Goal: Transaction & Acquisition: Purchase product/service

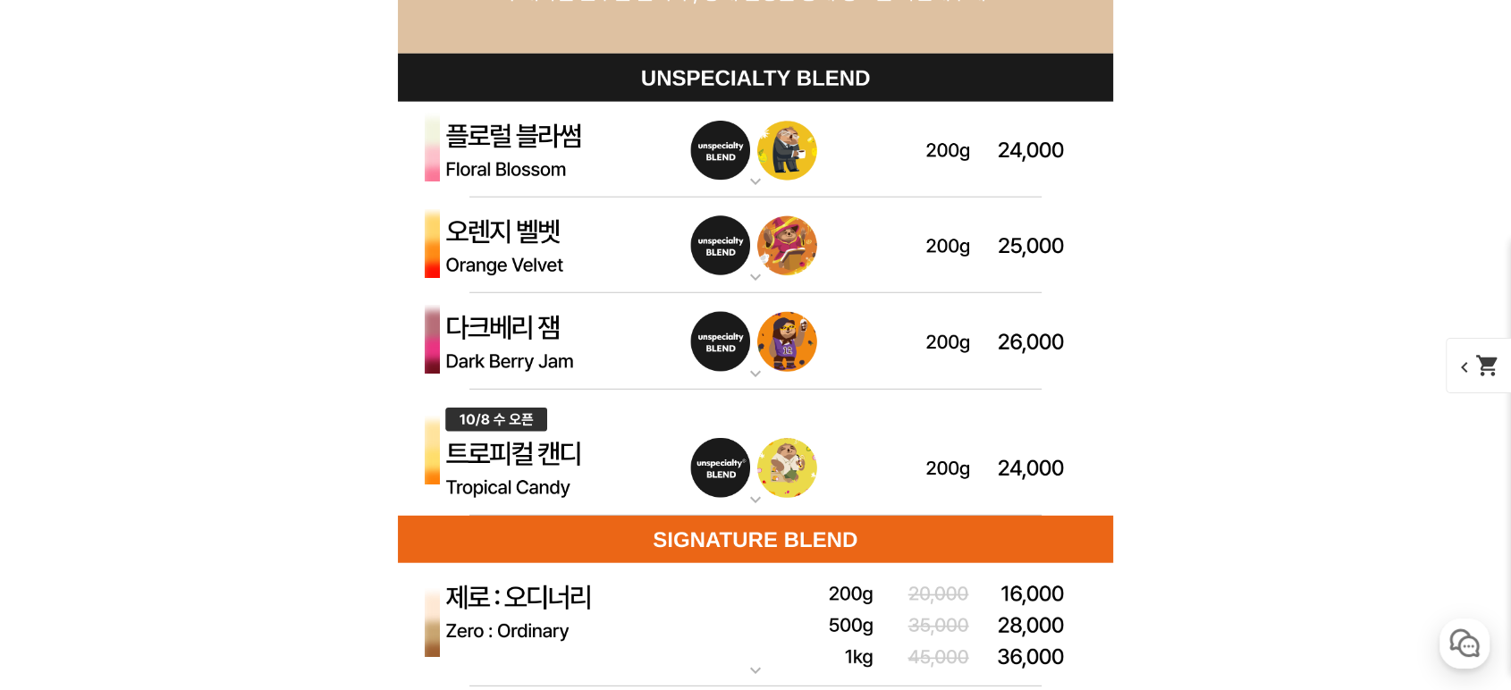
scroll to position [5033, 0]
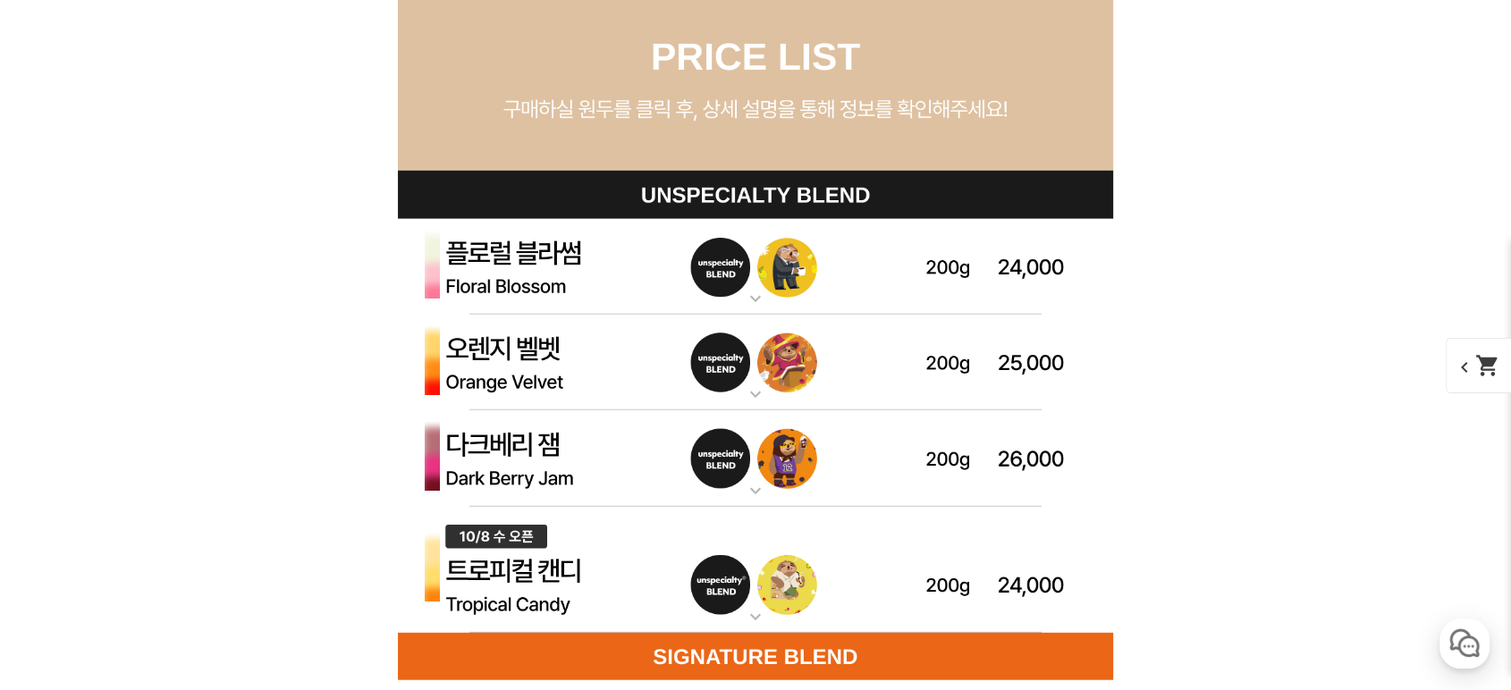
drag, startPoint x: 1213, startPoint y: 363, endPoint x: 1203, endPoint y: 428, distance: 66.0
click at [636, 571] on img at bounding box center [755, 570] width 715 height 127
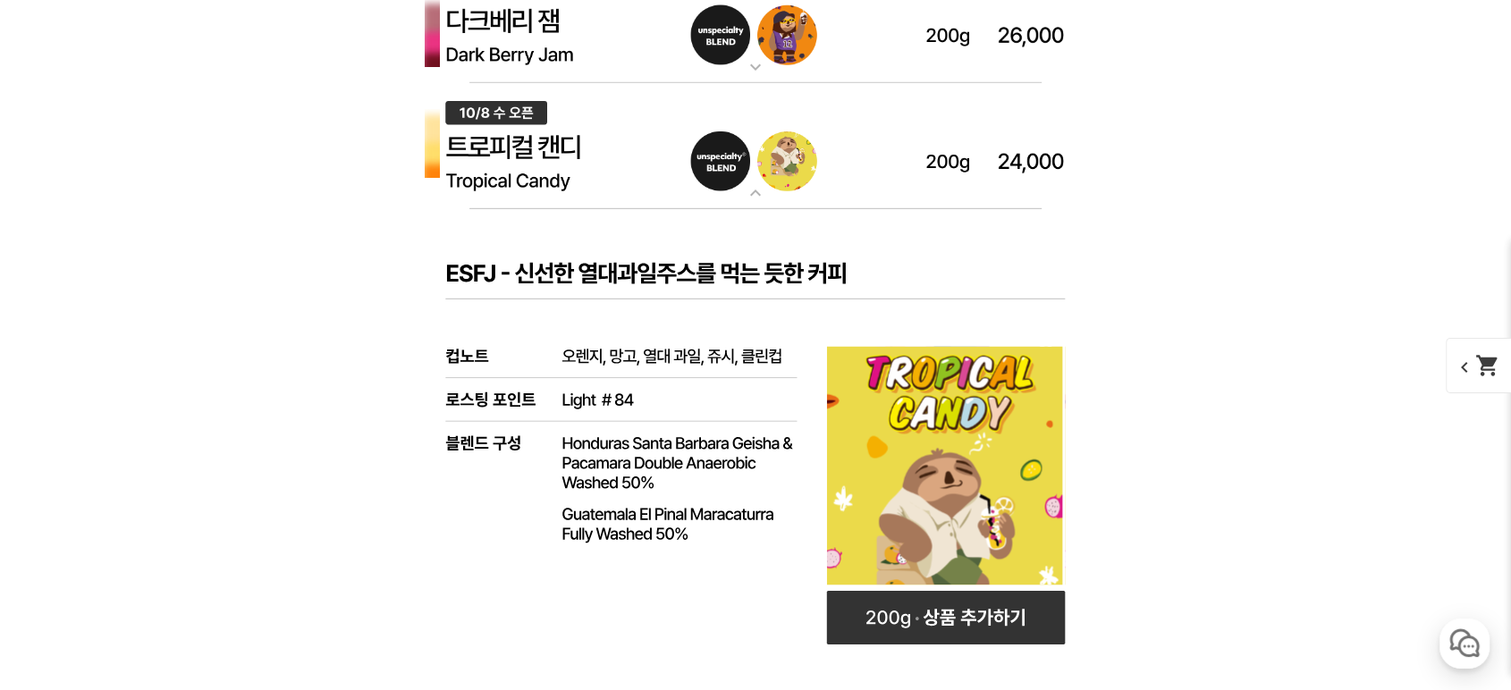
scroll to position [5563, 0]
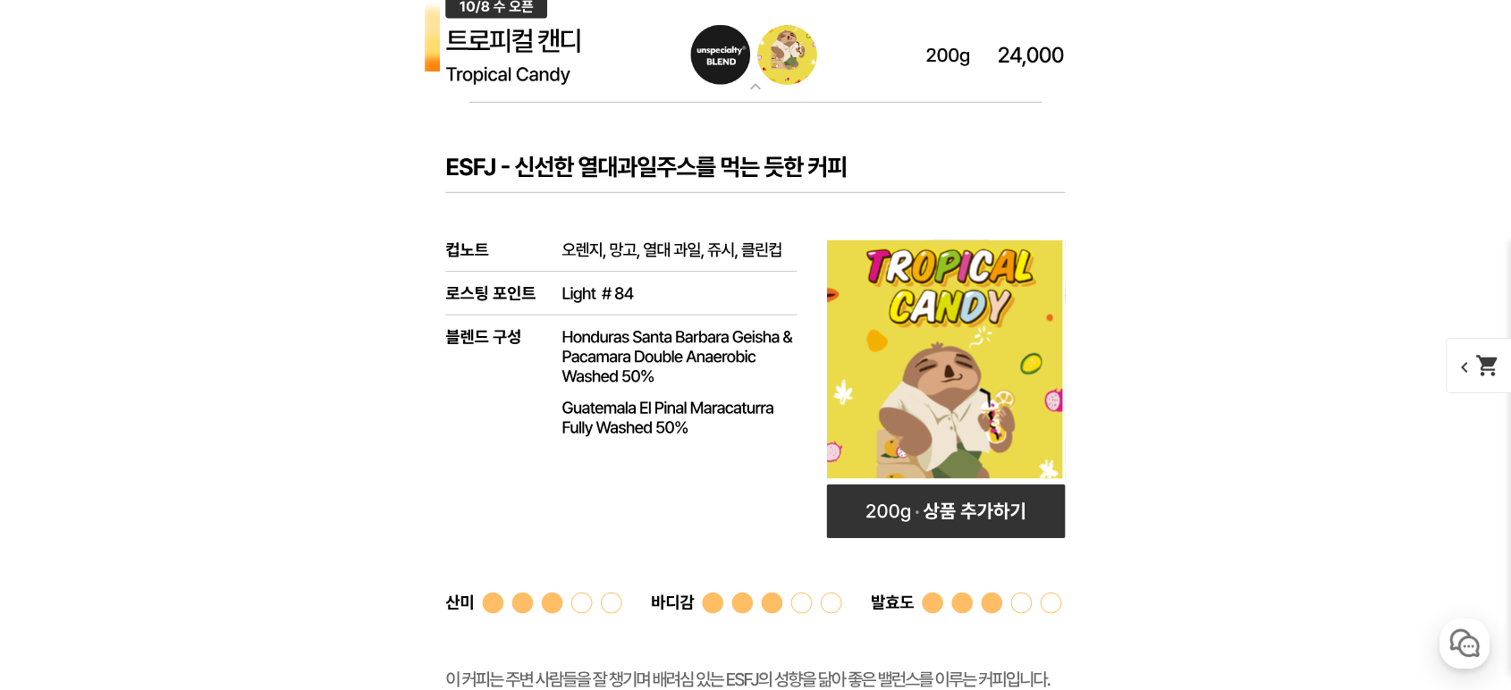
drag, startPoint x: 1137, startPoint y: 340, endPoint x: 1148, endPoint y: 341, distance: 10.8
drag, startPoint x: 1148, startPoint y: 341, endPoint x: 1142, endPoint y: 378, distance: 38.1
drag, startPoint x: 1135, startPoint y: 363, endPoint x: 1078, endPoint y: 407, distance: 71.4
click at [1078, 407] on rect at bounding box center [755, 540] width 715 height 875
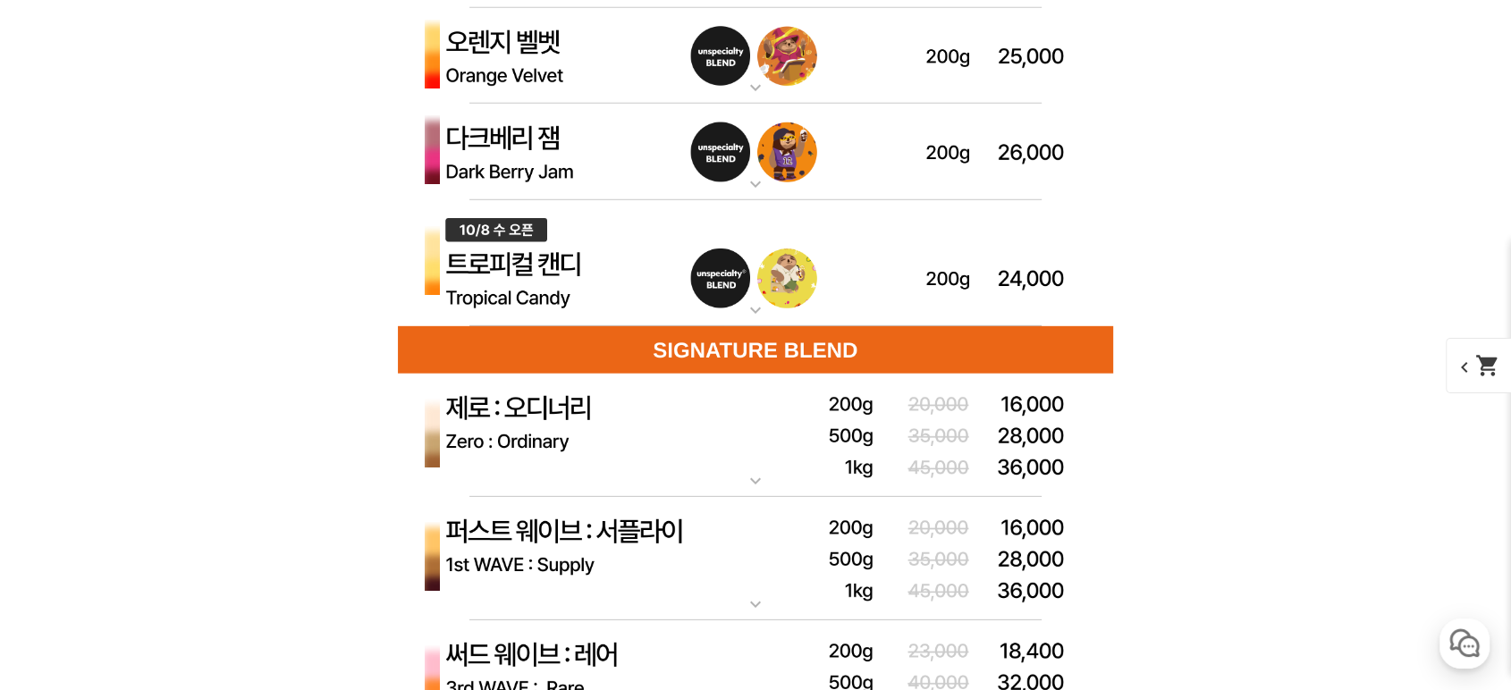
scroll to position [5299, 0]
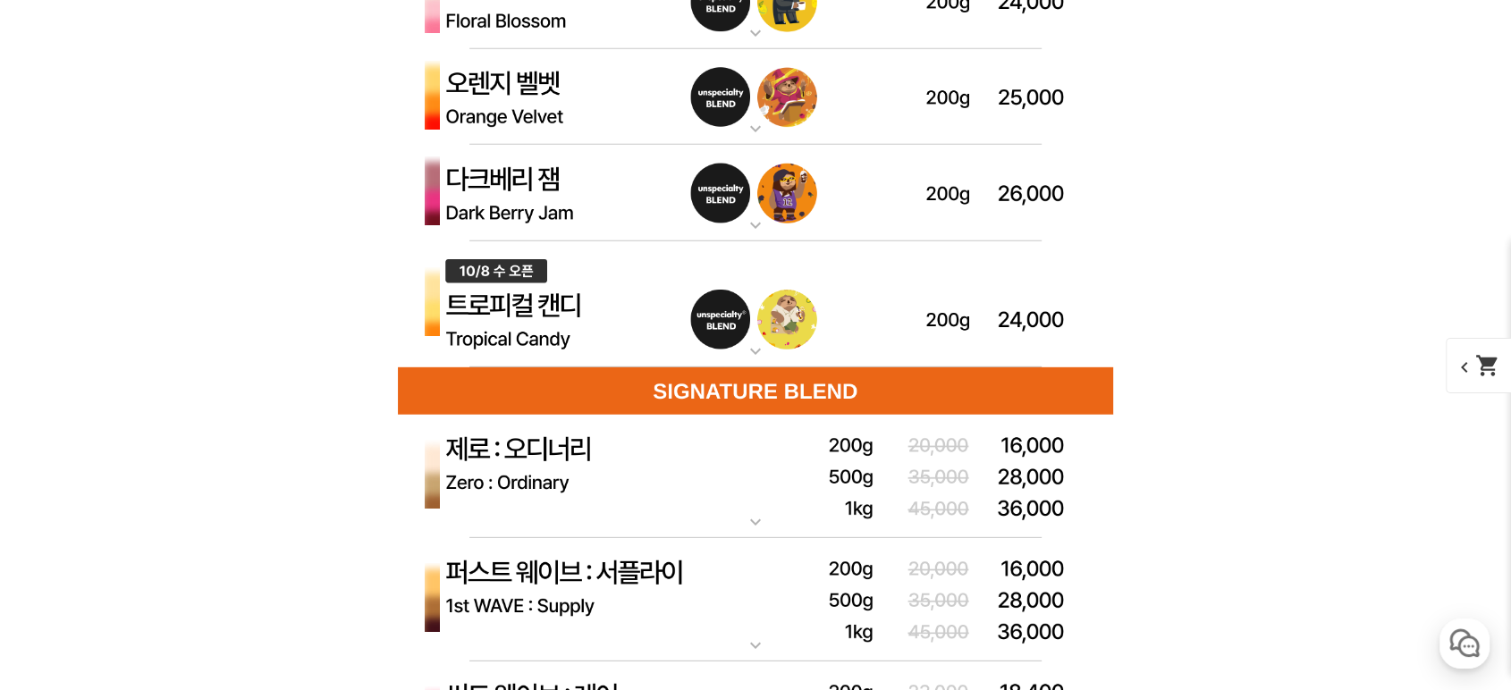
drag, startPoint x: 583, startPoint y: 303, endPoint x: 1131, endPoint y: 338, distance: 549.2
click at [597, 301] on img at bounding box center [755, 304] width 715 height 127
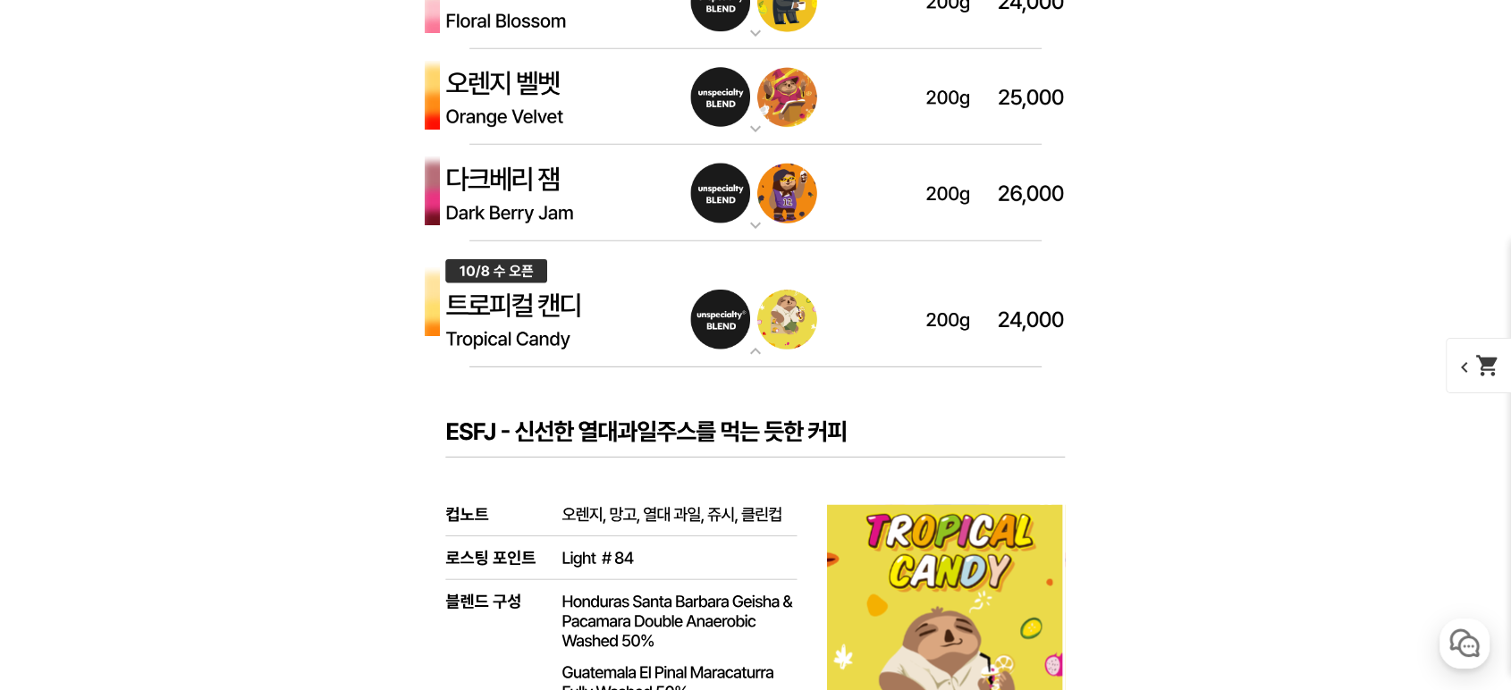
drag, startPoint x: 1205, startPoint y: 316, endPoint x: 1153, endPoint y: 192, distance: 134.2
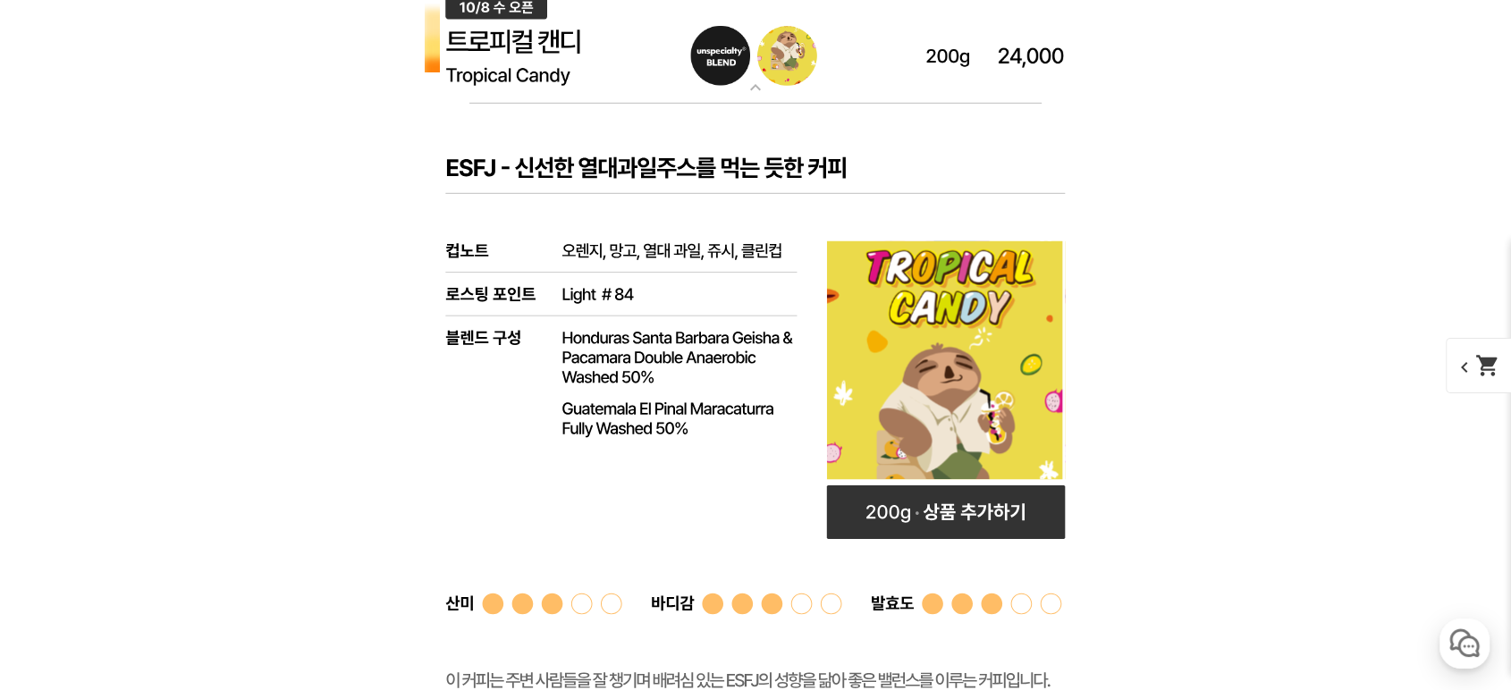
scroll to position [5563, 0]
drag, startPoint x: 1221, startPoint y: 256, endPoint x: 1127, endPoint y: 206, distance: 107.2
drag, startPoint x: 1199, startPoint y: 351, endPoint x: 1209, endPoint y: 350, distance: 9.9
drag, startPoint x: 1209, startPoint y: 350, endPoint x: 1300, endPoint y: 208, distance: 168.9
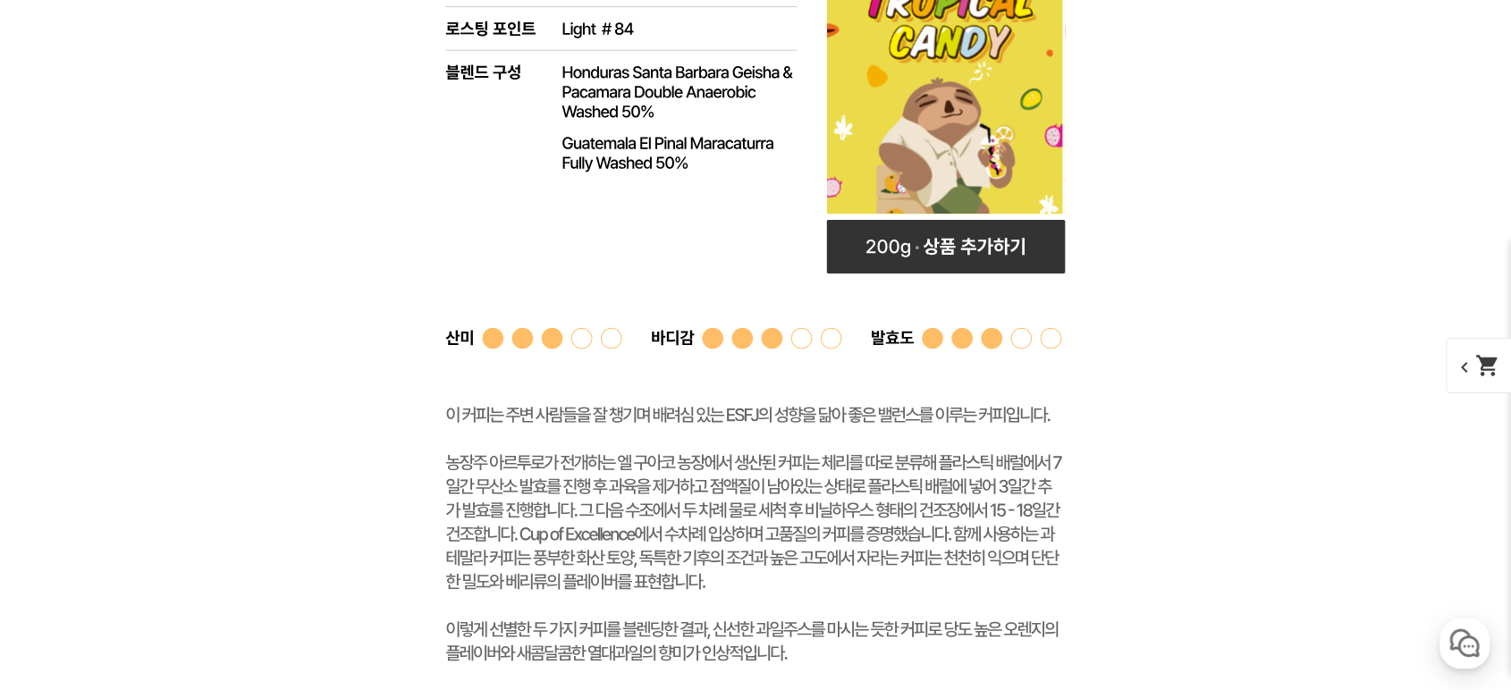
drag, startPoint x: 1259, startPoint y: 252, endPoint x: 1354, endPoint y: 274, distance: 97.4
click at [1354, 274] on div "뒤로가기 현재 위치 홈 커피 월픽 상품 상세 정보 이전 리스트 1번째 리스트 2번째 리스트 3번째 리스트 다음 리스트" at bounding box center [755, 464] width 1511 height 12260
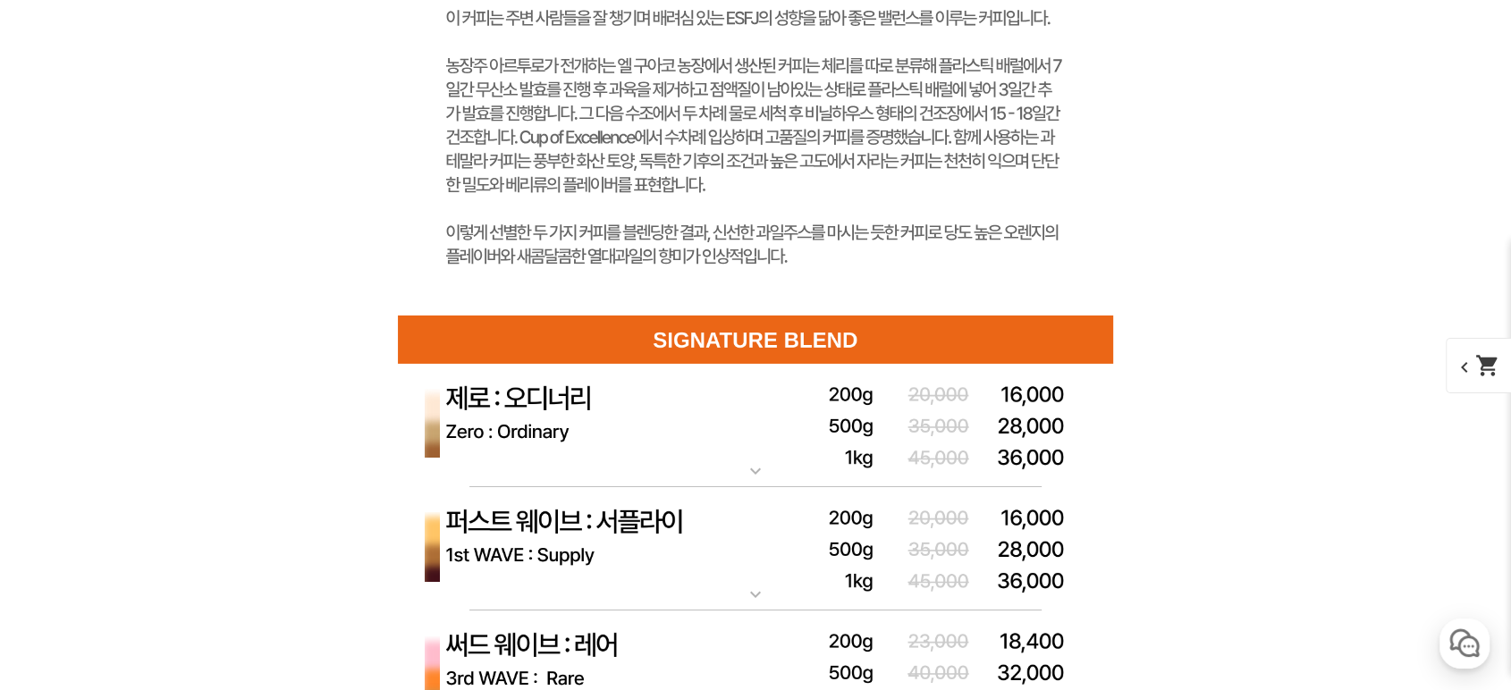
drag, startPoint x: 1262, startPoint y: 308, endPoint x: 1296, endPoint y: 301, distance: 34.7
drag, startPoint x: 1296, startPoint y: 301, endPoint x: 1332, endPoint y: 284, distance: 40.4
click at [1343, 284] on div "뒤로가기 현재 위치 홈 커피 월픽 상품 상세 정보 이전 리스트 1번째 리스트 2번째 리스트 3번째 리스트 다음 리스트" at bounding box center [755, 67] width 1511 height 12260
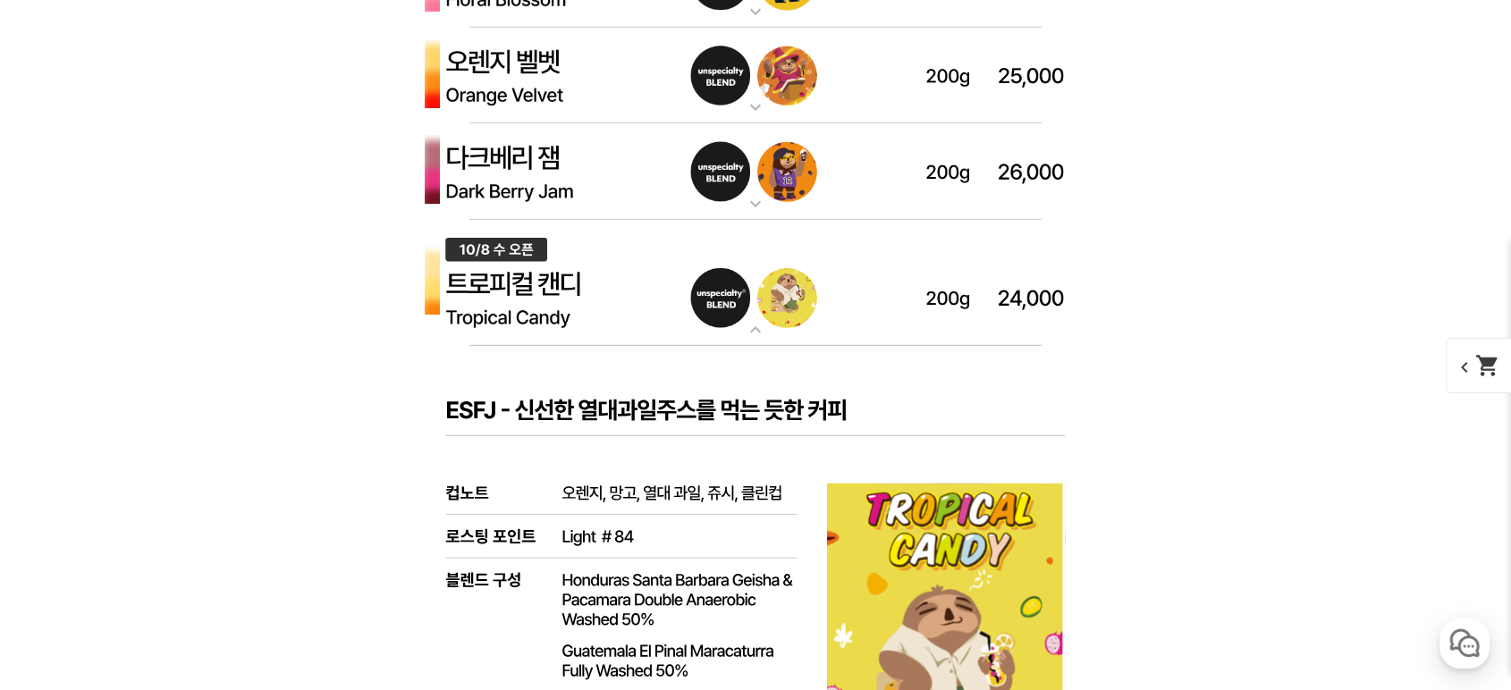
scroll to position [5299, 0]
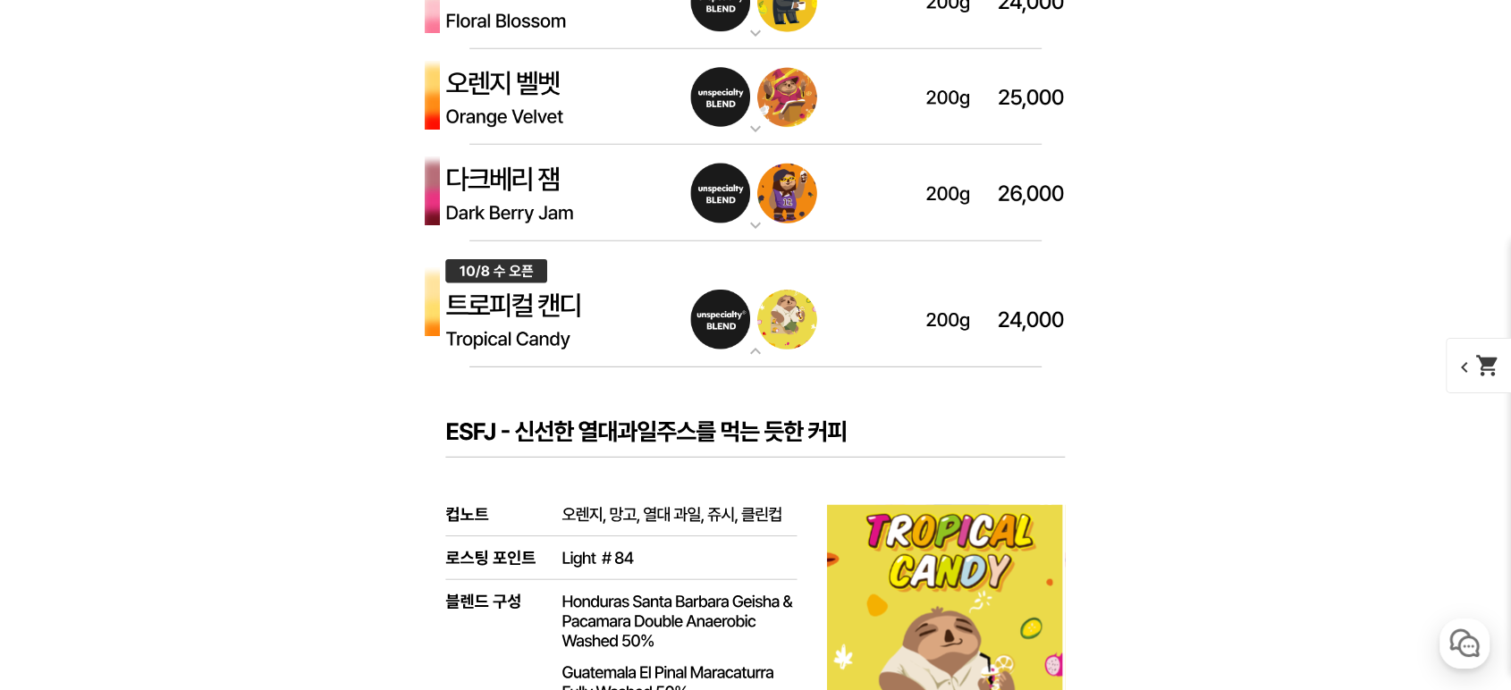
click at [598, 217] on img at bounding box center [755, 193] width 715 height 97
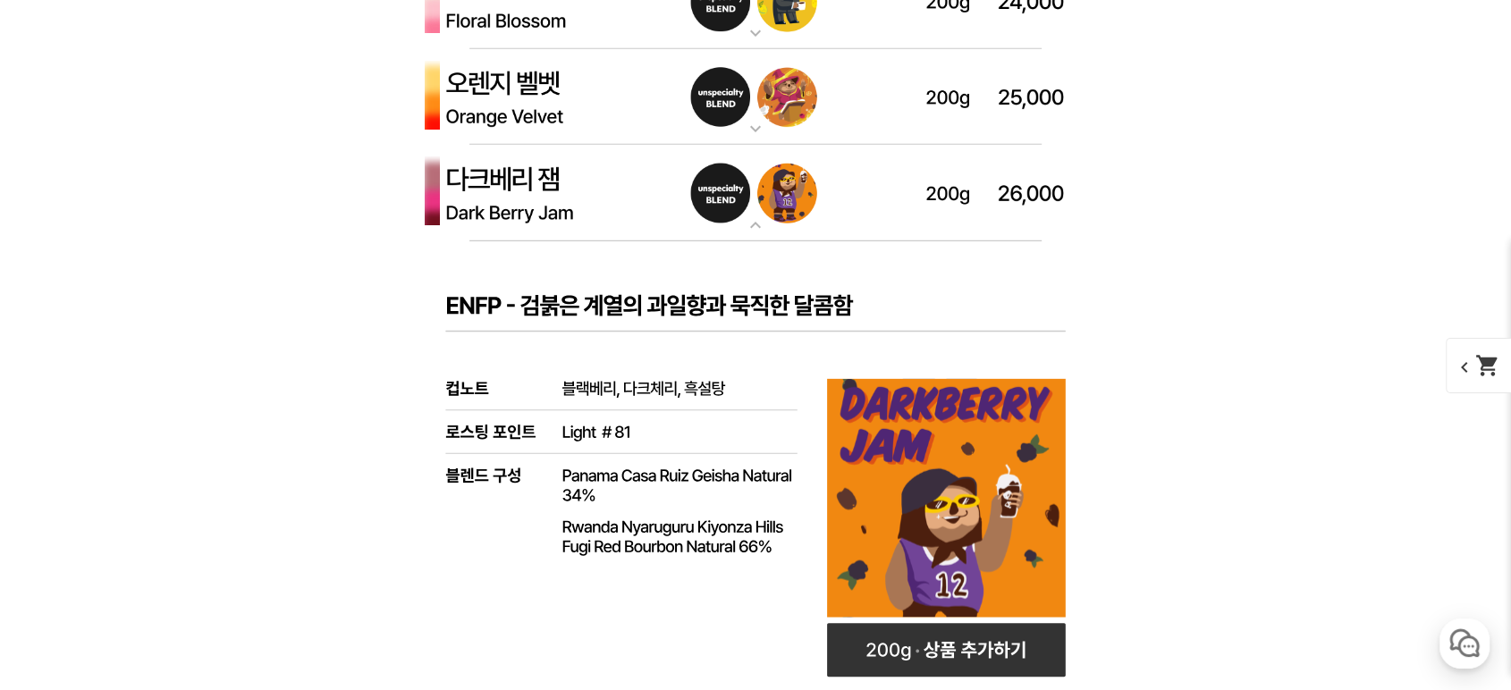
click at [600, 114] on img at bounding box center [755, 97] width 715 height 97
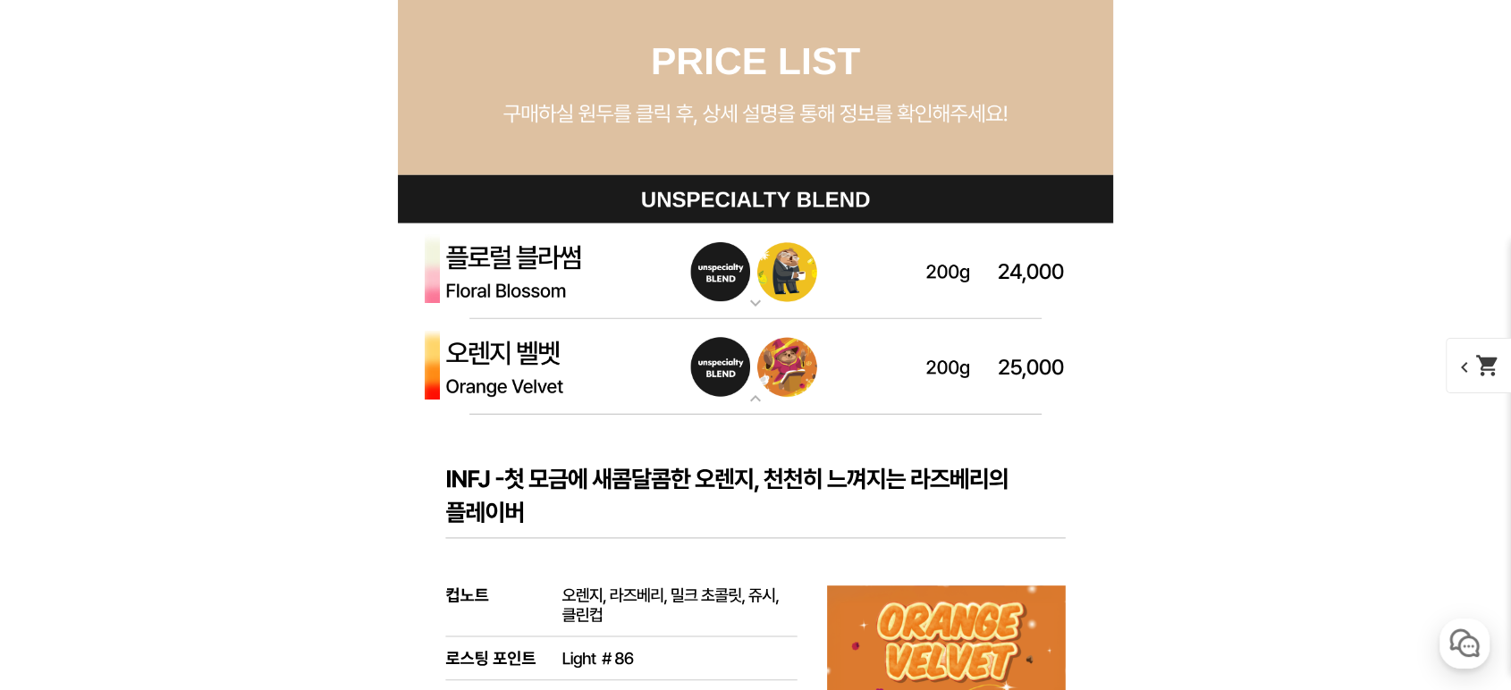
scroll to position [4901, 0]
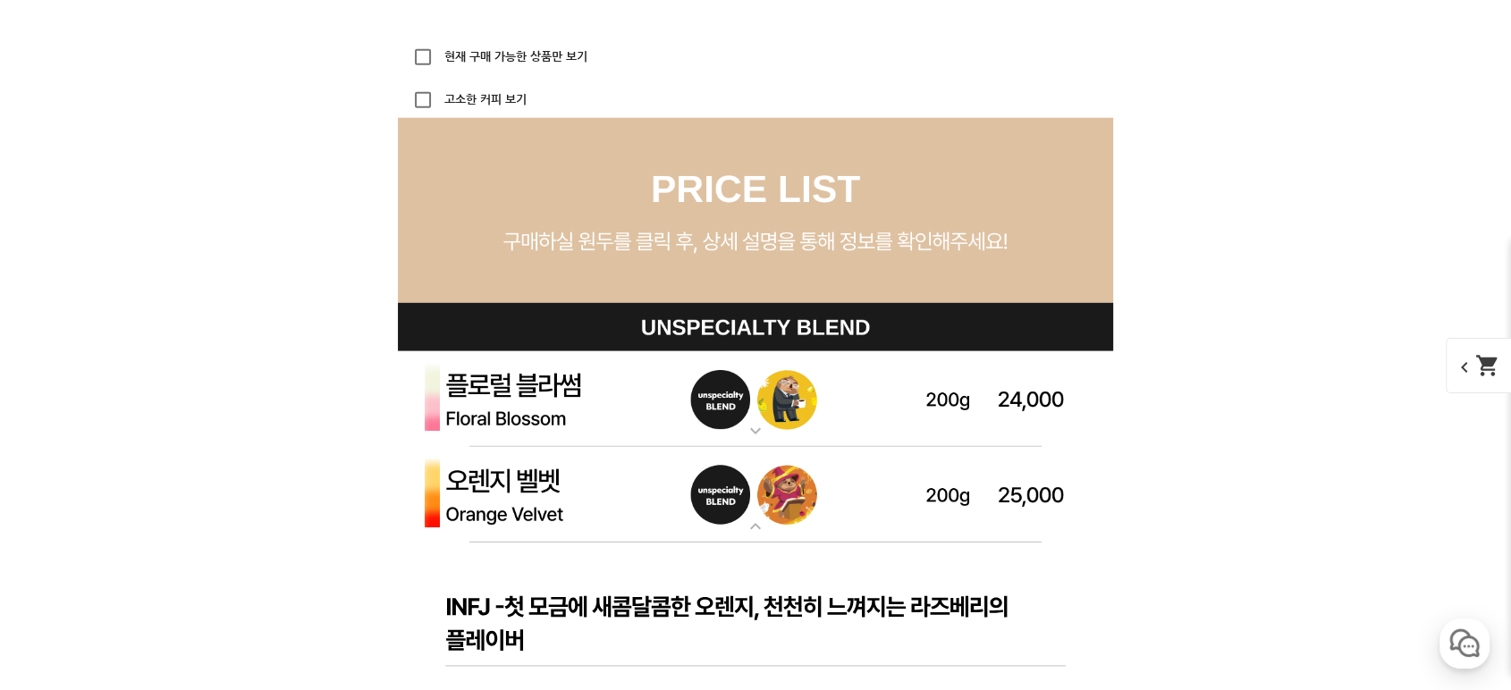
click at [622, 373] on img at bounding box center [755, 399] width 715 height 97
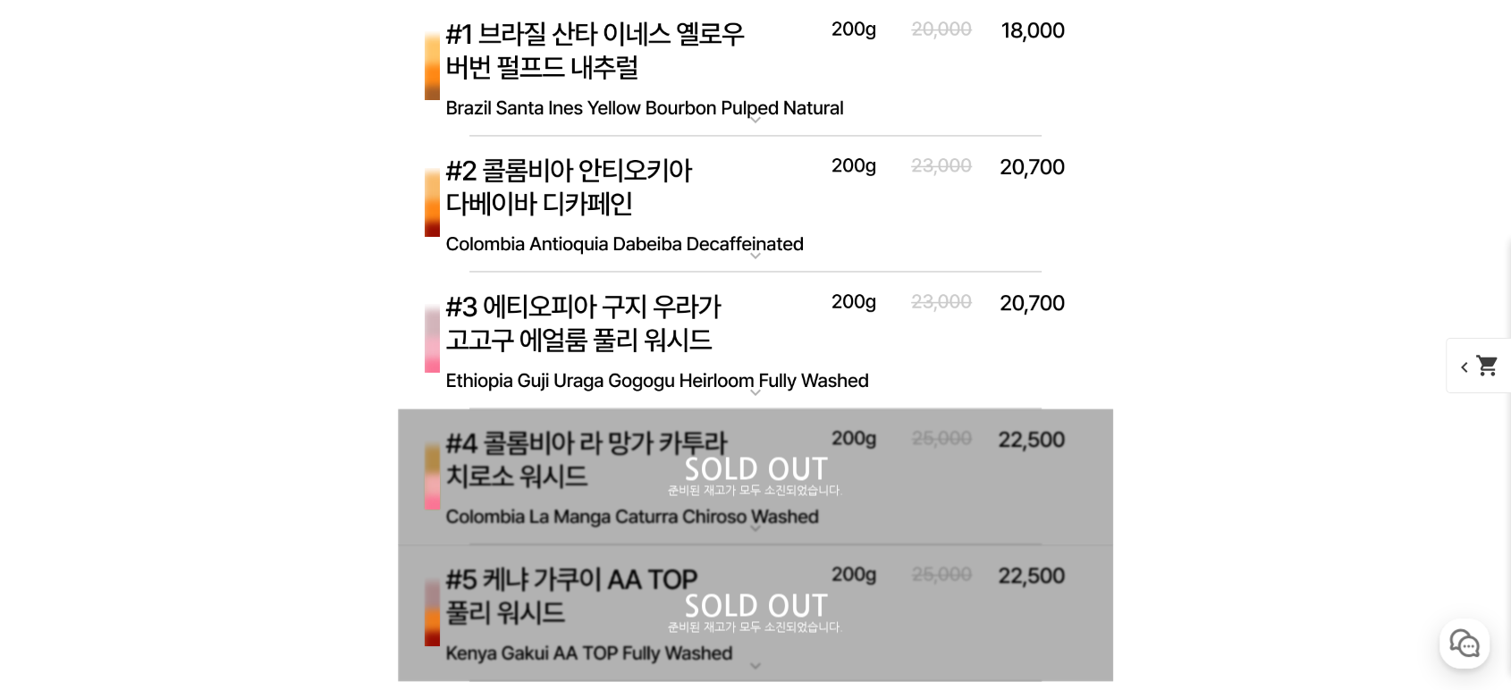
scroll to position [9670, 0]
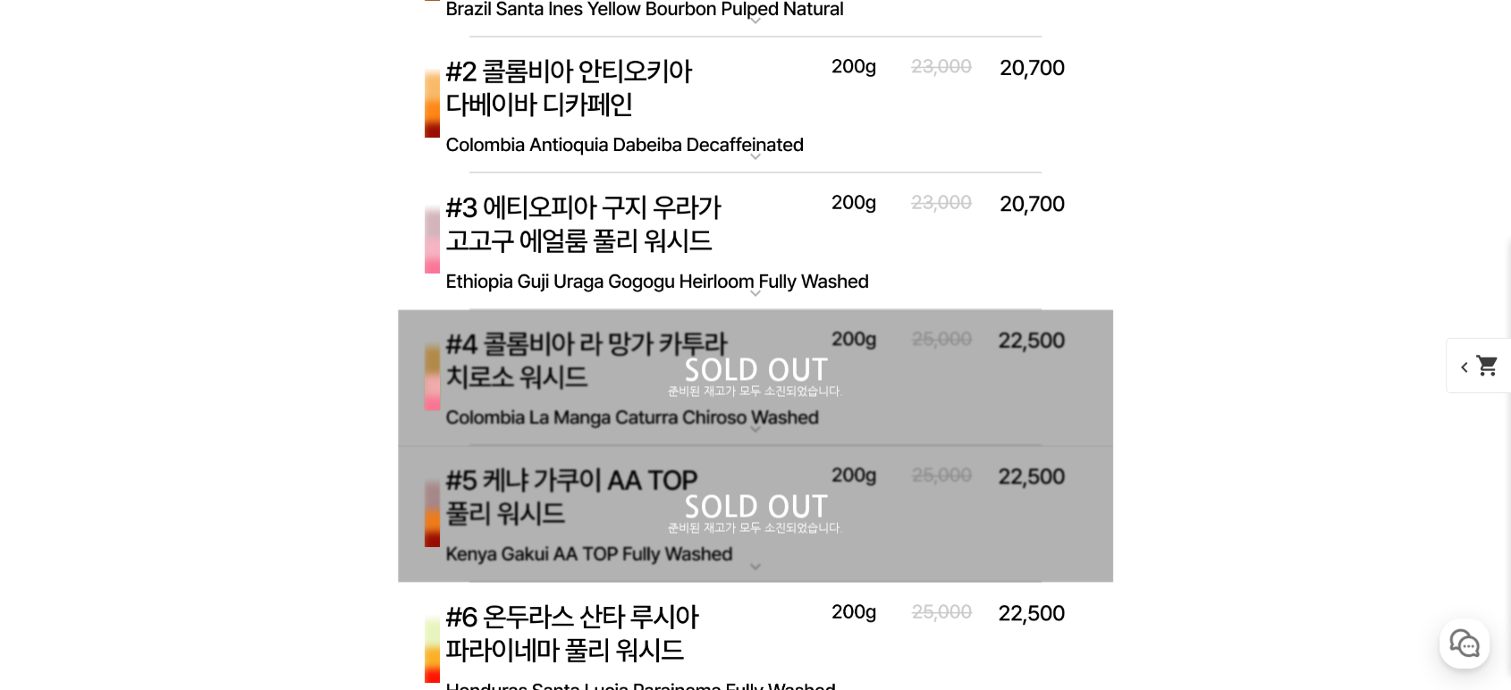
drag, startPoint x: 1191, startPoint y: 263, endPoint x: 1183, endPoint y: 212, distance: 51.6
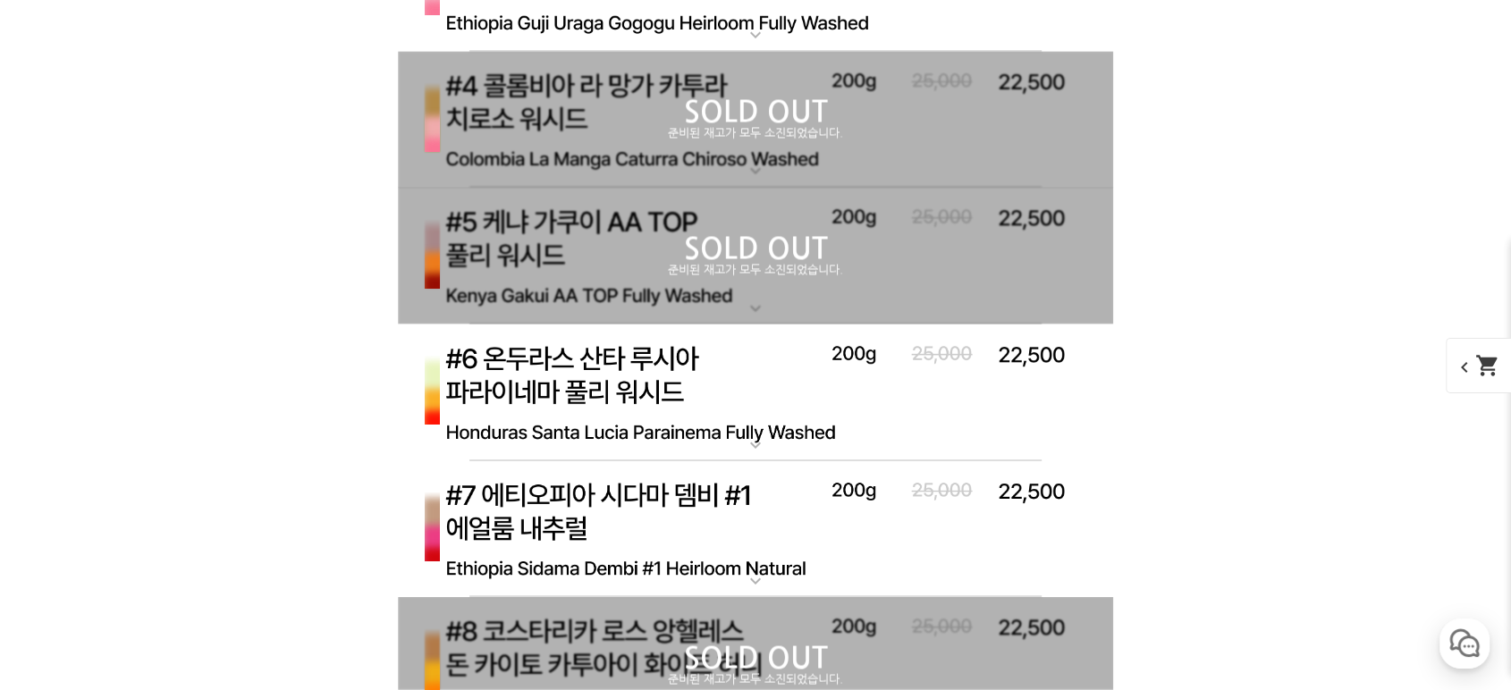
scroll to position [9935, 0]
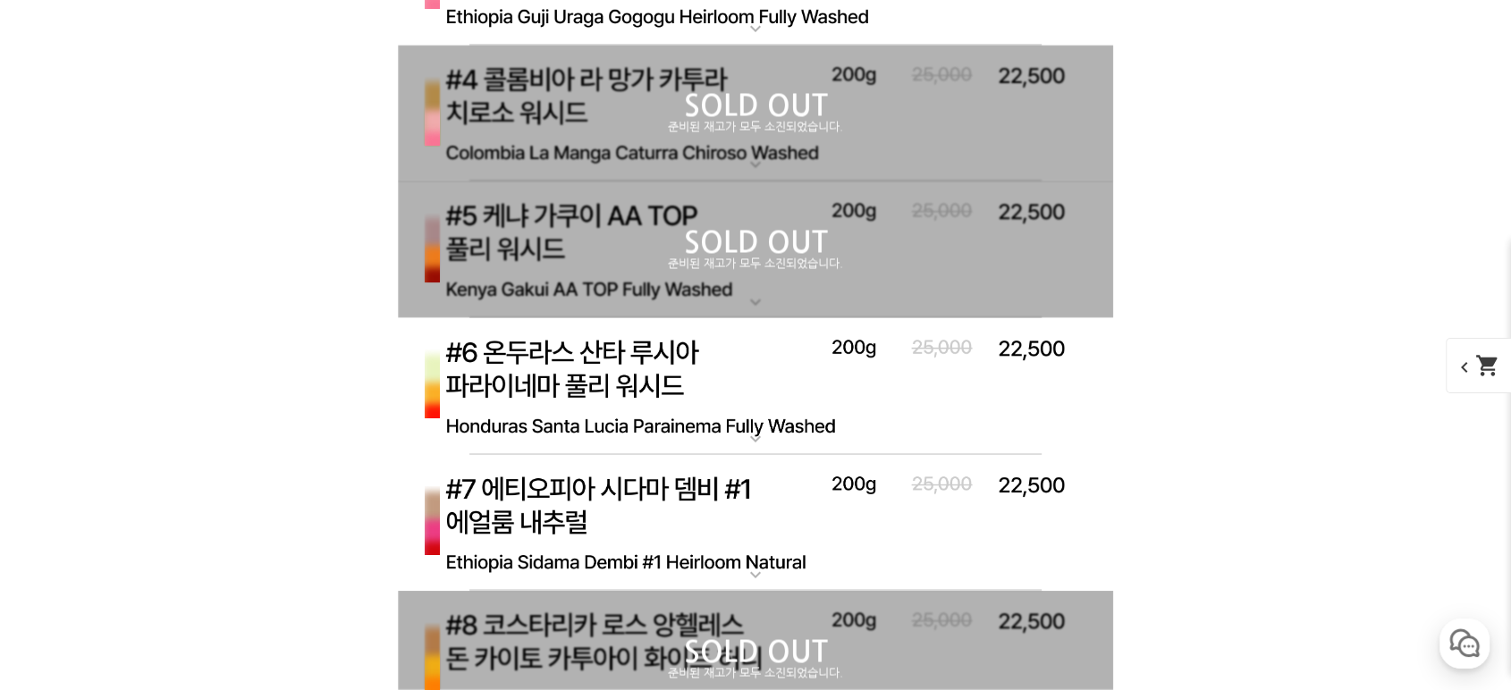
drag, startPoint x: 1225, startPoint y: 226, endPoint x: 1203, endPoint y: 164, distance: 66.2
click at [787, 220] on div "SOLD OUT 준비된 재고가 모두 소진되었습니다." at bounding box center [755, 249] width 715 height 137
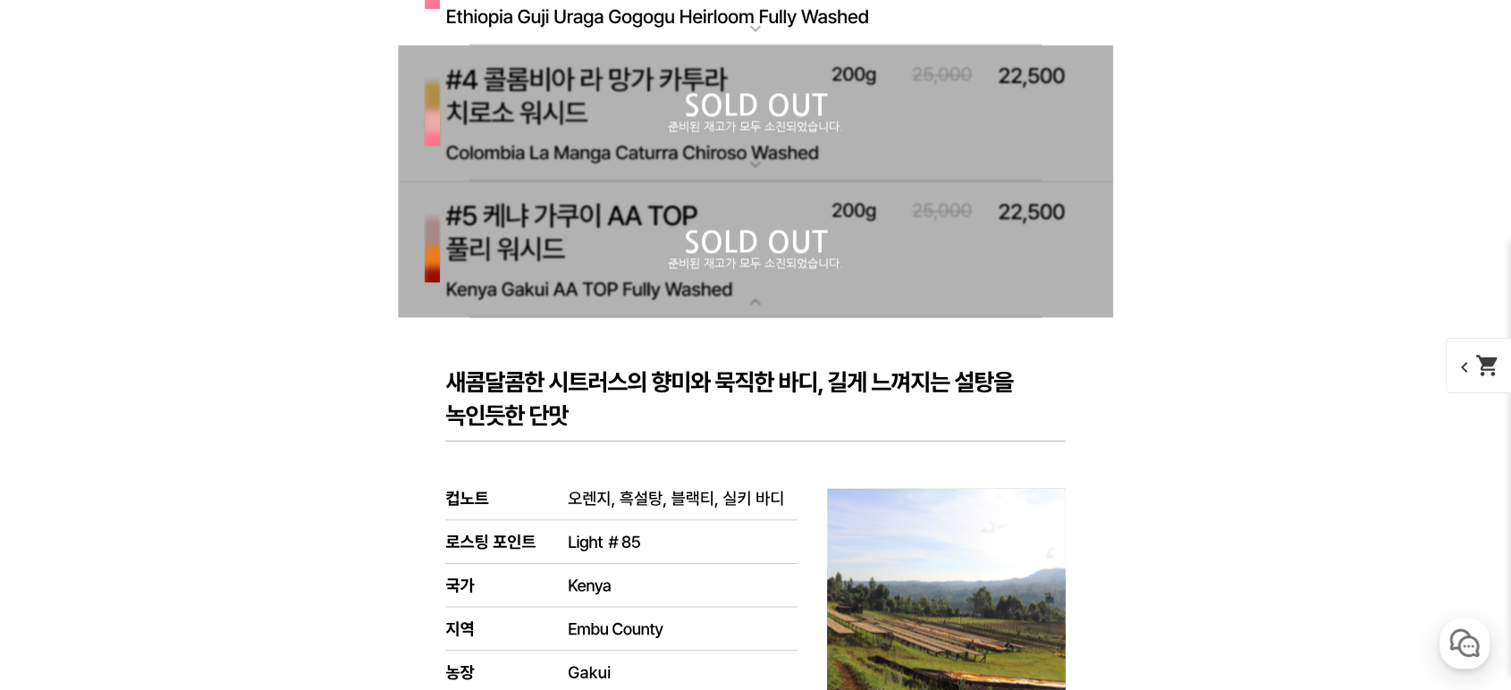
click at [756, 270] on p "준비된 재고가 모두 소진되었습니다." at bounding box center [755, 264] width 715 height 14
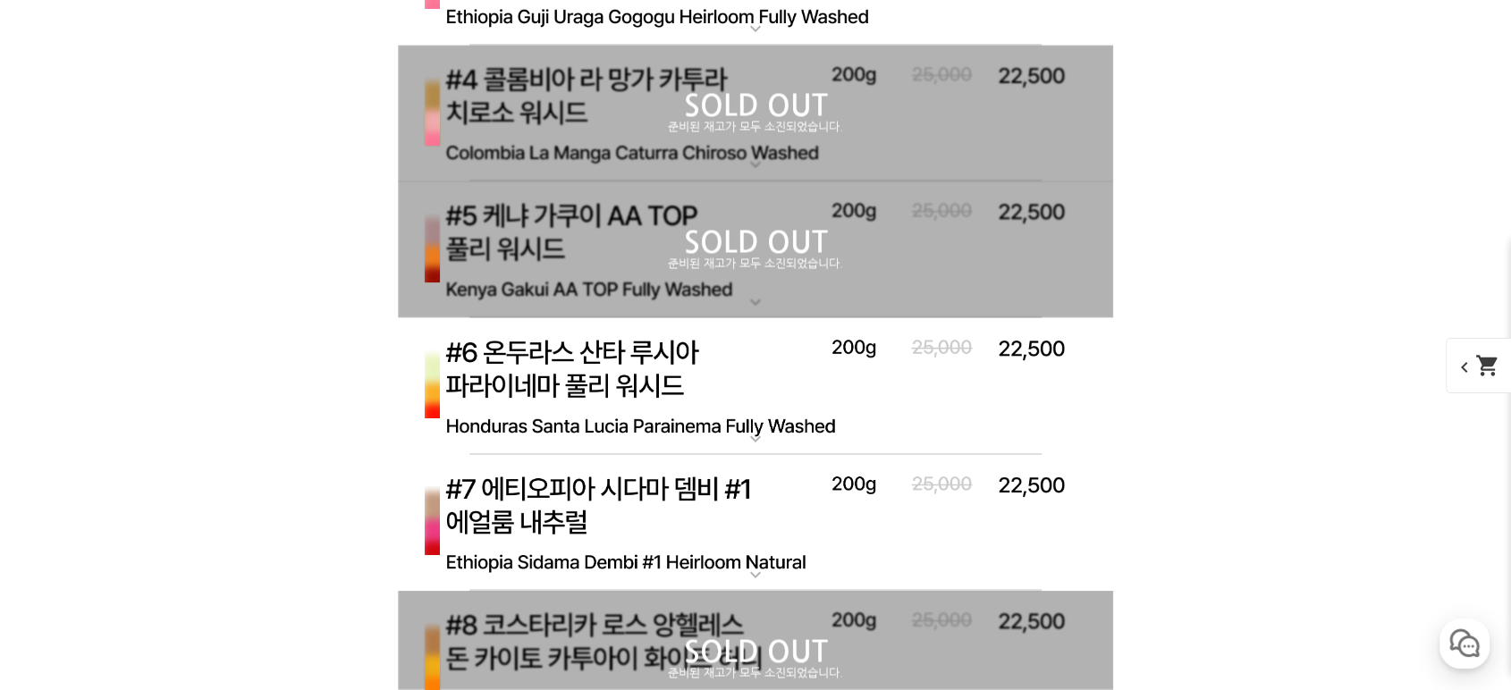
drag, startPoint x: 1280, startPoint y: 271, endPoint x: 1124, endPoint y: 260, distance: 156.8
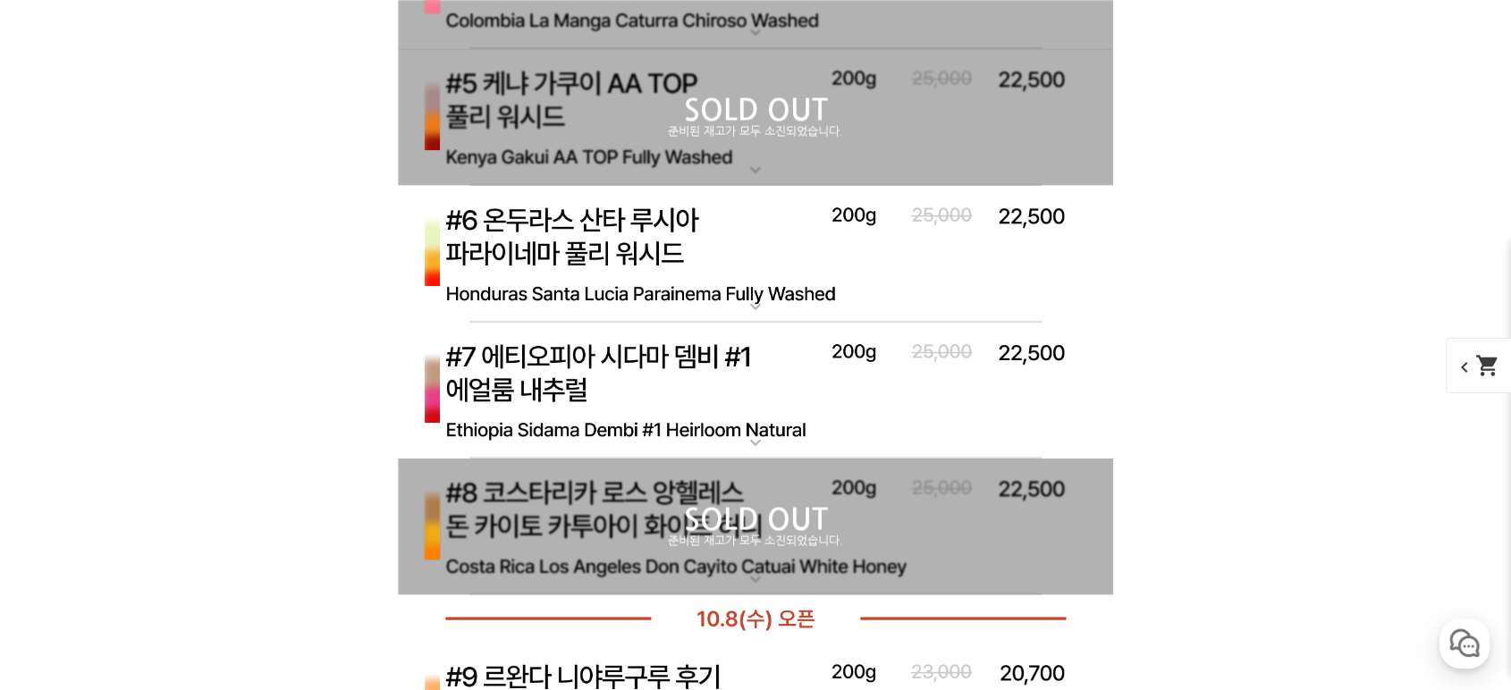
click at [691, 289] on img at bounding box center [755, 254] width 715 height 138
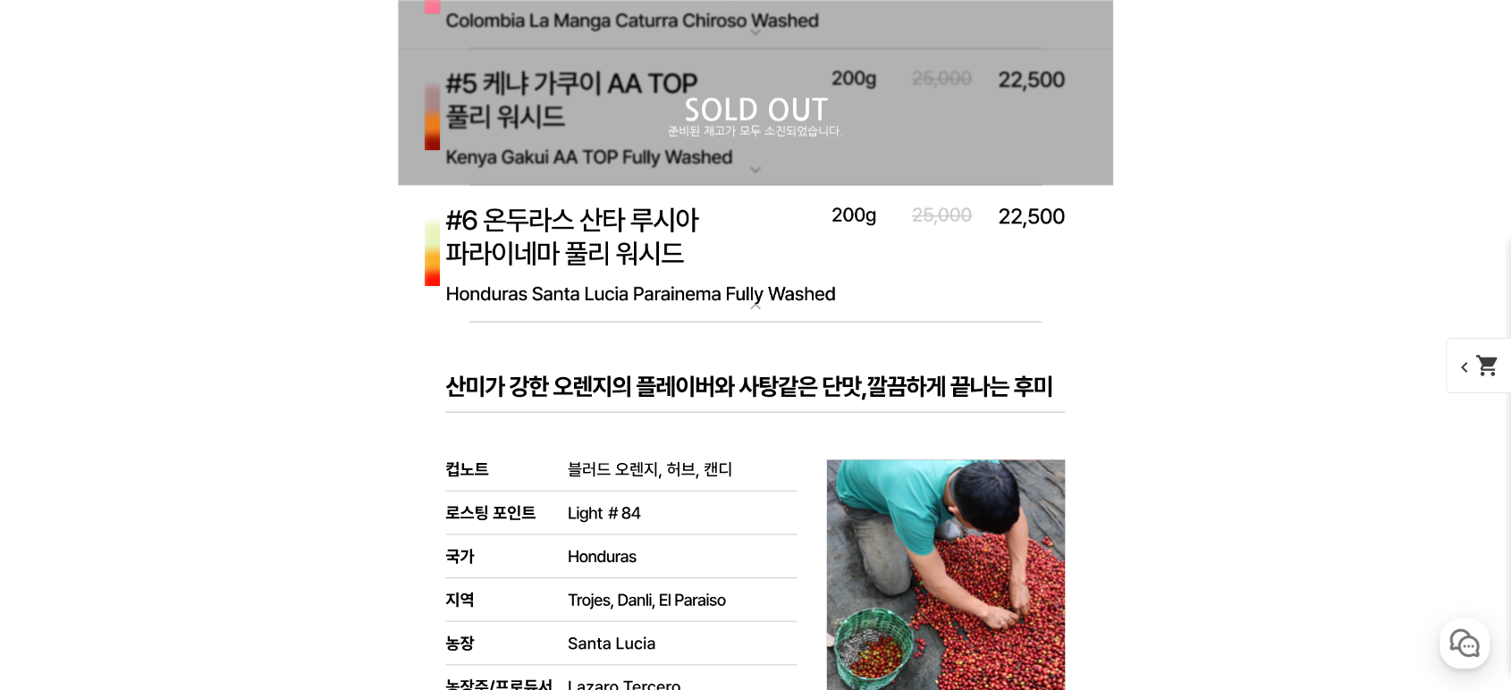
click at [668, 291] on img at bounding box center [755, 254] width 715 height 138
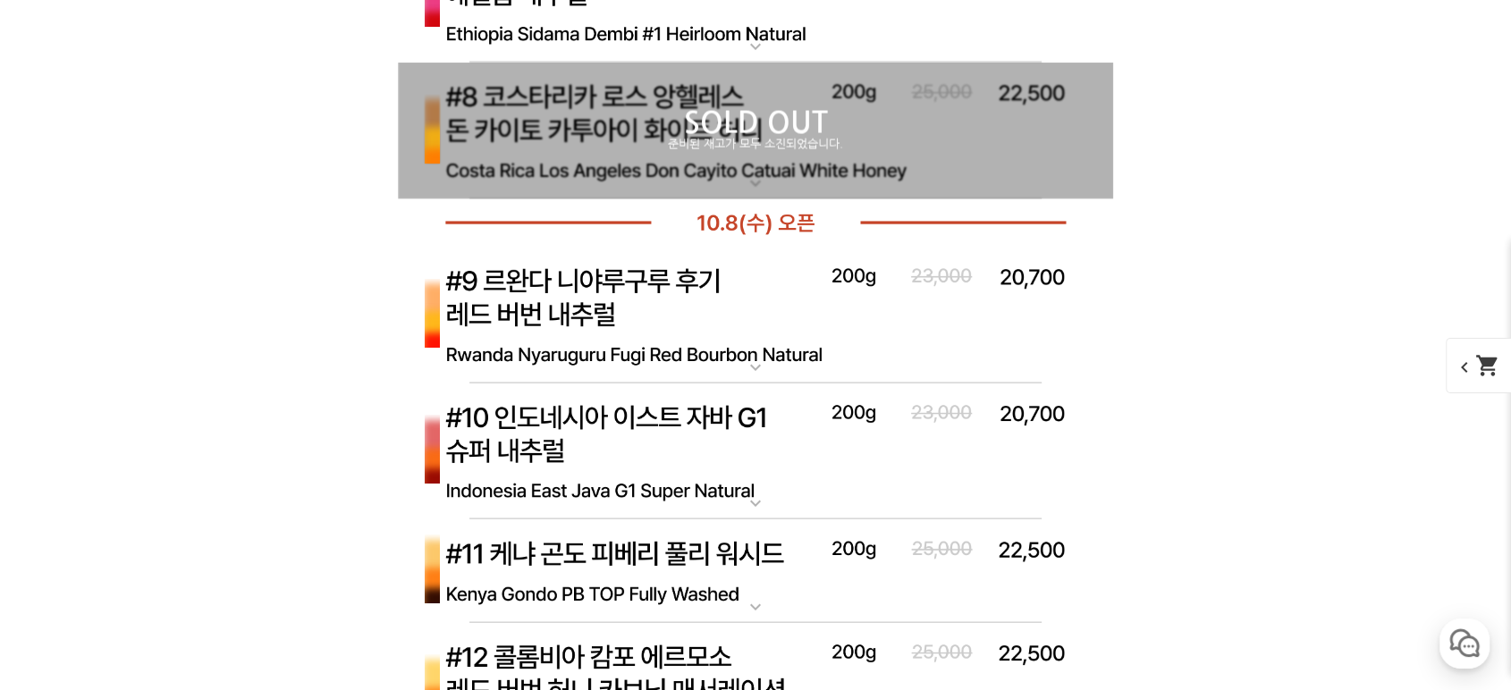
scroll to position [10465, 0]
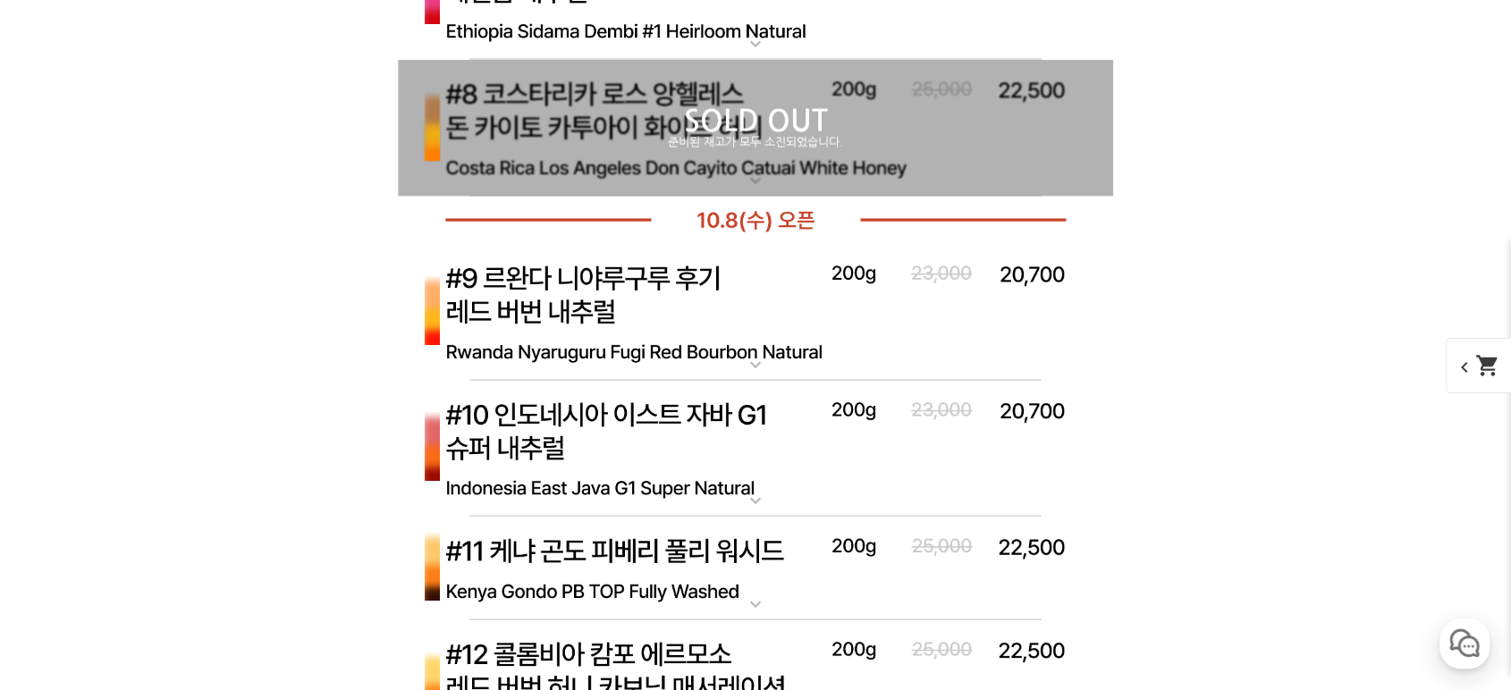
click at [718, 460] on img at bounding box center [755, 450] width 715 height 138
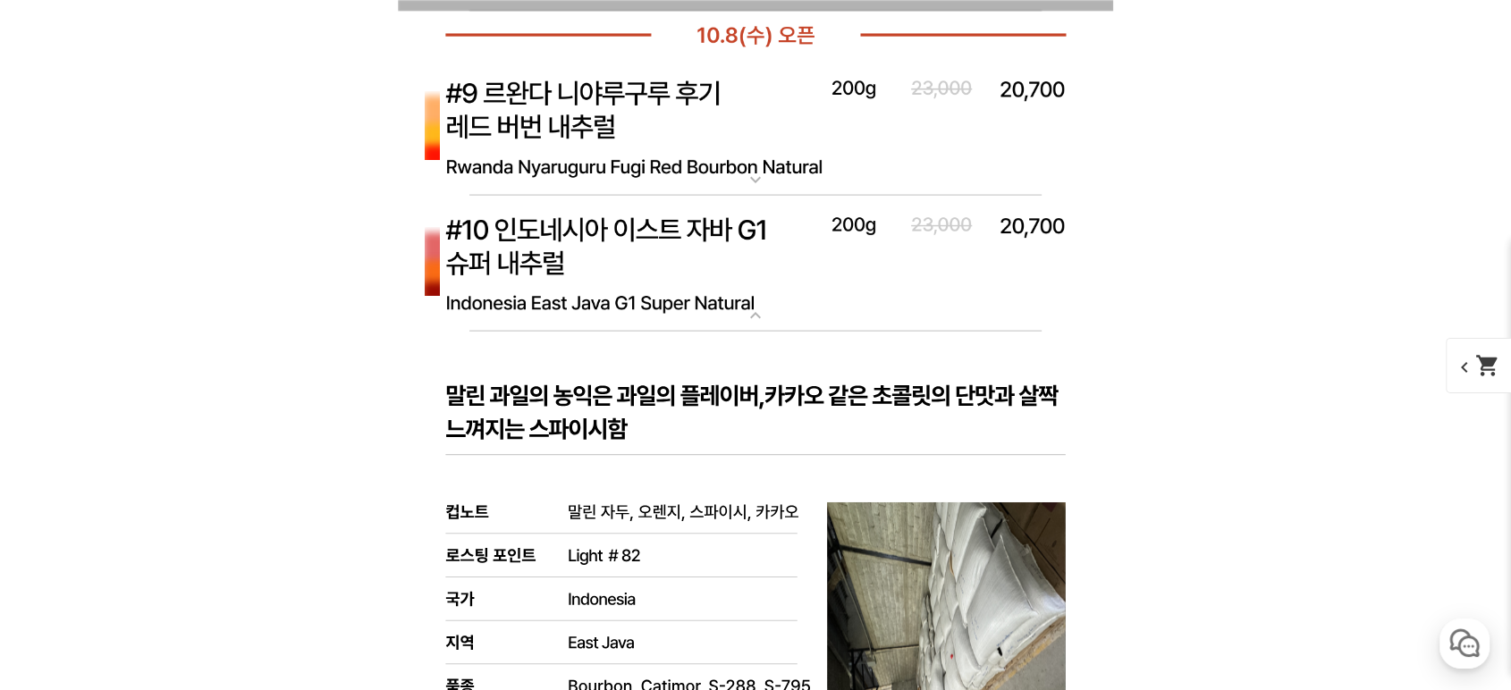
scroll to position [10862, 0]
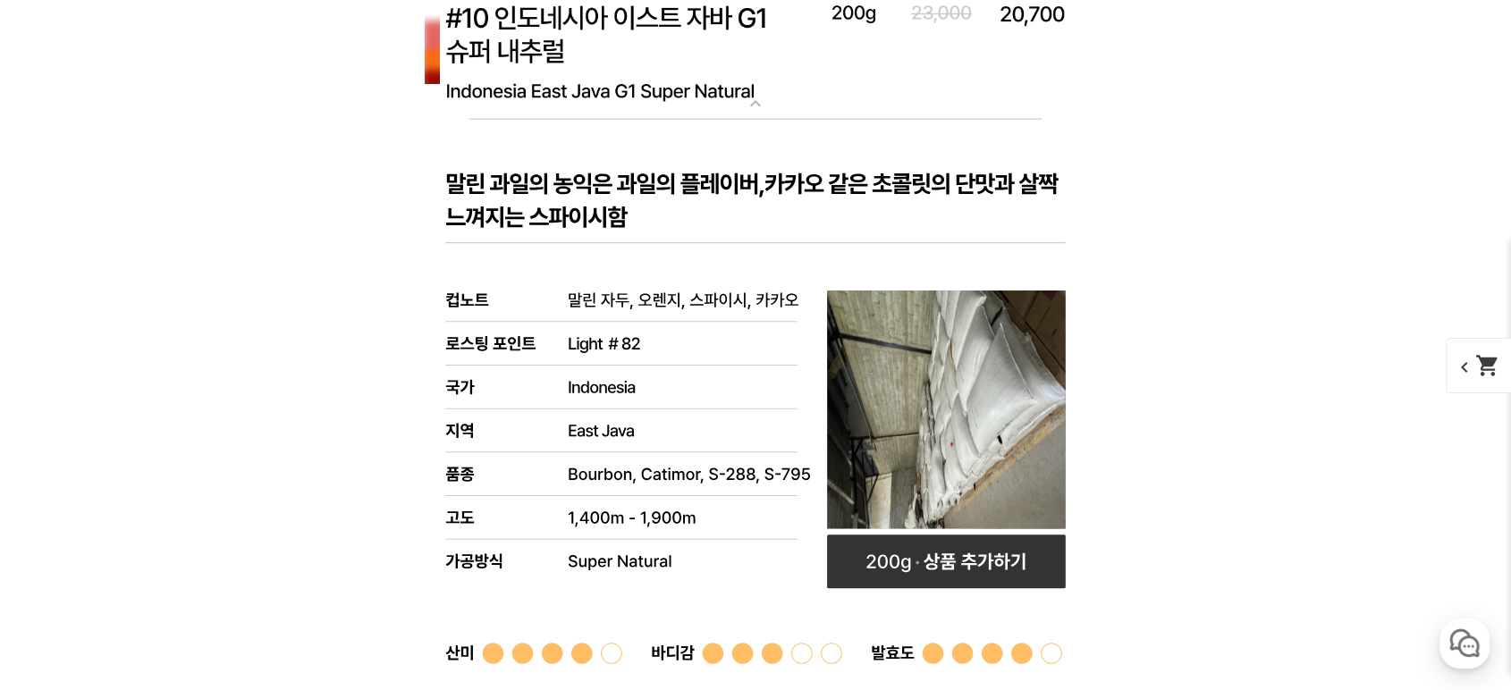
click at [710, 83] on img at bounding box center [755, 53] width 715 height 138
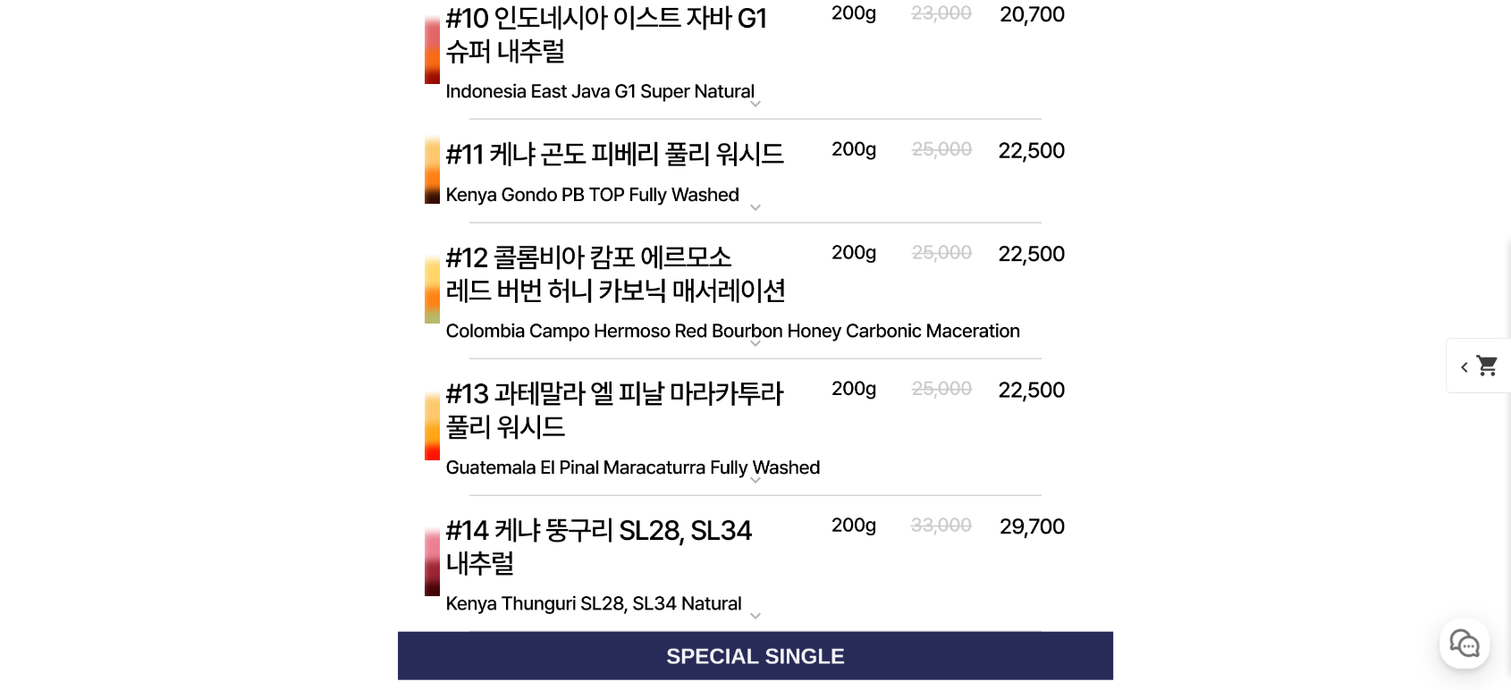
click at [744, 270] on img at bounding box center [755, 293] width 715 height 138
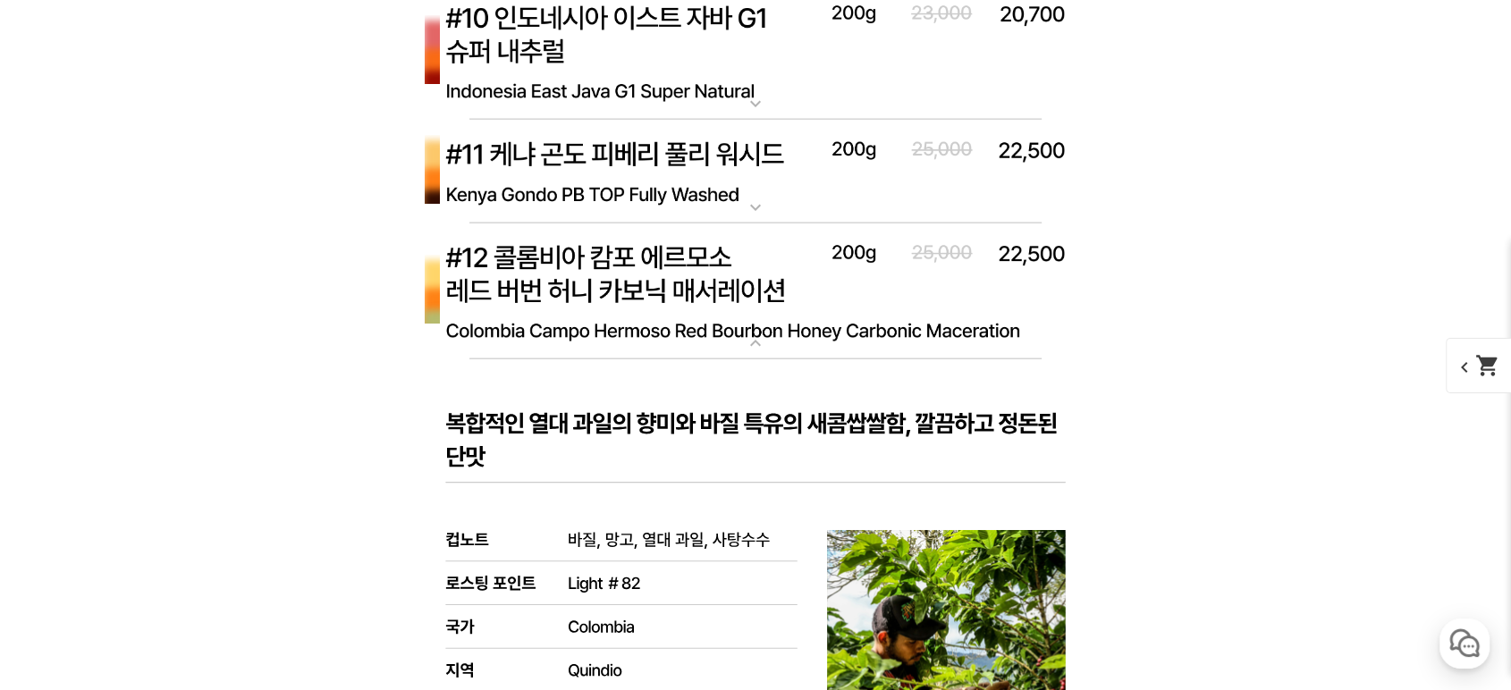
scroll to position [10994, 0]
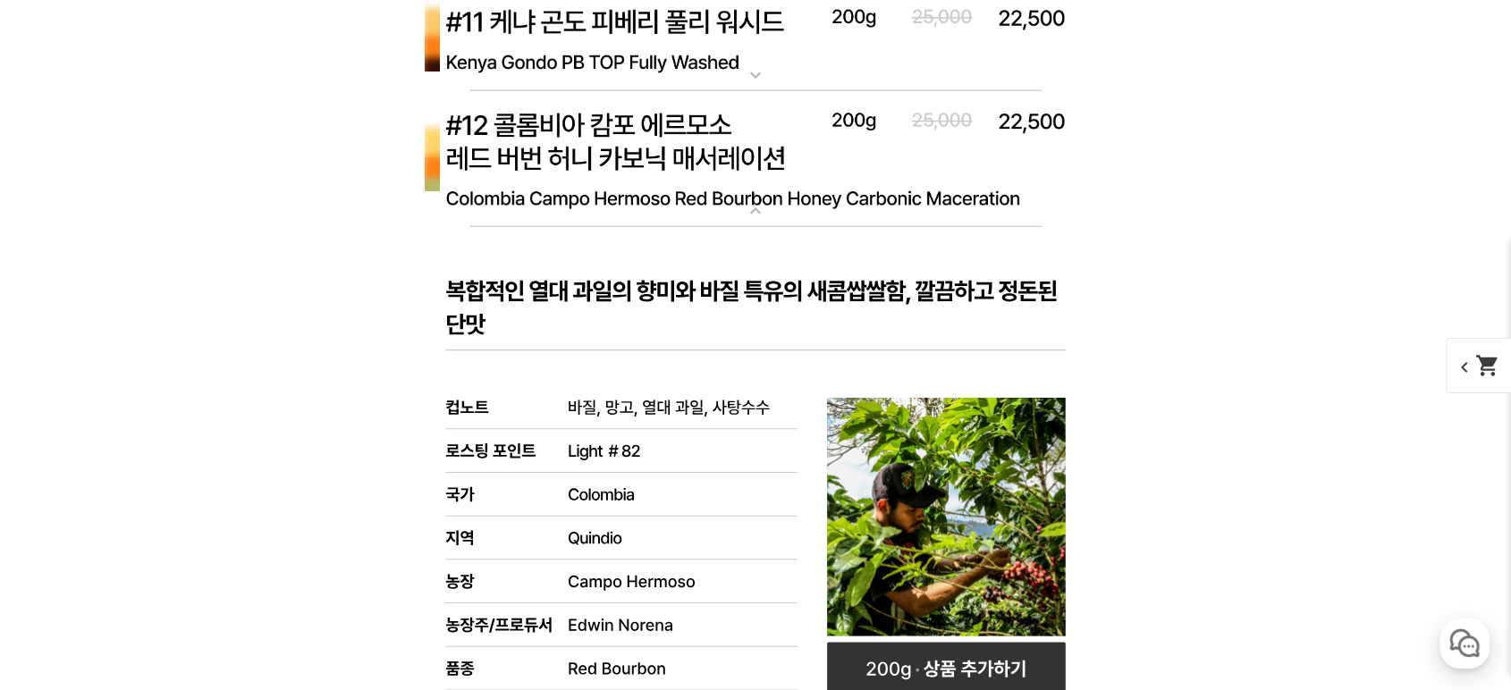
drag, startPoint x: 743, startPoint y: 195, endPoint x: 746, endPoint y: 249, distance: 53.7
click at [739, 195] on img at bounding box center [755, 160] width 715 height 138
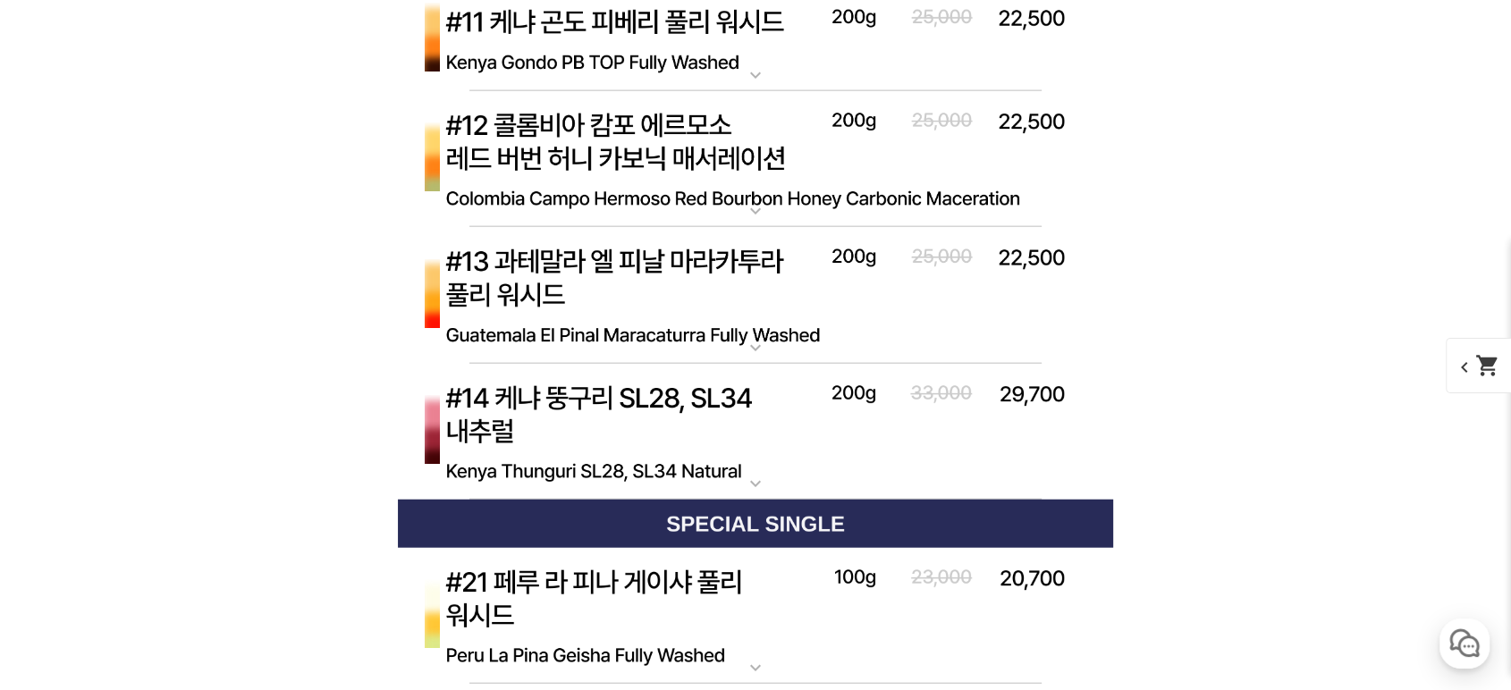
drag, startPoint x: 1211, startPoint y: 330, endPoint x: 1294, endPoint y: 325, distance: 83.3
click at [737, 310] on img at bounding box center [755, 296] width 715 height 138
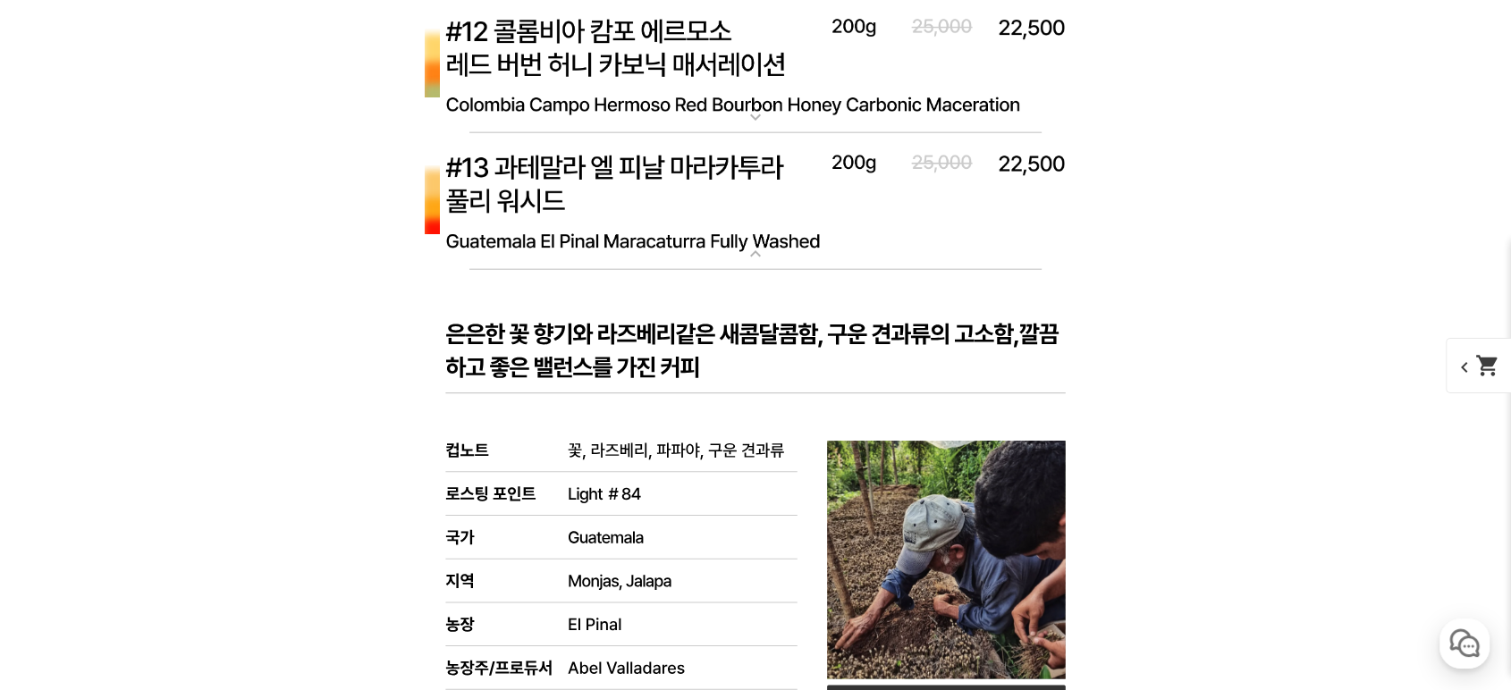
scroll to position [11126, 0]
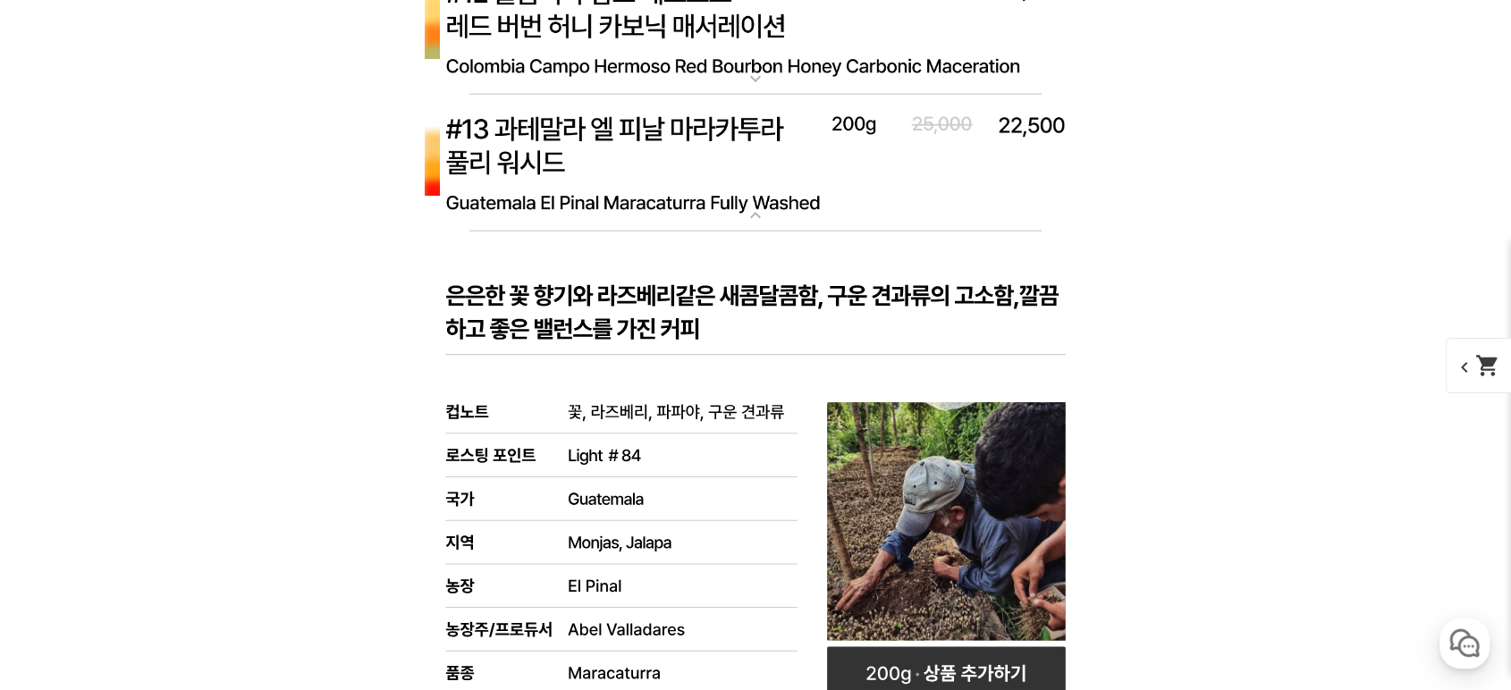
click at [712, 177] on img at bounding box center [755, 164] width 715 height 138
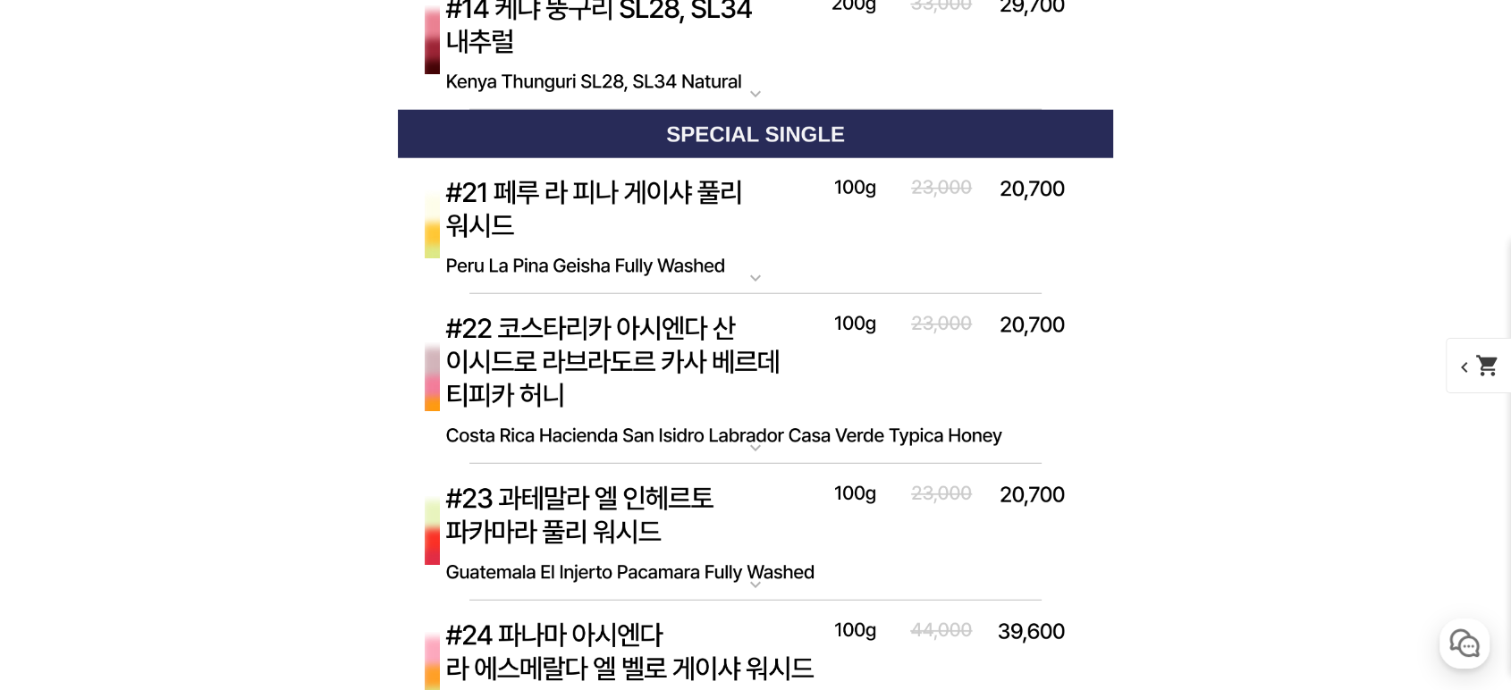
scroll to position [11391, 0]
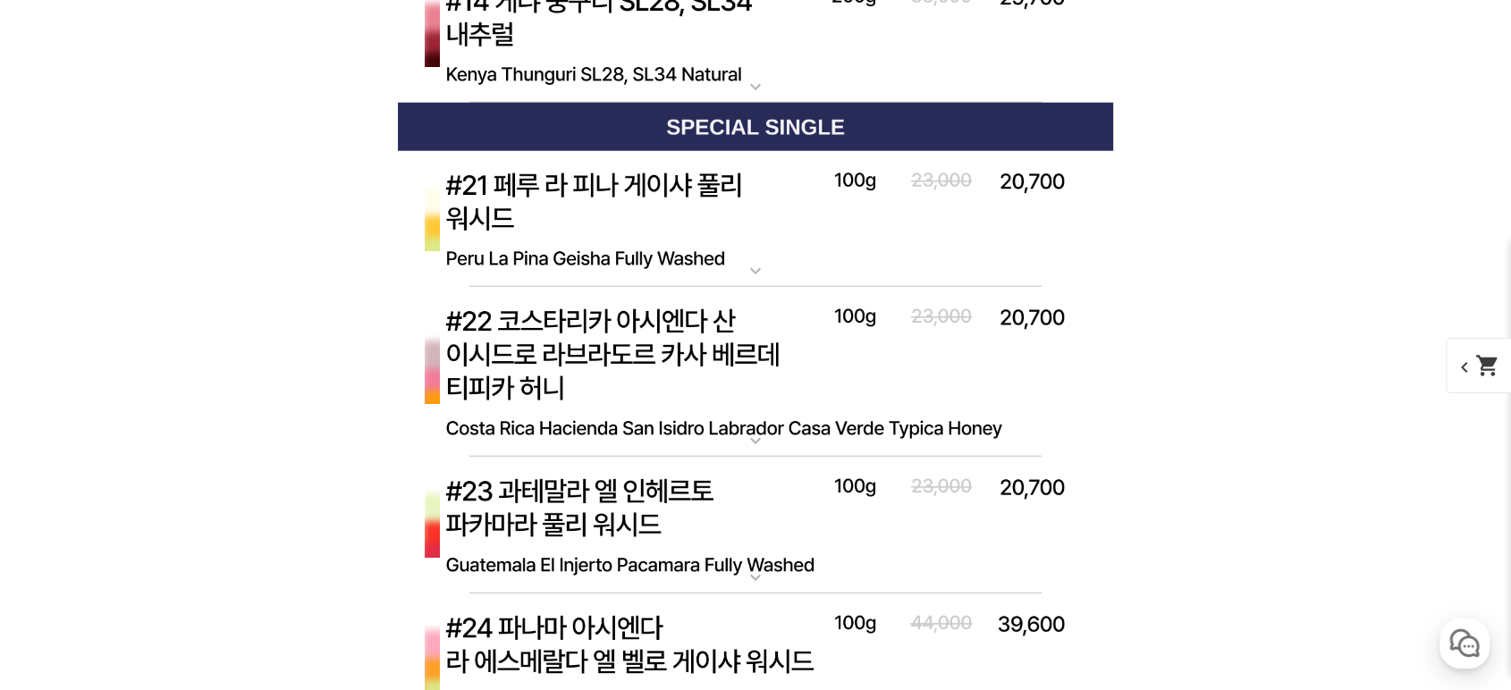
drag, startPoint x: 1197, startPoint y: 215, endPoint x: 1174, endPoint y: 191, distance: 32.9
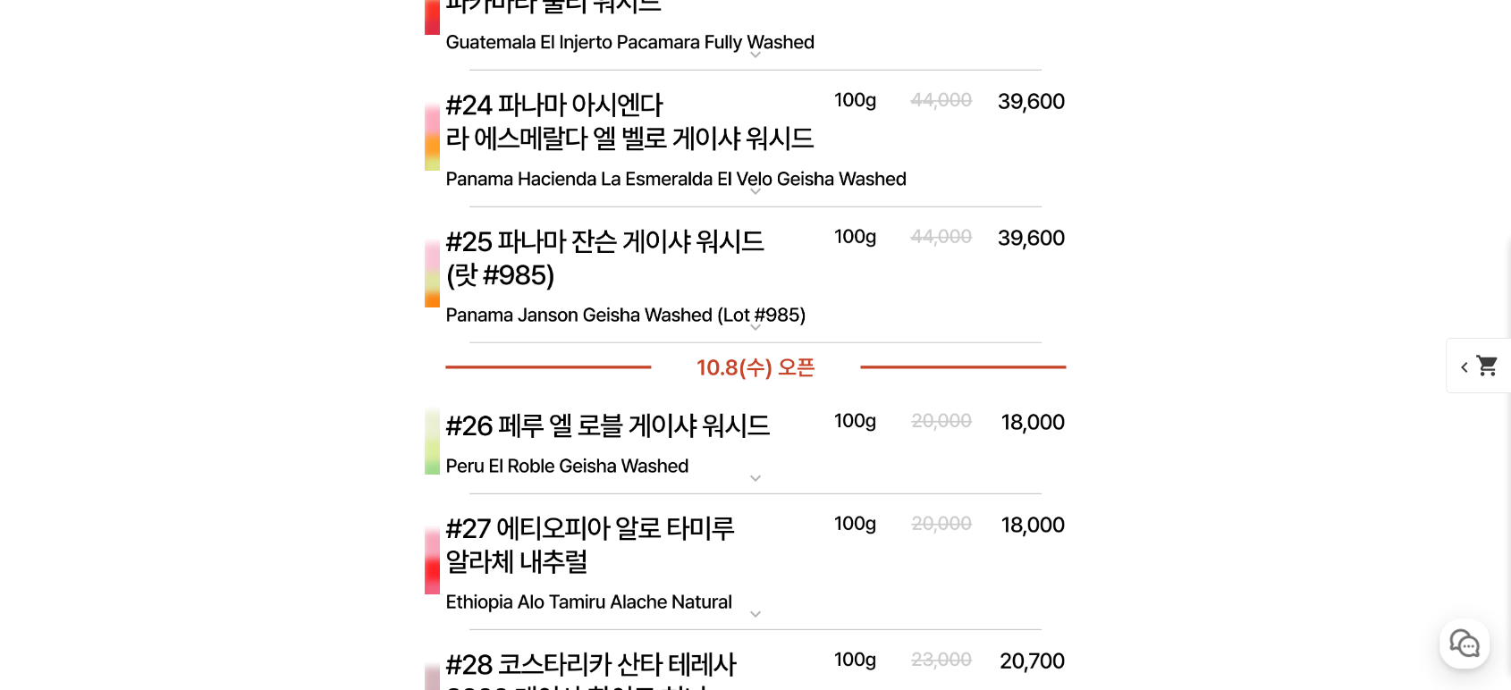
scroll to position [12054, 0]
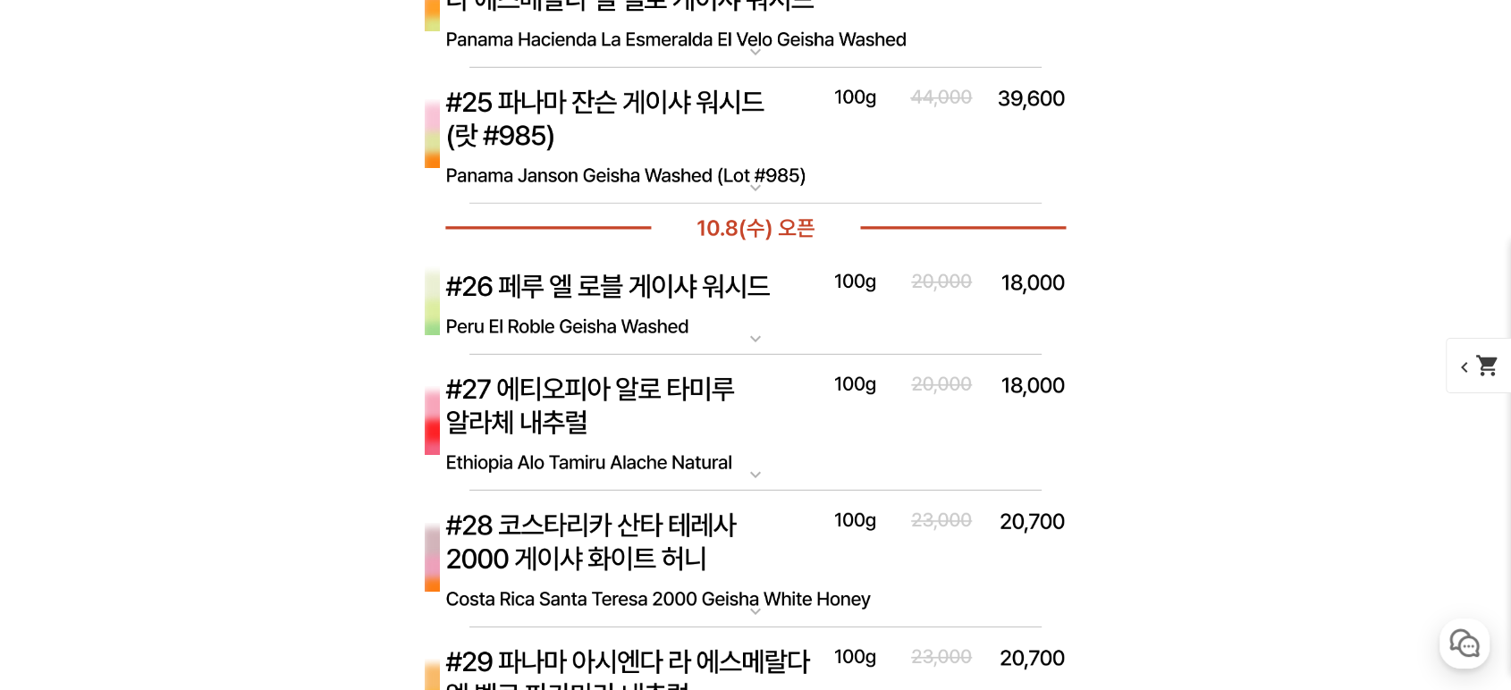
click at [739, 324] on img at bounding box center [755, 304] width 715 height 104
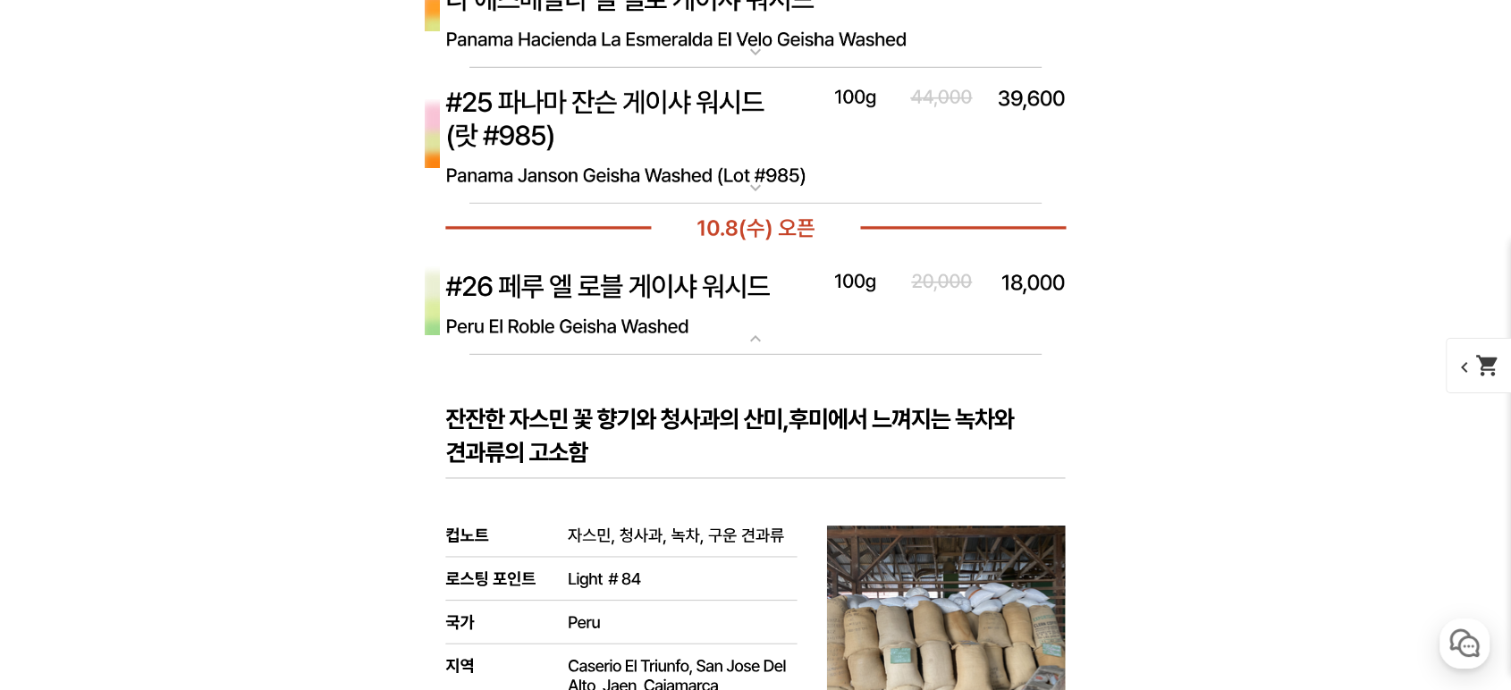
click at [722, 321] on img at bounding box center [755, 304] width 715 height 104
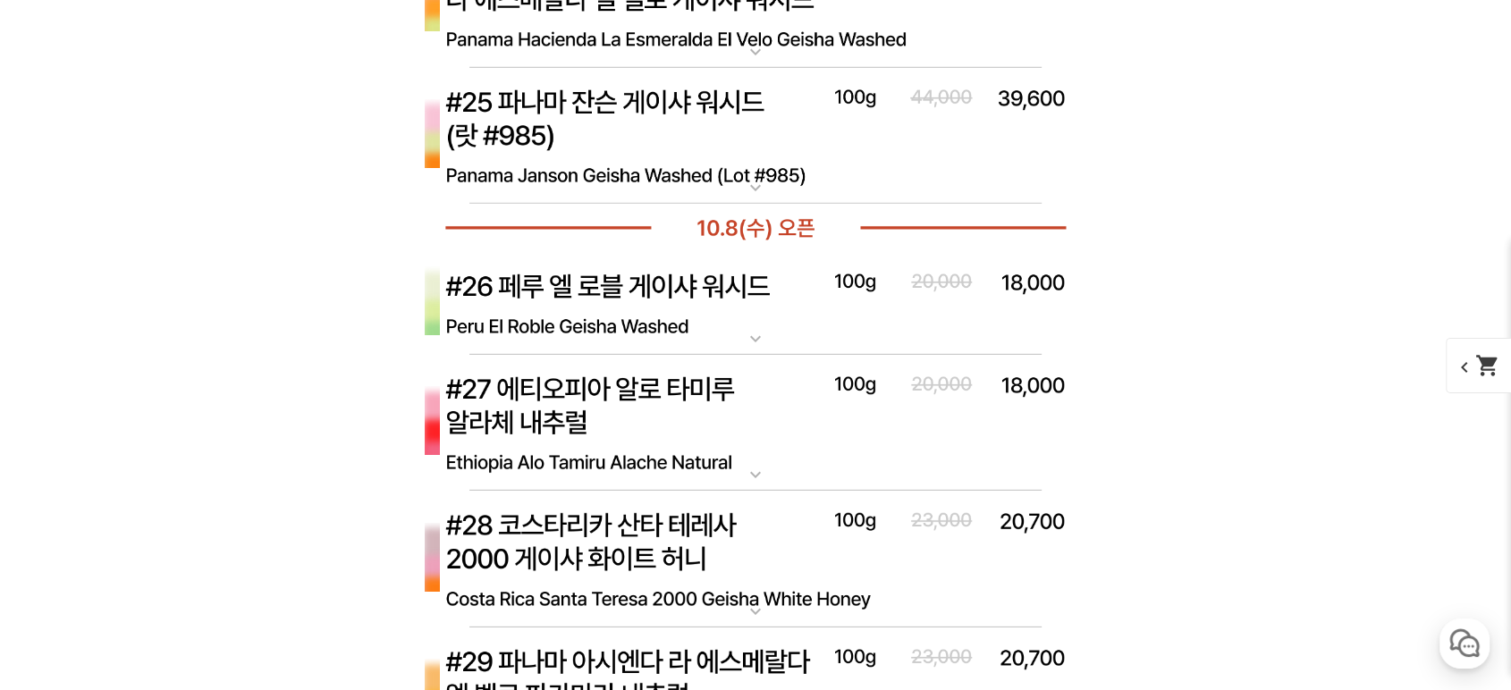
click at [765, 429] on img at bounding box center [755, 424] width 715 height 138
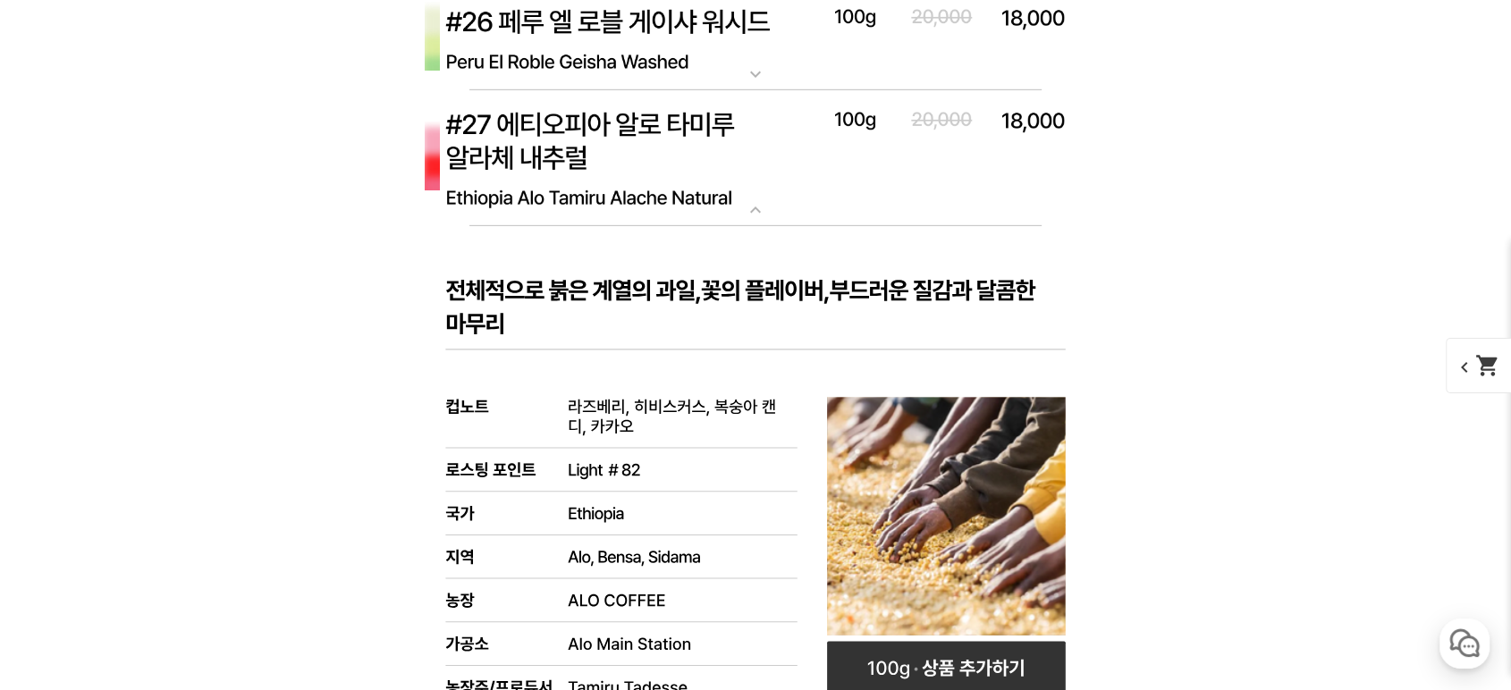
scroll to position [12451, 0]
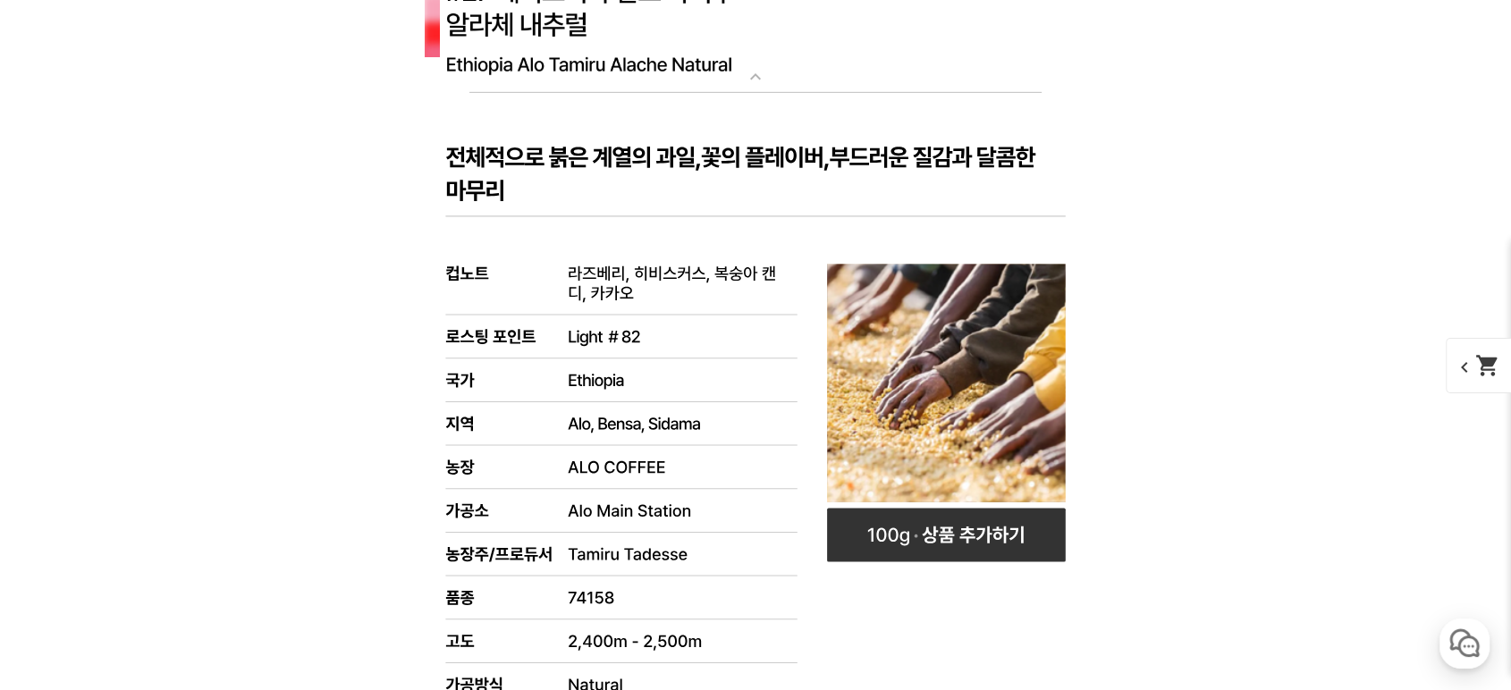
click at [701, 58] on img at bounding box center [755, 26] width 715 height 138
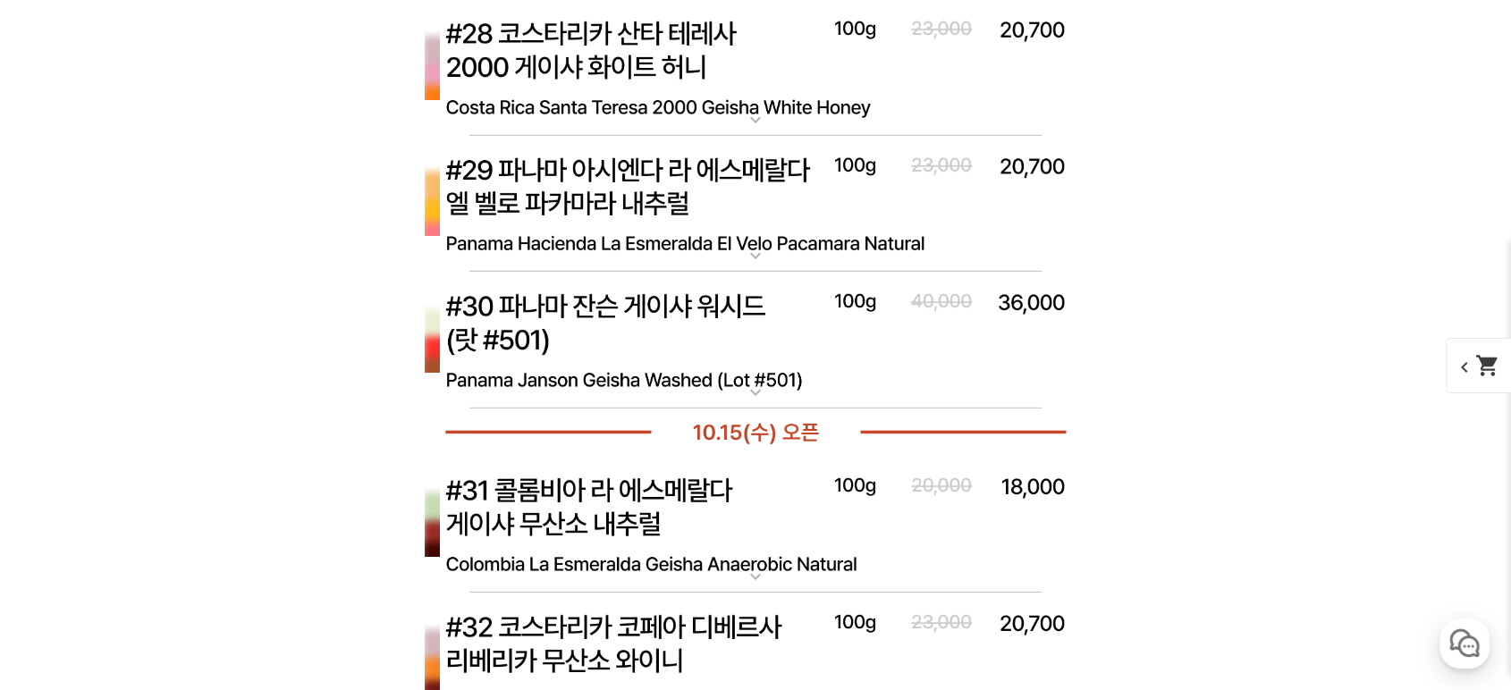
scroll to position [12583, 0]
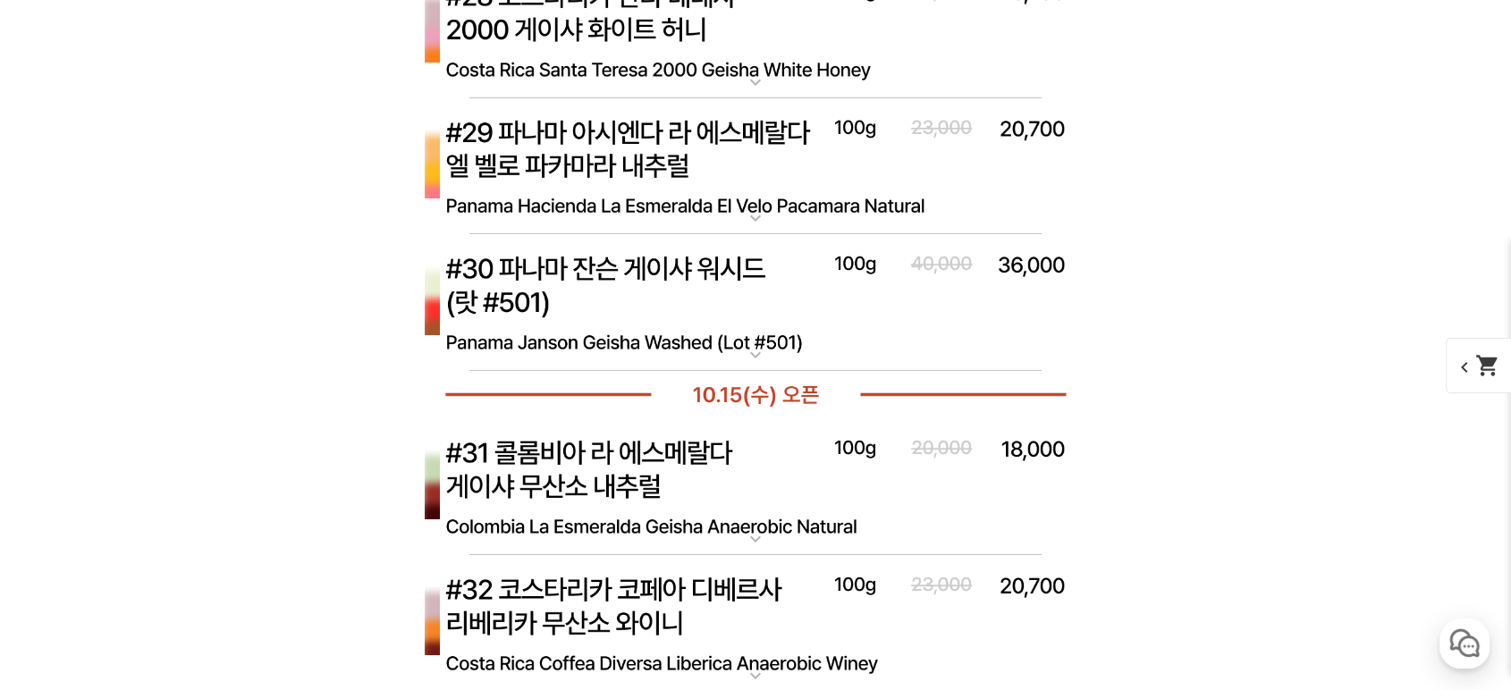
drag, startPoint x: 1160, startPoint y: 349, endPoint x: 1132, endPoint y: 291, distance: 63.6
drag, startPoint x: 1193, startPoint y: 346, endPoint x: 1133, endPoint y: 387, distance: 72.7
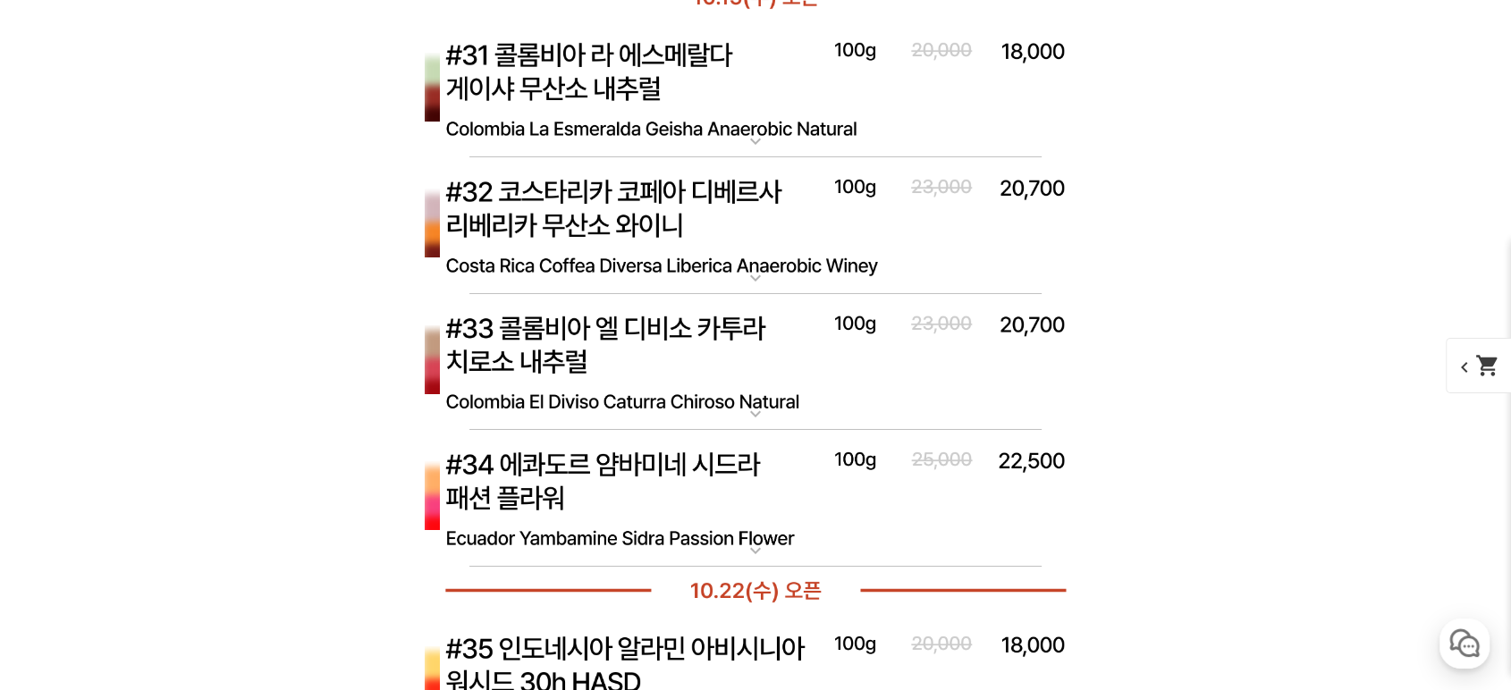
drag, startPoint x: 1188, startPoint y: 389, endPoint x: 1026, endPoint y: 482, distance: 187.4
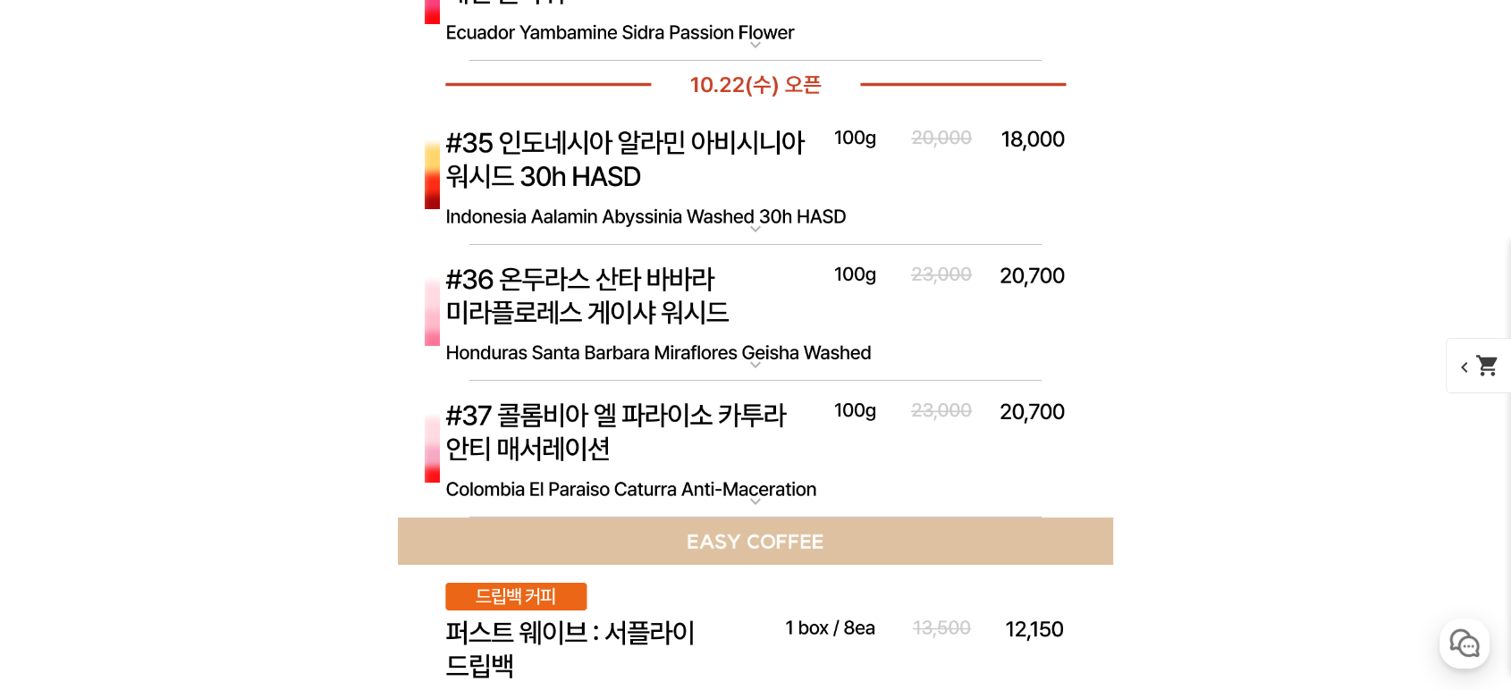
scroll to position [13511, 0]
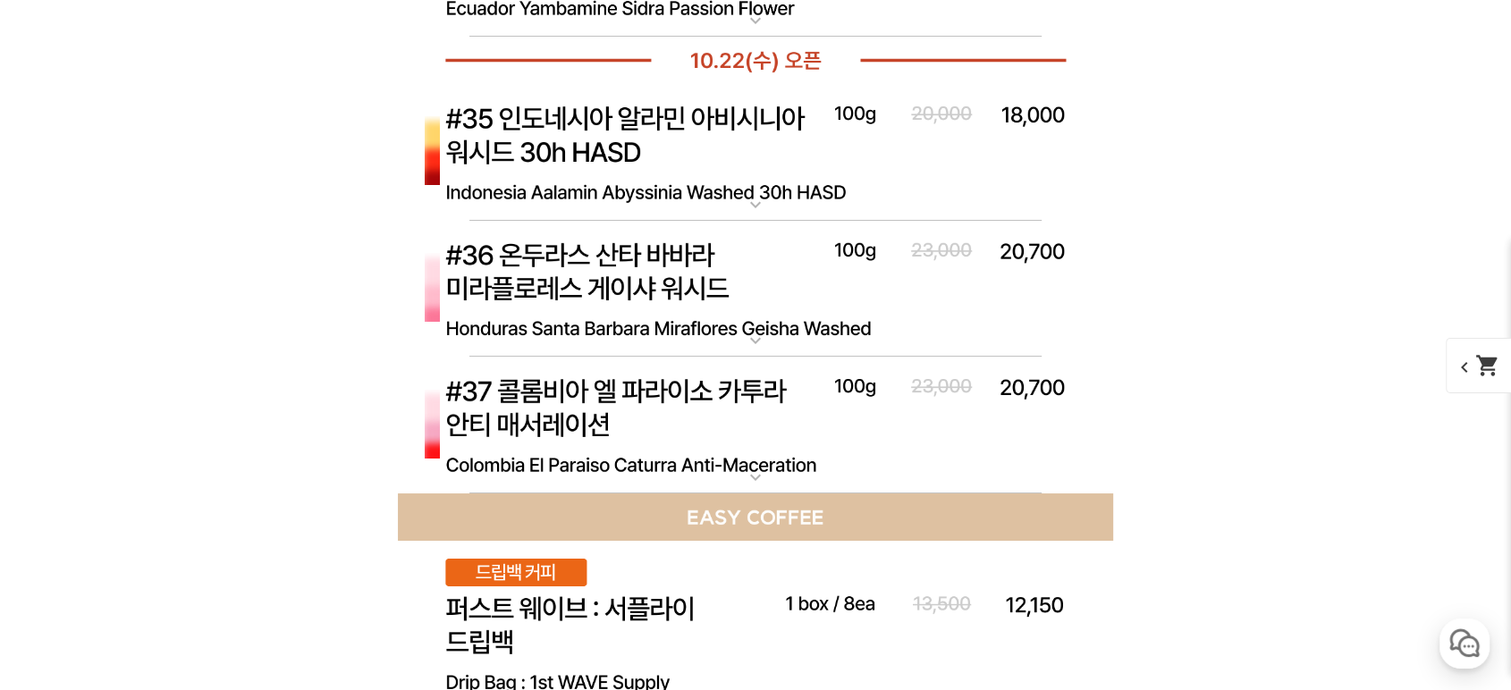
drag, startPoint x: 732, startPoint y: 433, endPoint x: 739, endPoint y: 440, distance: 9.5
click at [737, 440] on img at bounding box center [755, 426] width 715 height 138
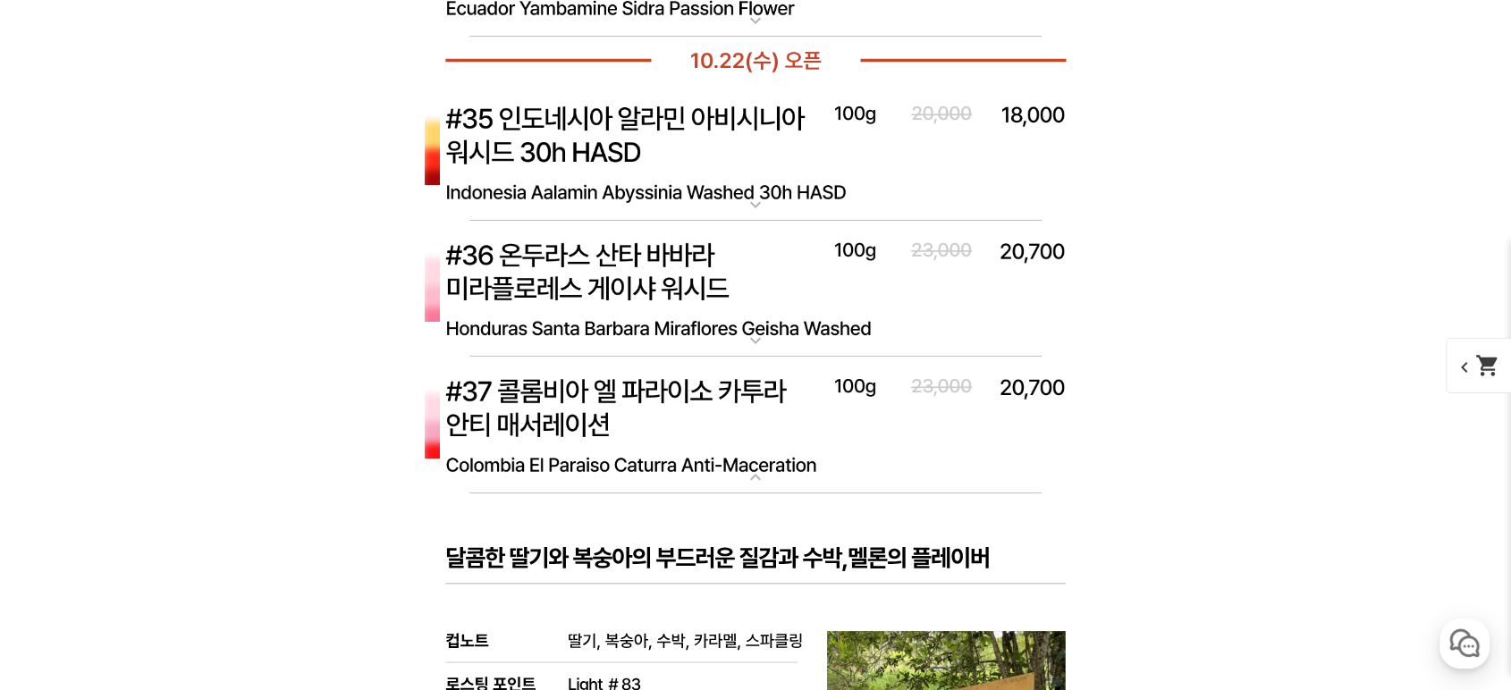
click at [751, 418] on img at bounding box center [755, 426] width 715 height 138
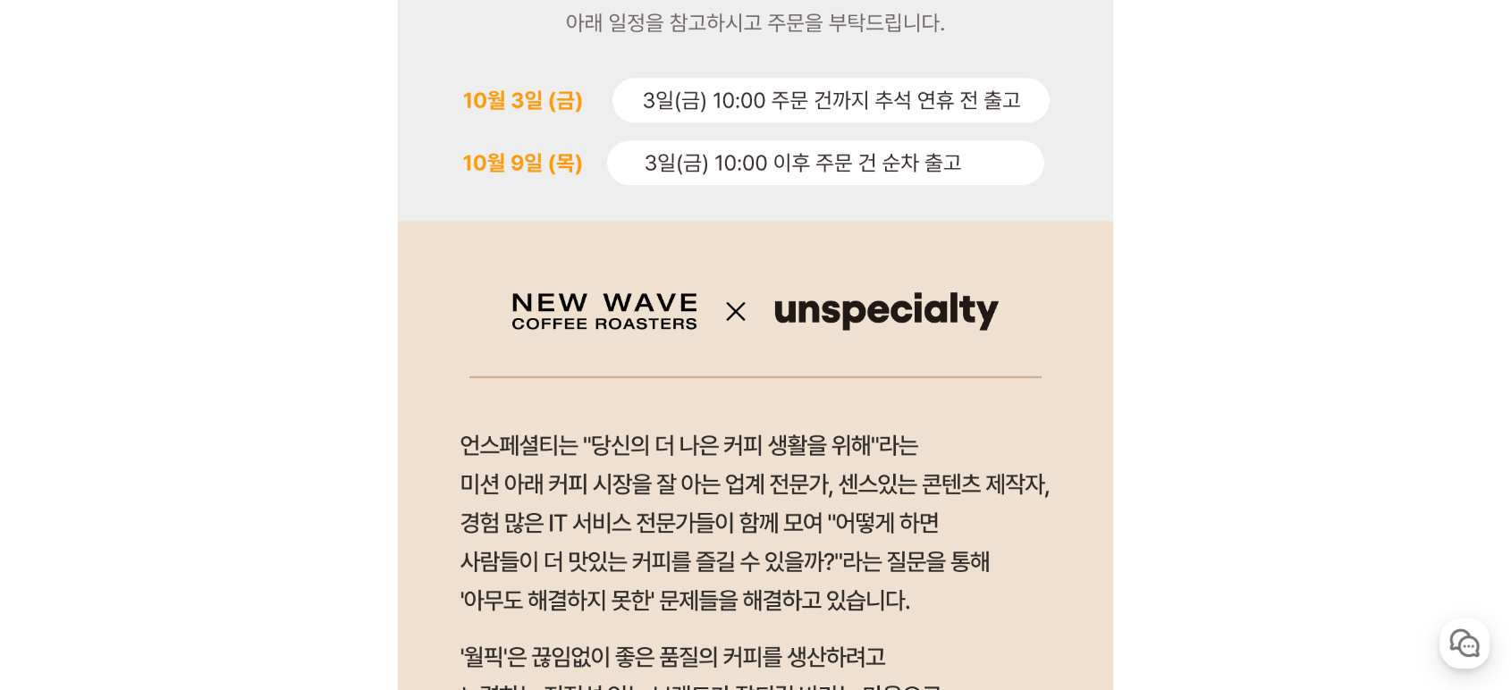
scroll to position [1034, 0]
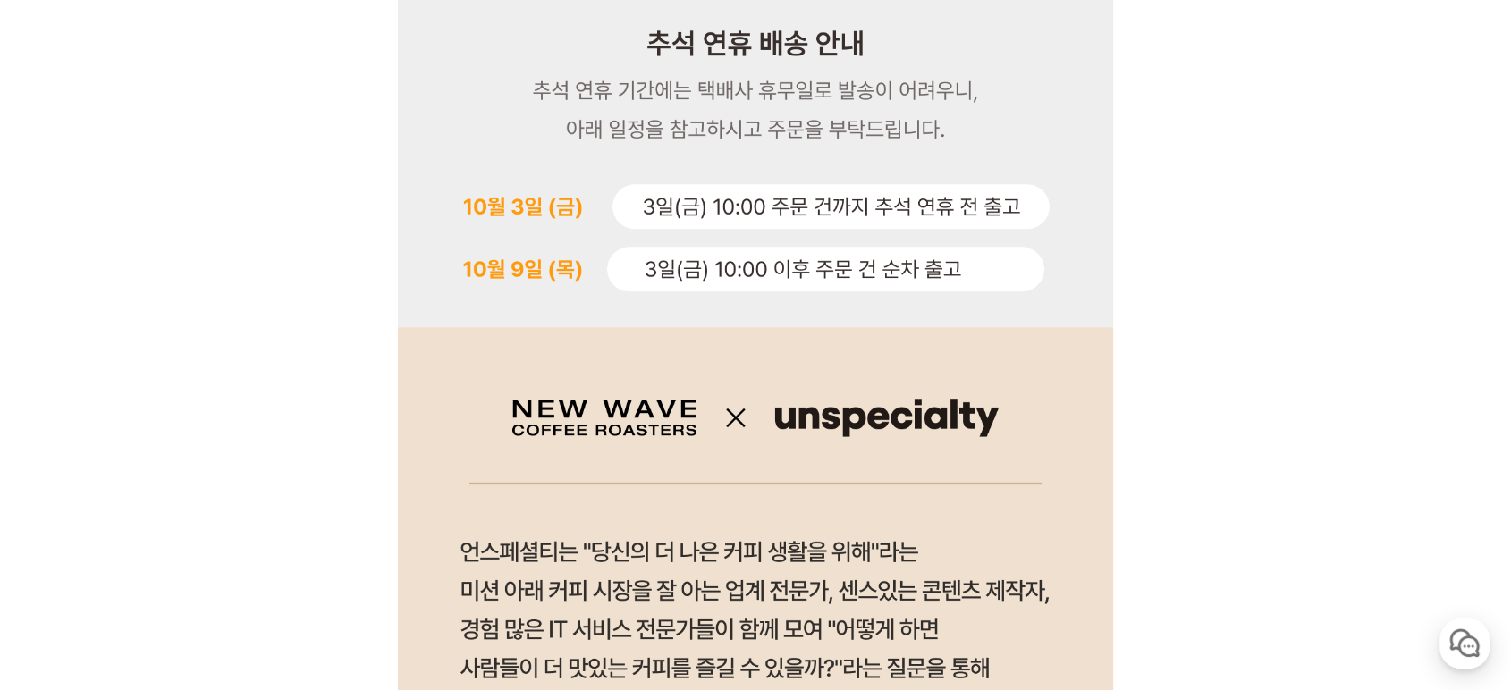
drag, startPoint x: 1179, startPoint y: 197, endPoint x: 1172, endPoint y: 120, distance: 77.2
drag, startPoint x: 1170, startPoint y: 139, endPoint x: 1171, endPoint y: 95, distance: 44.7
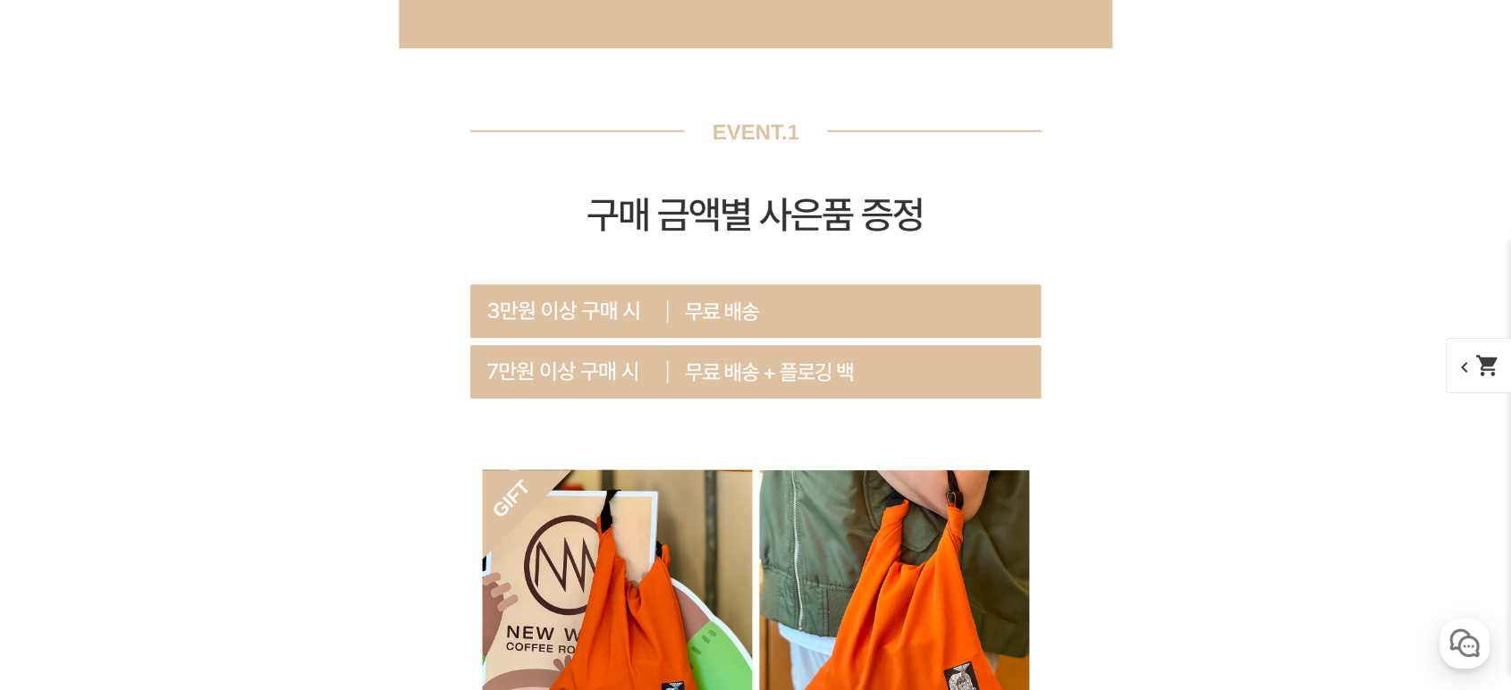
scroll to position [16760, 0]
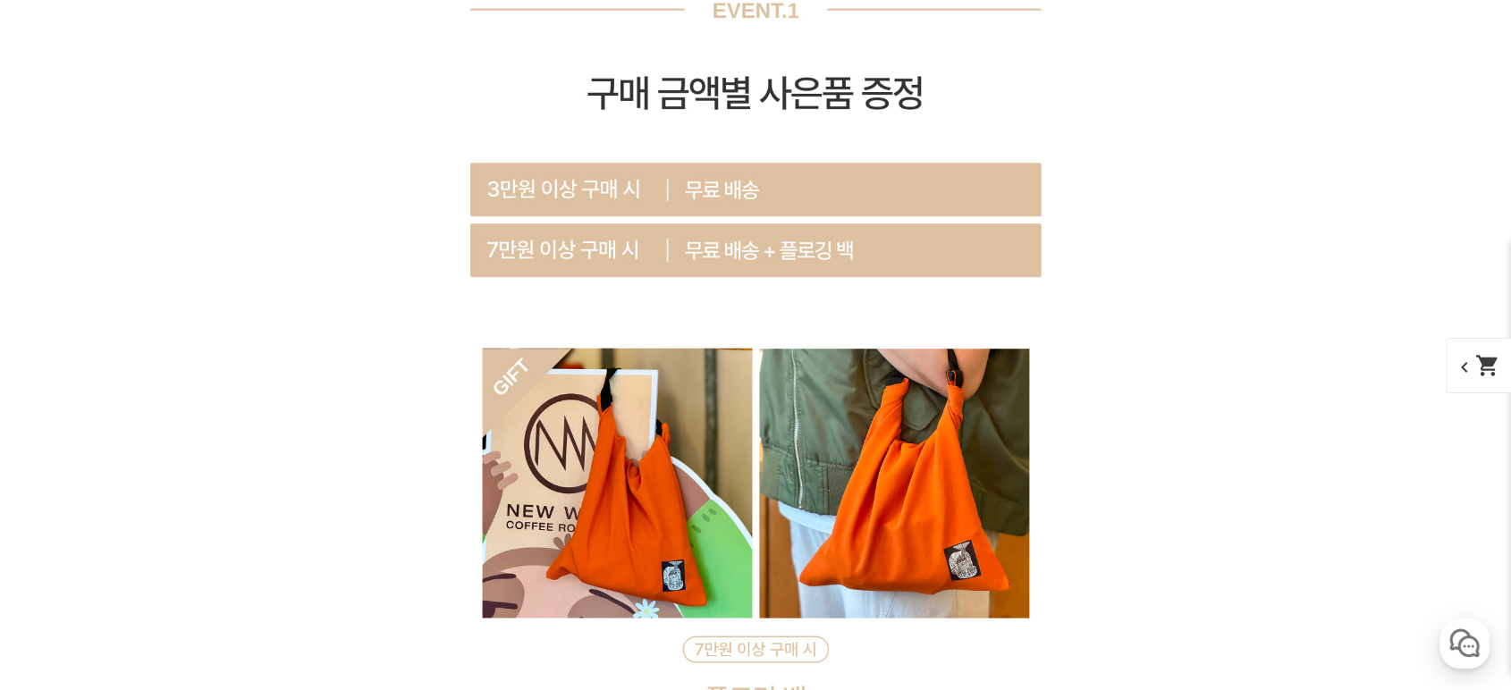
drag, startPoint x: 1116, startPoint y: 220, endPoint x: 1120, endPoint y: 207, distance: 14.1
drag, startPoint x: 1120, startPoint y: 207, endPoint x: 1113, endPoint y: 161, distance: 46.2
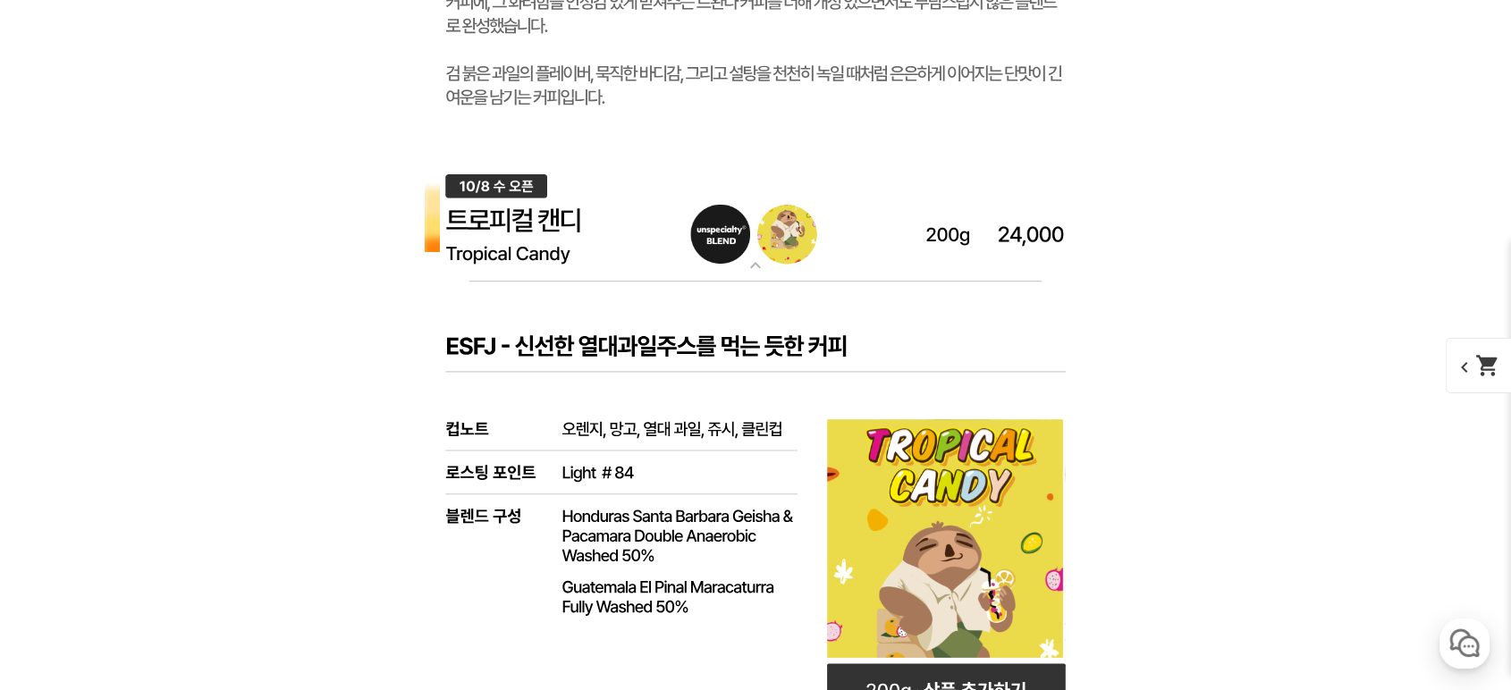
scroll to position [8080, 0]
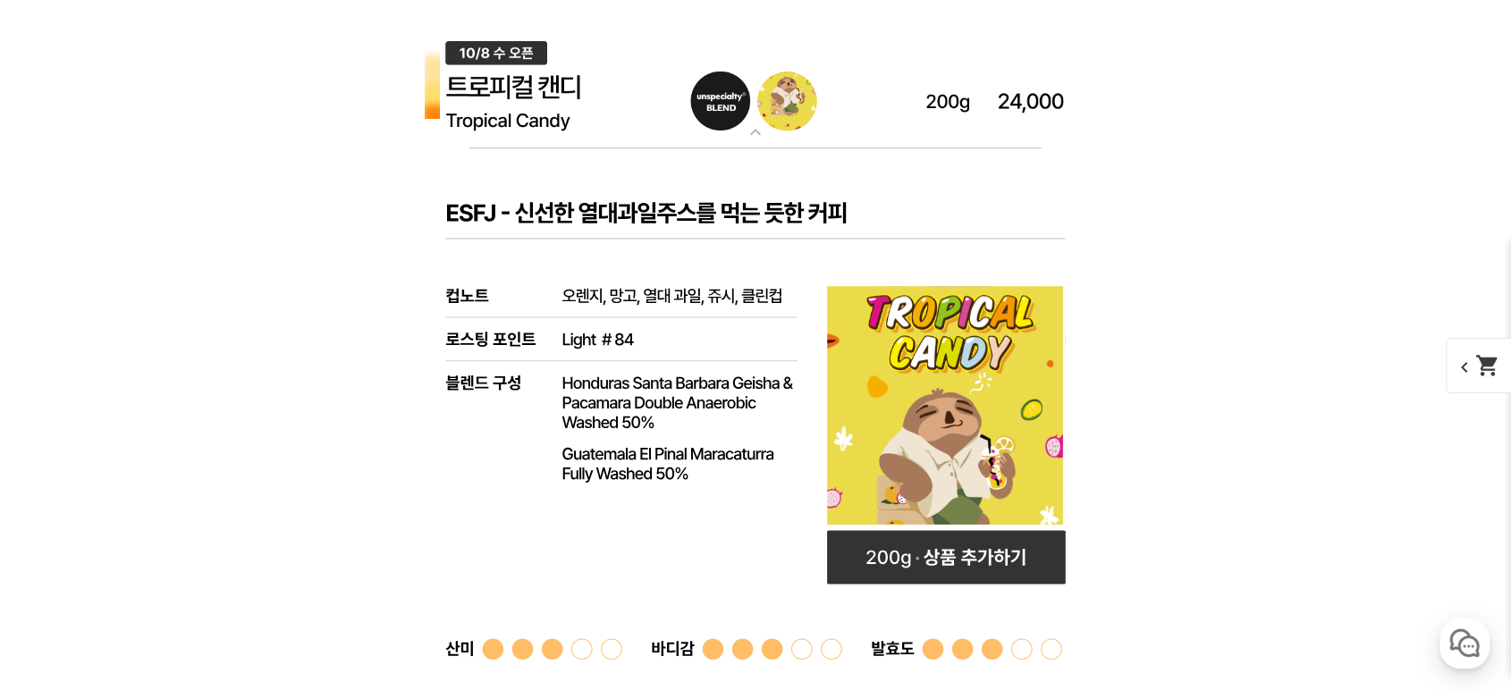
drag, startPoint x: 1100, startPoint y: 334, endPoint x: 1254, endPoint y: 177, distance: 220.0
drag, startPoint x: 1250, startPoint y: 214, endPoint x: 1254, endPoint y: 148, distance: 65.4
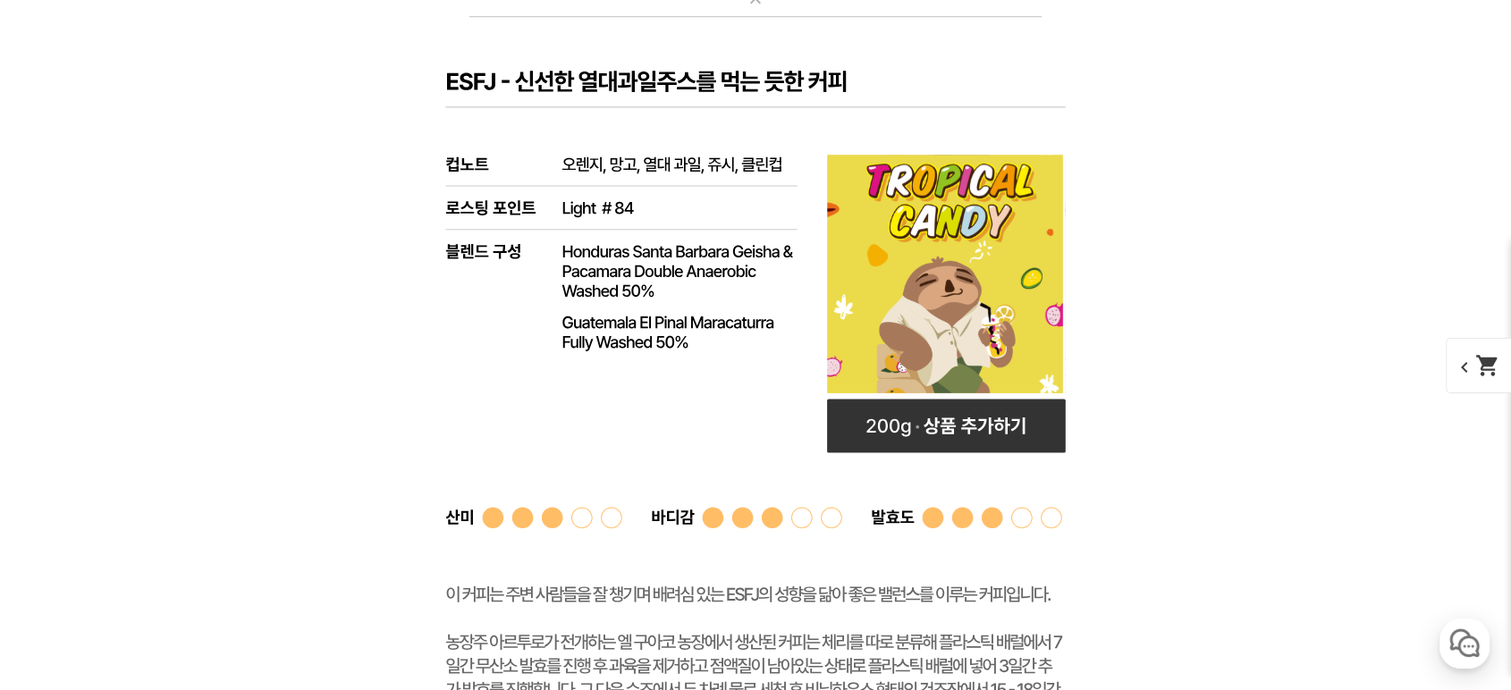
drag, startPoint x: 1233, startPoint y: 214, endPoint x: 1259, endPoint y: 197, distance: 31.0
drag, startPoint x: 1259, startPoint y: 197, endPoint x: 1317, endPoint y: 133, distance: 86.1
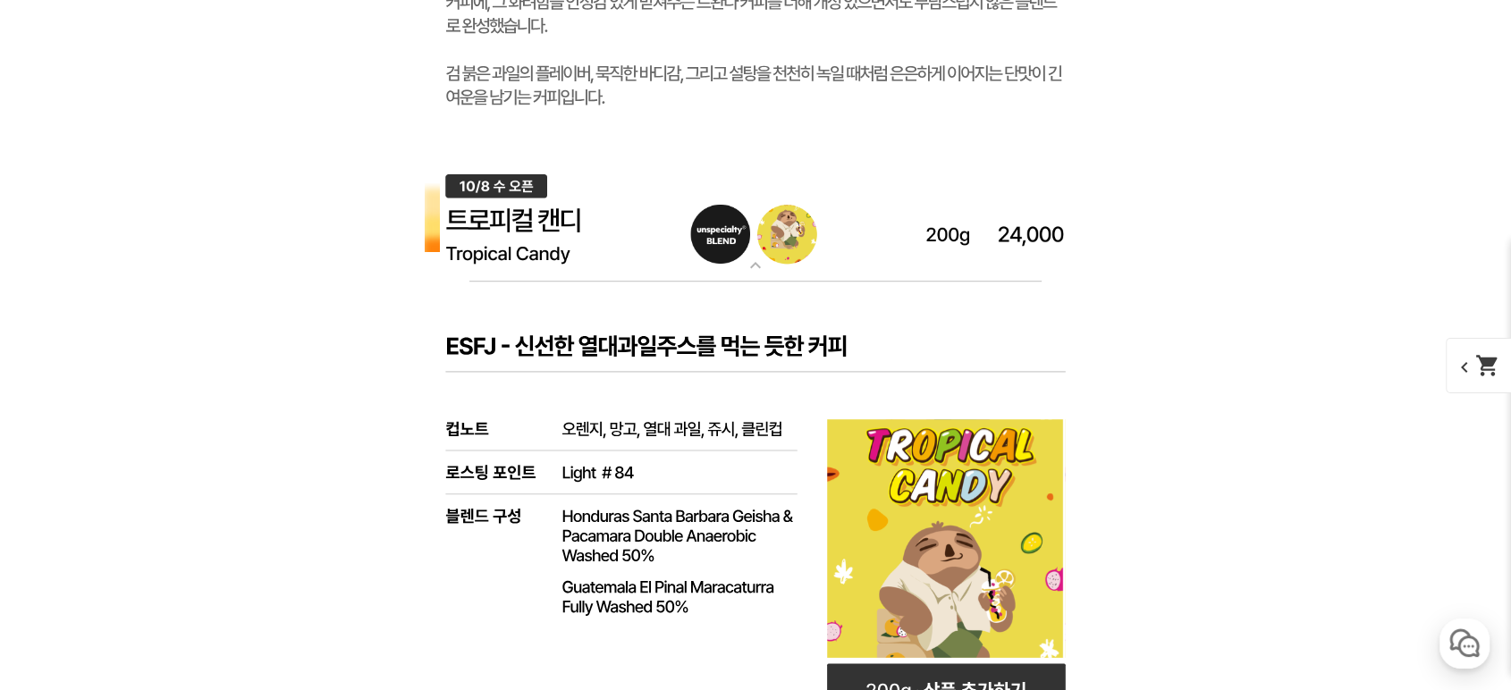
drag, startPoint x: 1237, startPoint y: 241, endPoint x: 1254, endPoint y: 213, distance: 33.7
drag, startPoint x: 1254, startPoint y: 213, endPoint x: 1259, endPoint y: 132, distance: 80.6
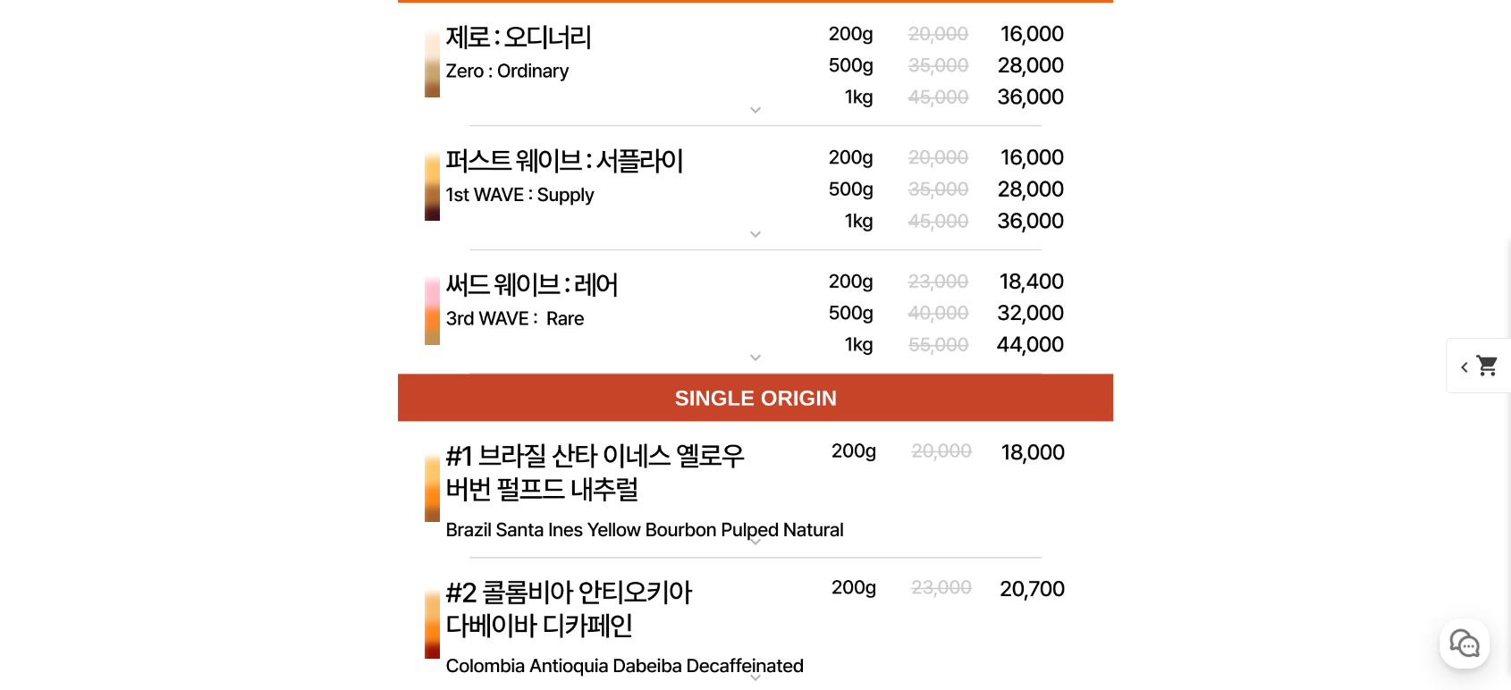
scroll to position [9006, 0]
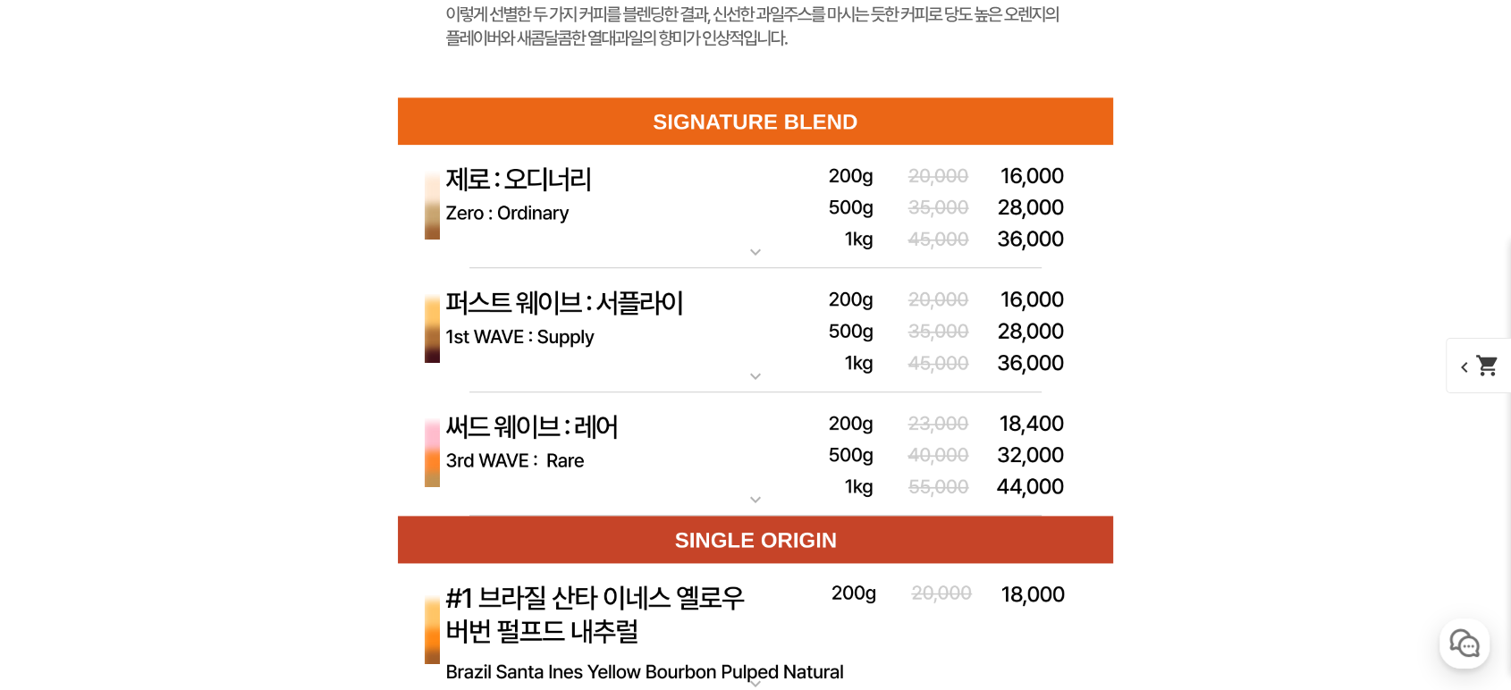
drag, startPoint x: 1268, startPoint y: 318, endPoint x: 1256, endPoint y: 323, distance: 12.5
click at [687, 350] on img at bounding box center [755, 330] width 715 height 124
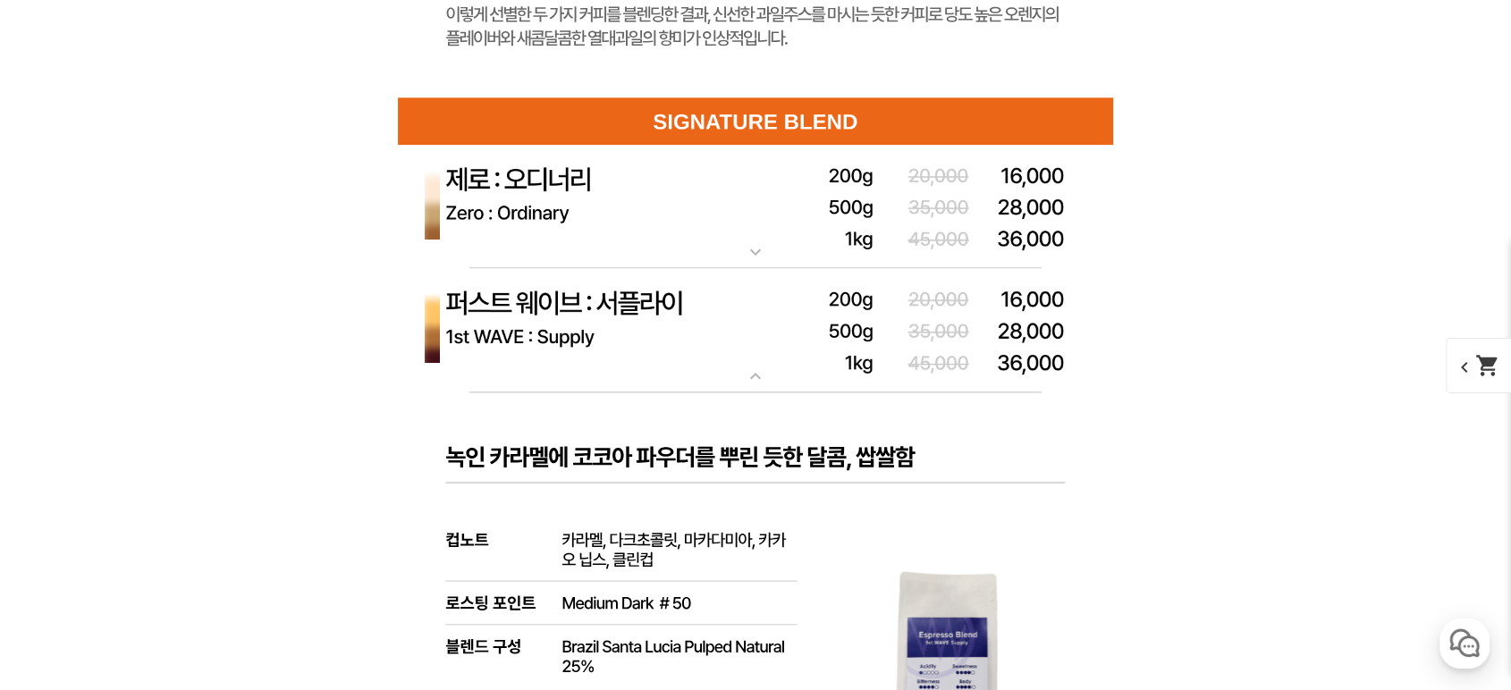
click at [661, 334] on img at bounding box center [755, 330] width 715 height 124
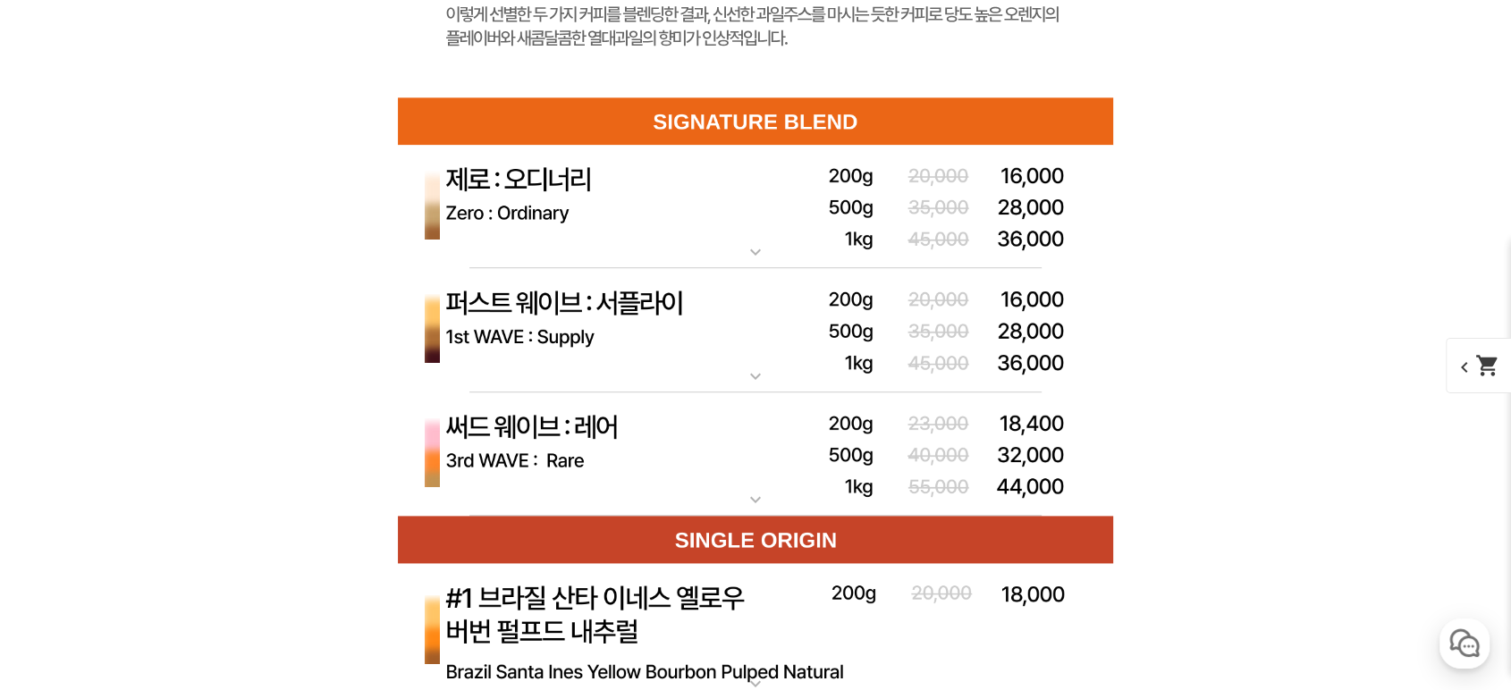
click at [612, 241] on img at bounding box center [755, 207] width 715 height 124
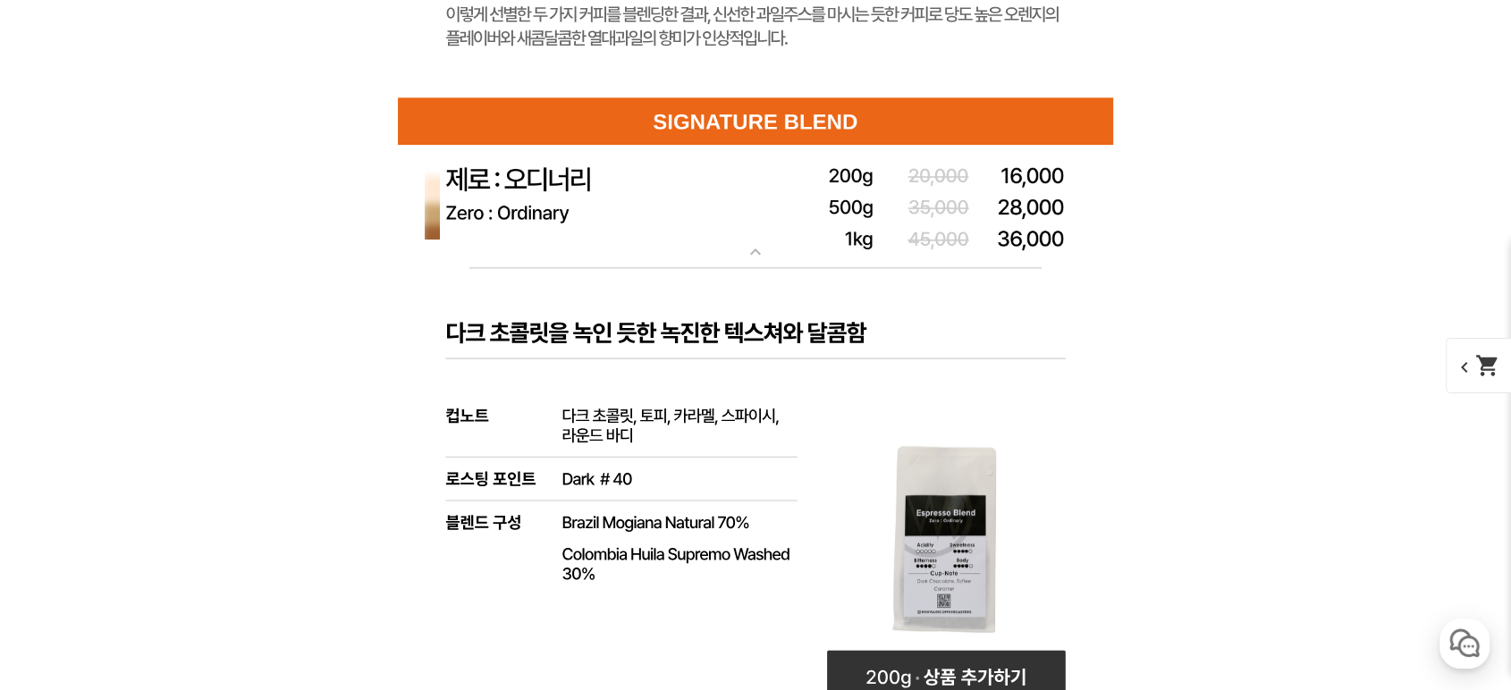
click at [593, 241] on img at bounding box center [755, 207] width 715 height 124
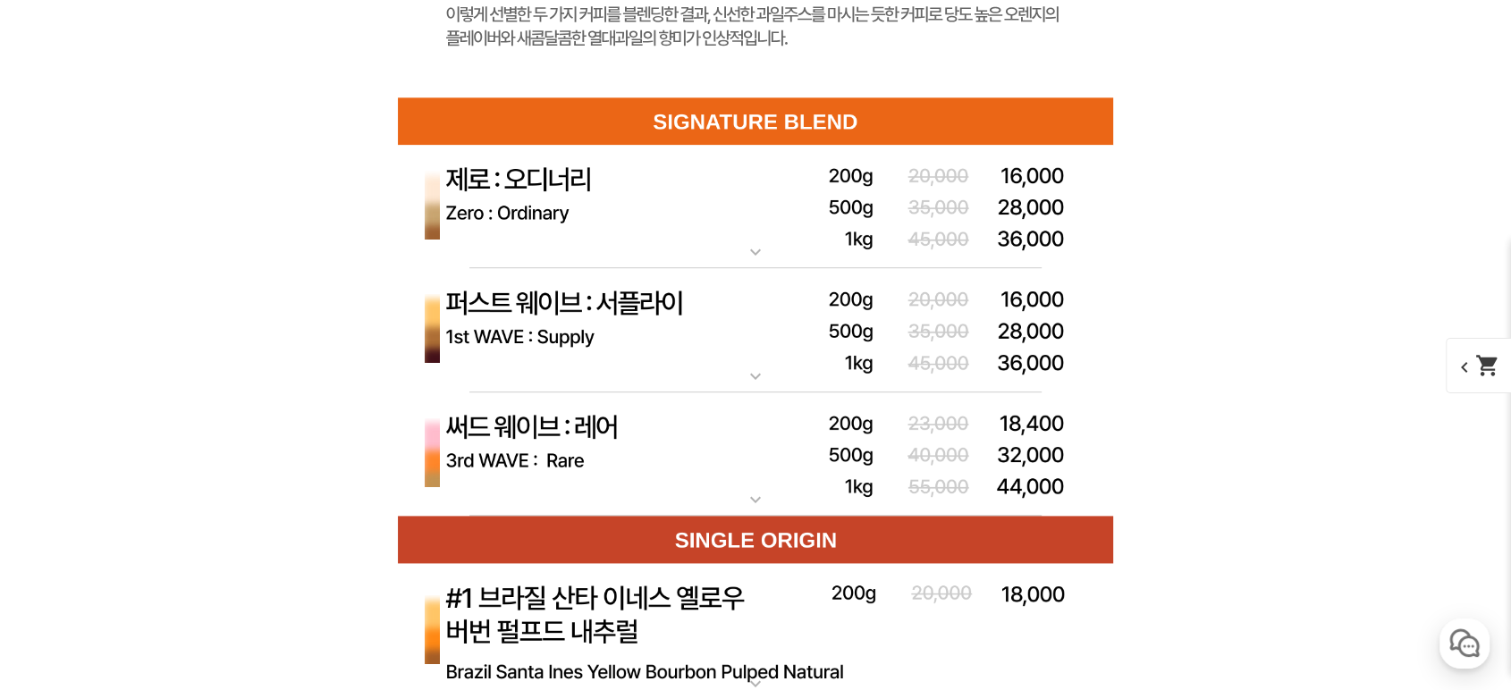
click at [626, 495] on img at bounding box center [755, 455] width 715 height 124
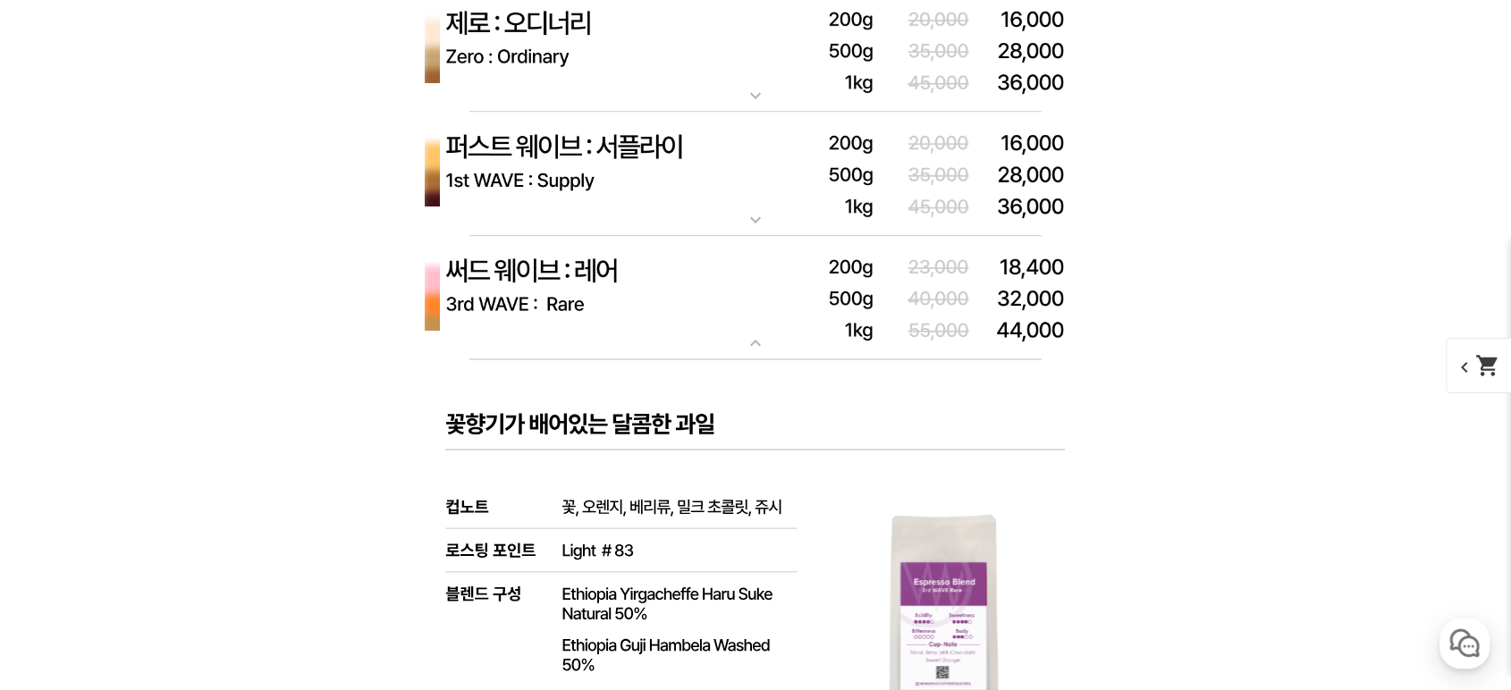
scroll to position [9272, 0]
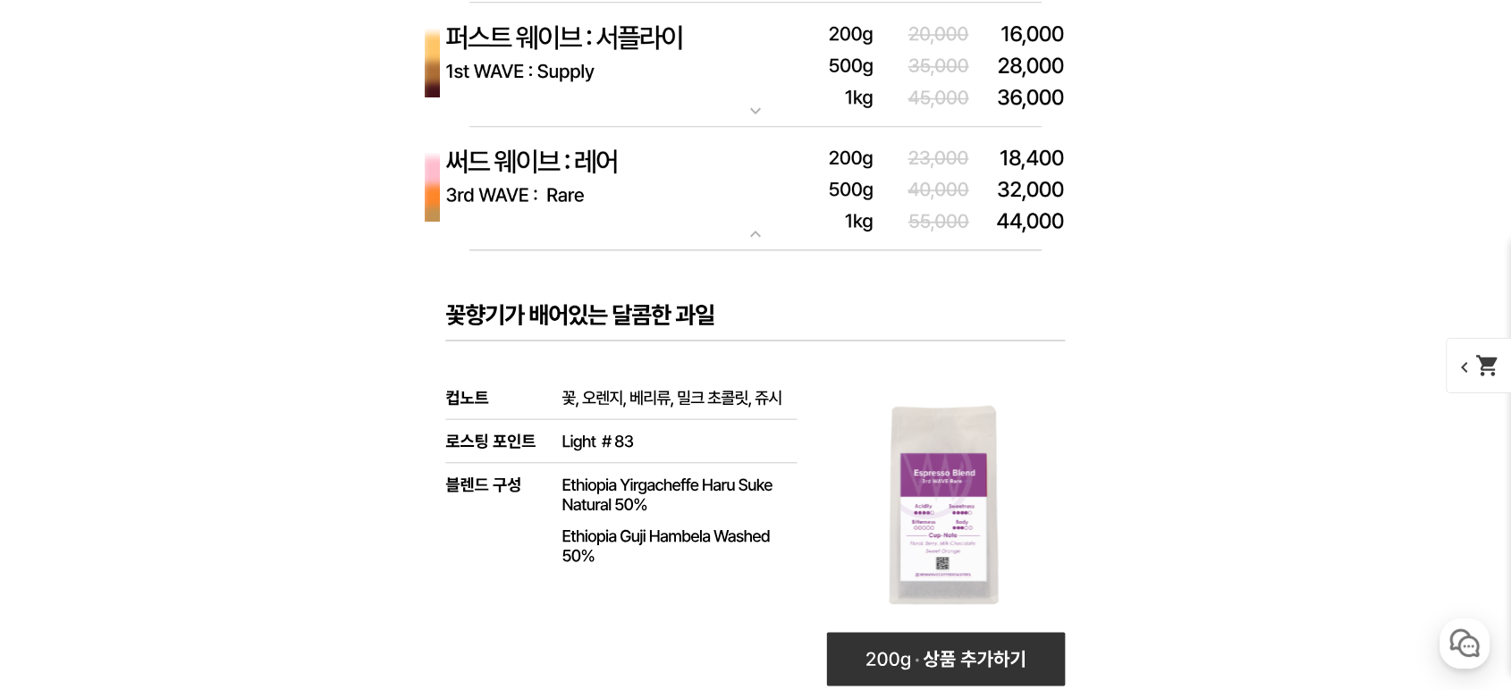
click at [646, 202] on img at bounding box center [755, 189] width 715 height 124
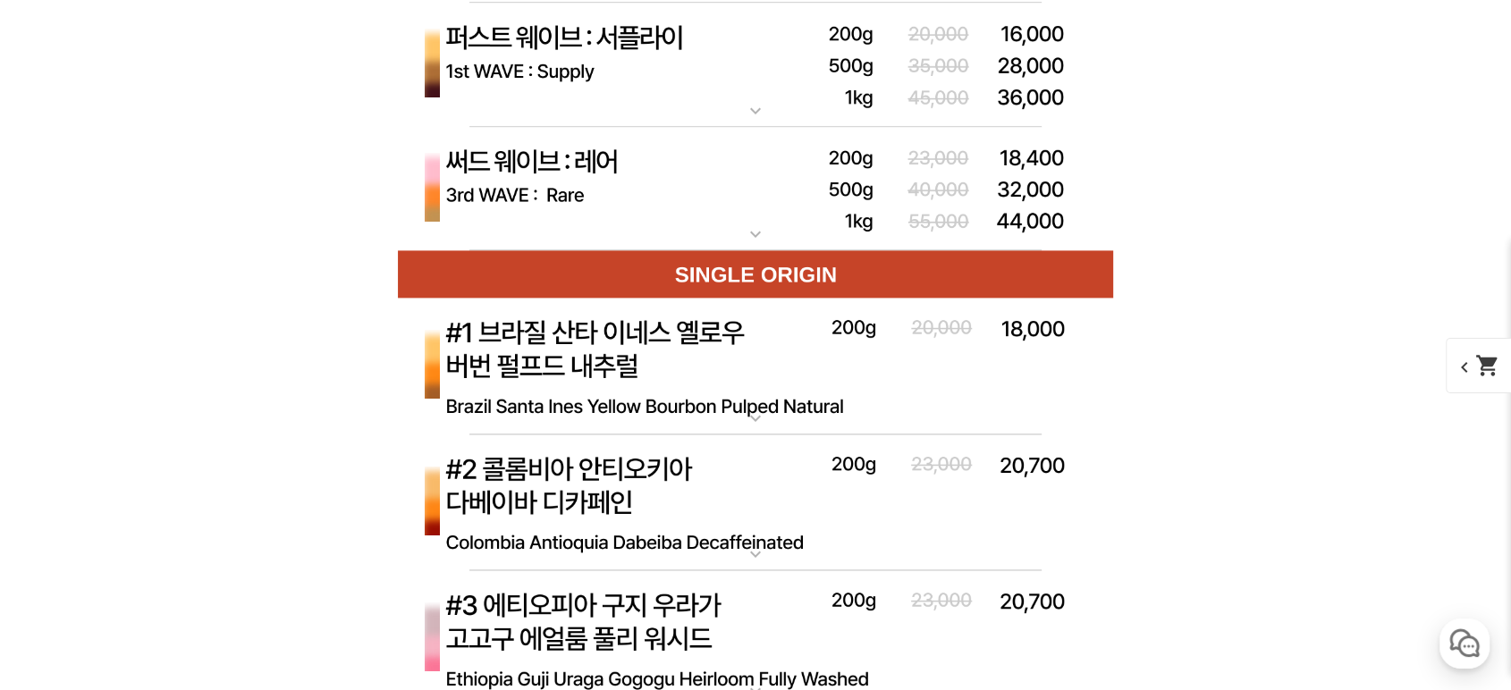
drag, startPoint x: 1295, startPoint y: 250, endPoint x: 1295, endPoint y: 235, distance: 15.2
drag, startPoint x: 1295, startPoint y: 235, endPoint x: 1288, endPoint y: 229, distance: 9.5
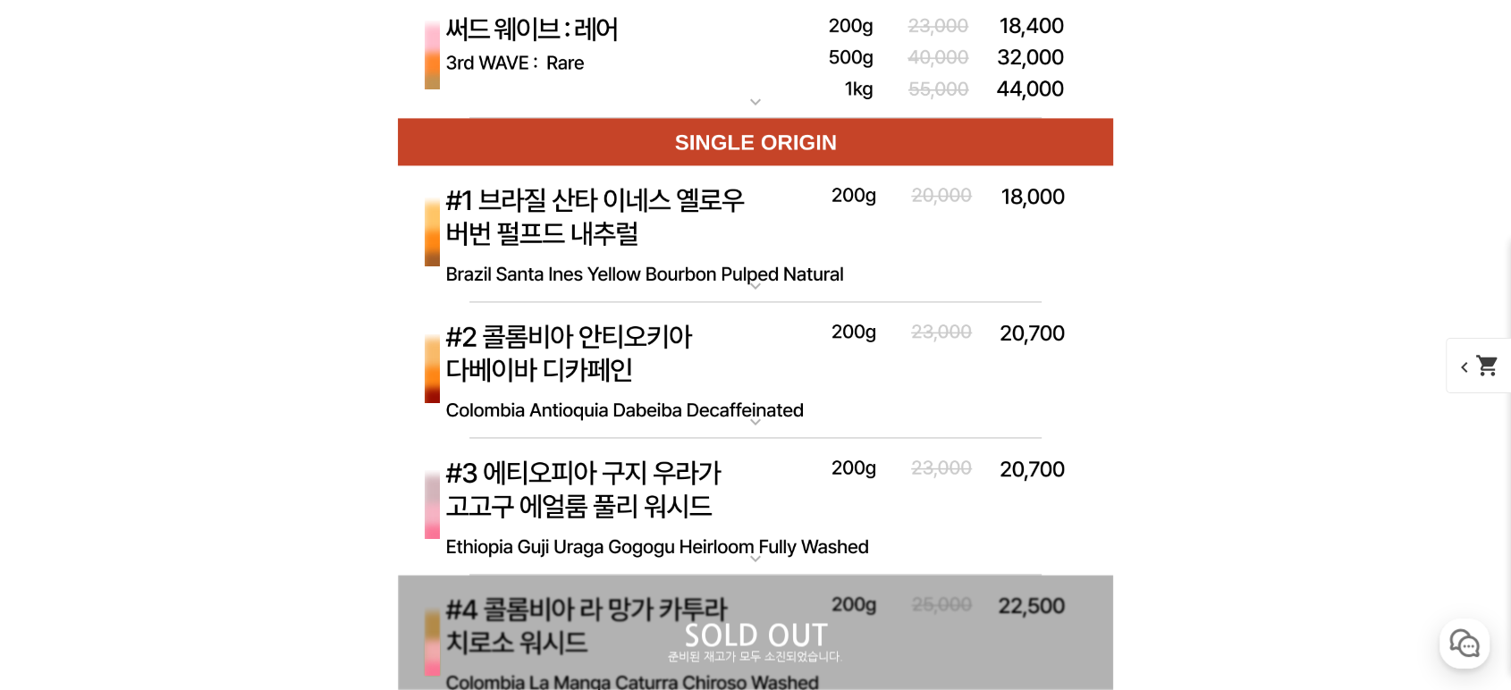
drag, startPoint x: 1271, startPoint y: 230, endPoint x: 1290, endPoint y: 233, distance: 19.1
drag, startPoint x: 1290, startPoint y: 233, endPoint x: 747, endPoint y: 210, distance: 543.2
click at [734, 206] on img at bounding box center [755, 234] width 715 height 138
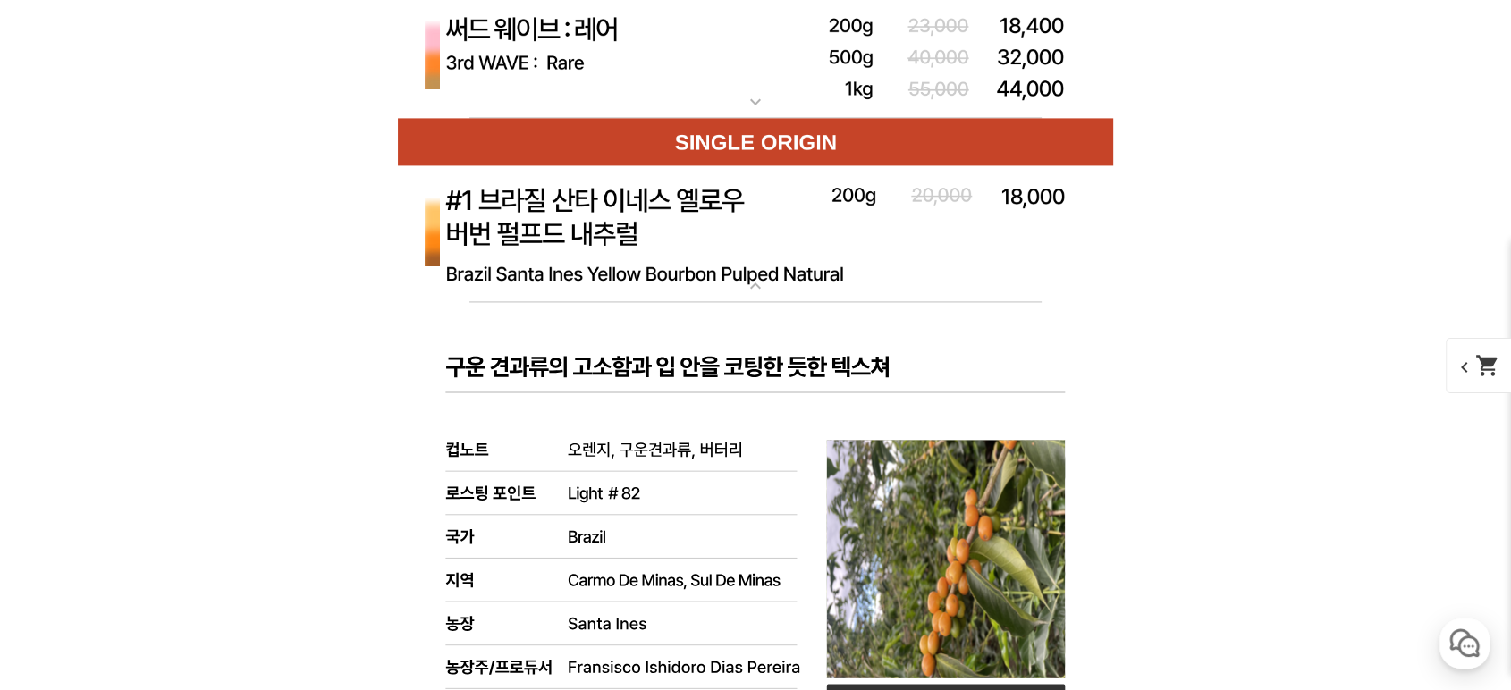
scroll to position [9537, 0]
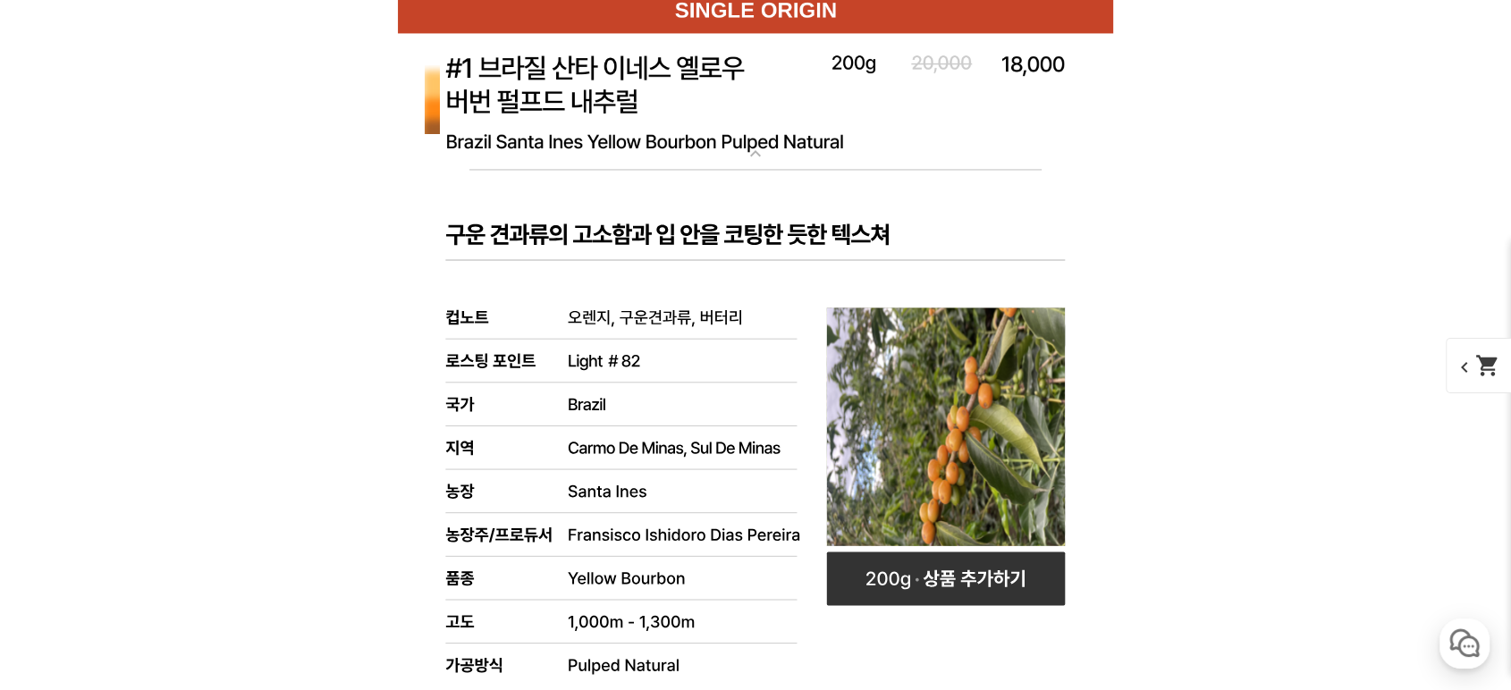
click at [661, 92] on img at bounding box center [755, 102] width 715 height 138
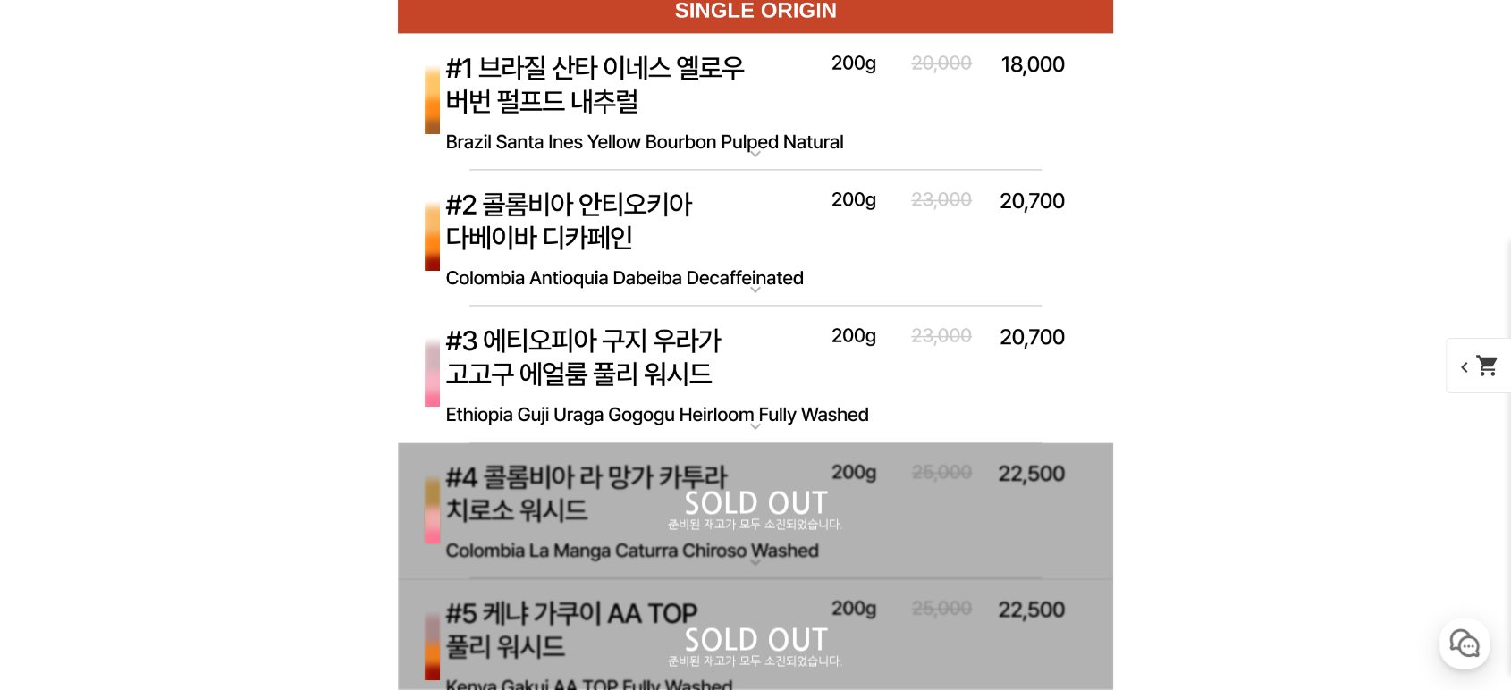
click at [654, 377] on img at bounding box center [755, 375] width 715 height 138
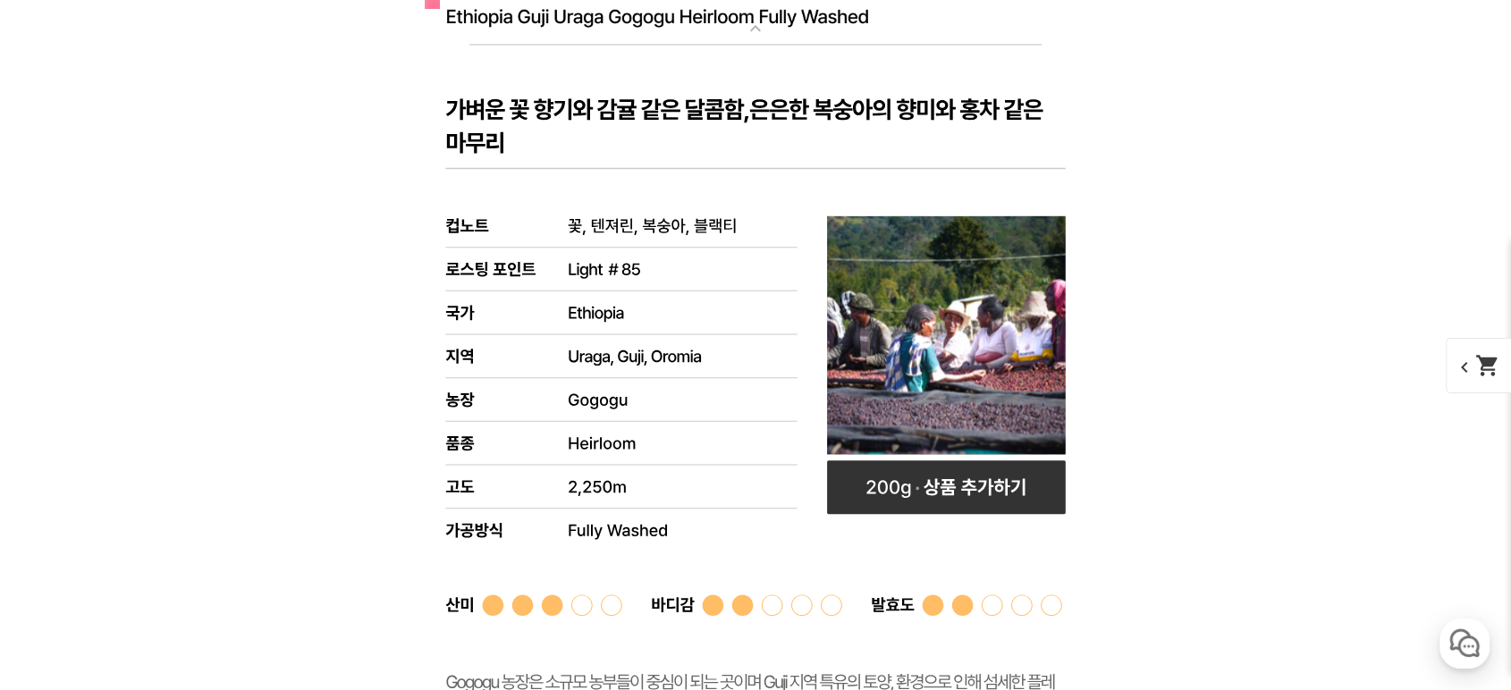
scroll to position [9801, 0]
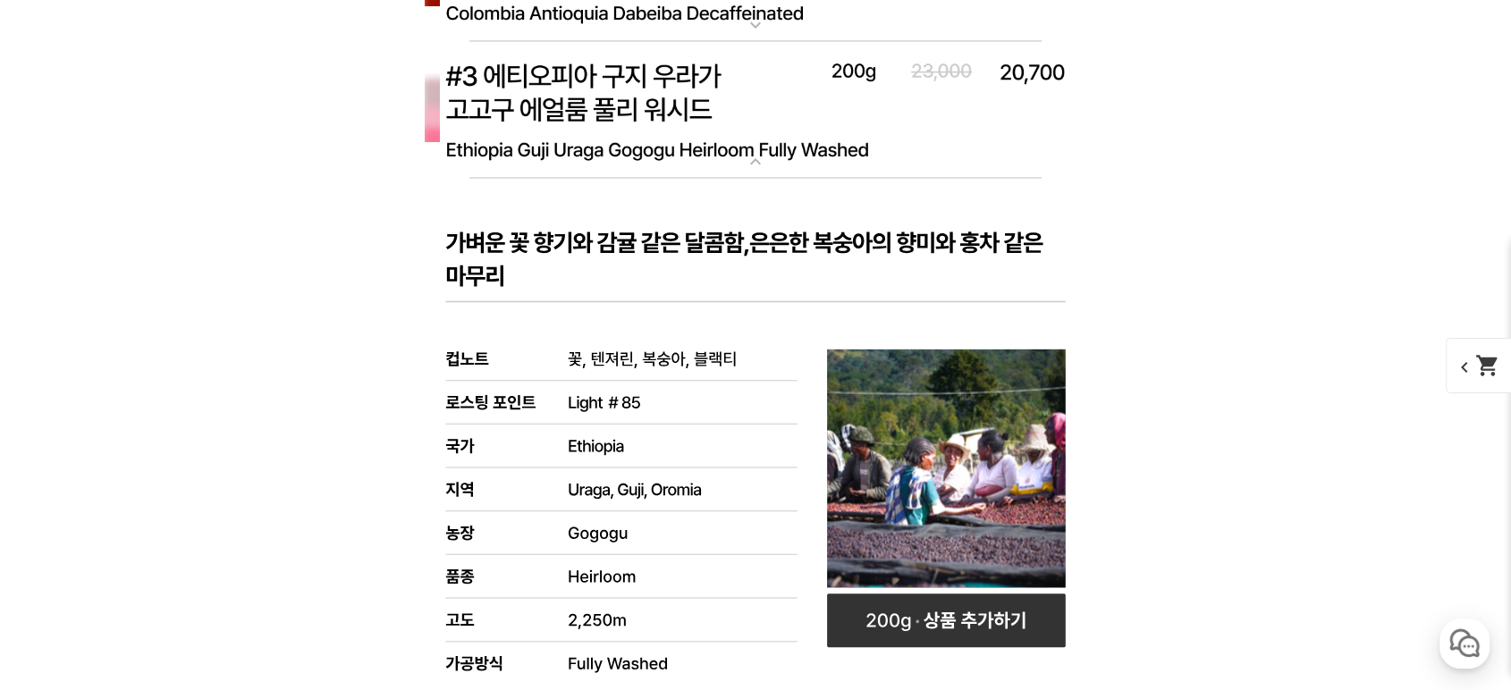
click at [692, 138] on img at bounding box center [755, 110] width 715 height 138
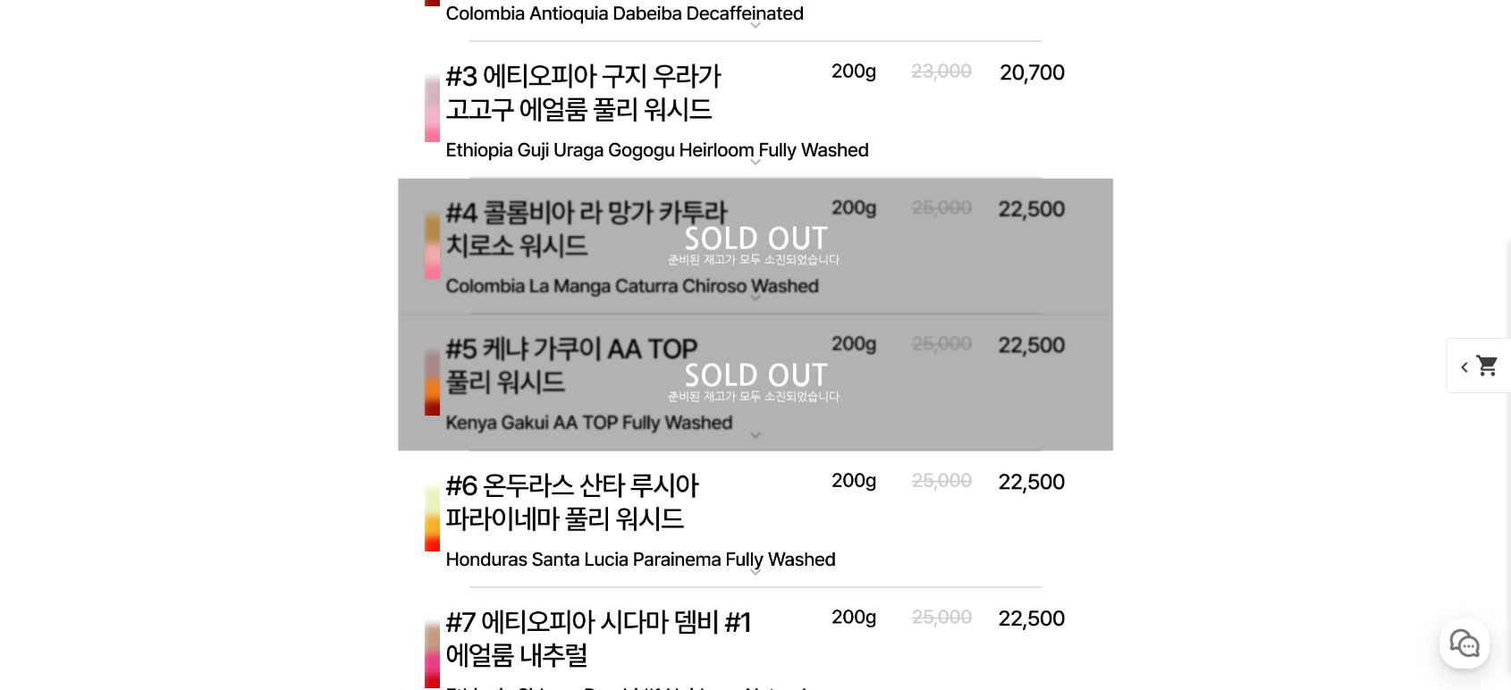
scroll to position [10199, 0]
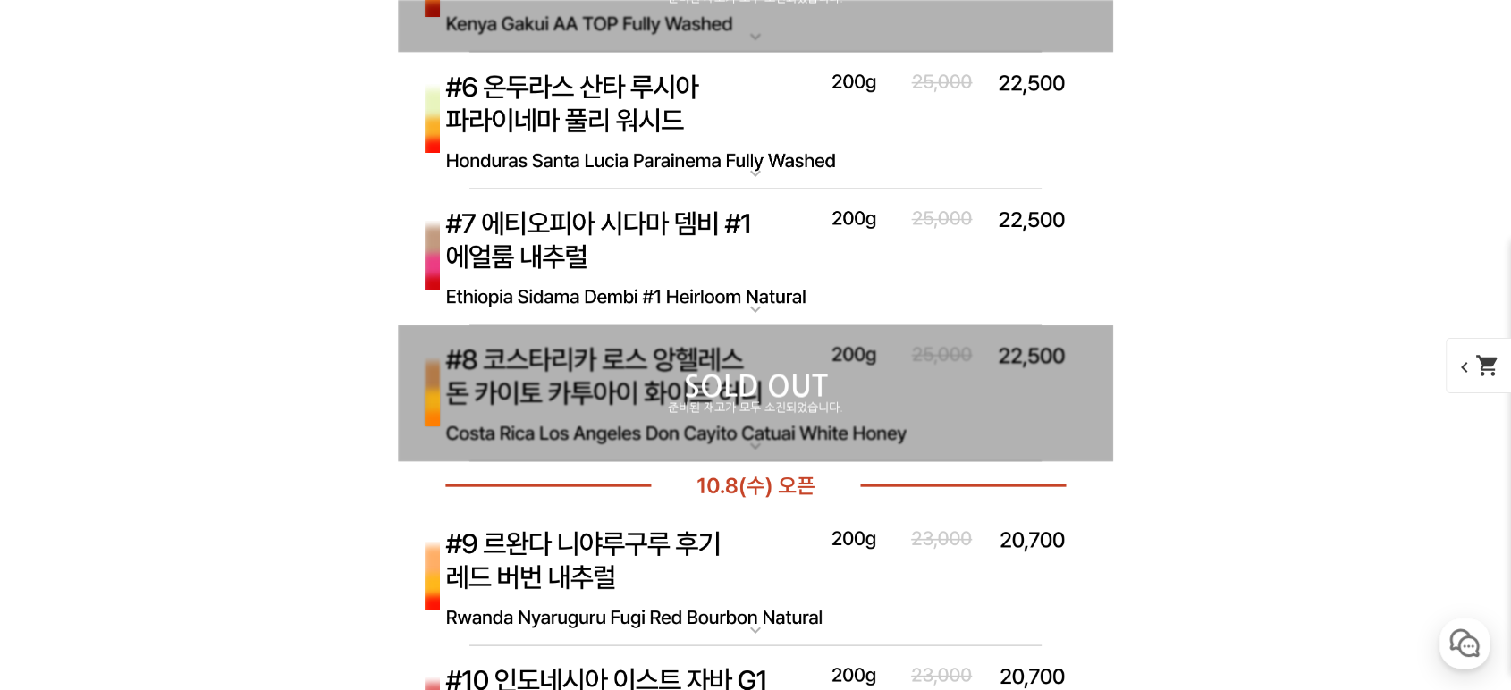
click at [814, 400] on p "SOLD OUT" at bounding box center [755, 387] width 715 height 29
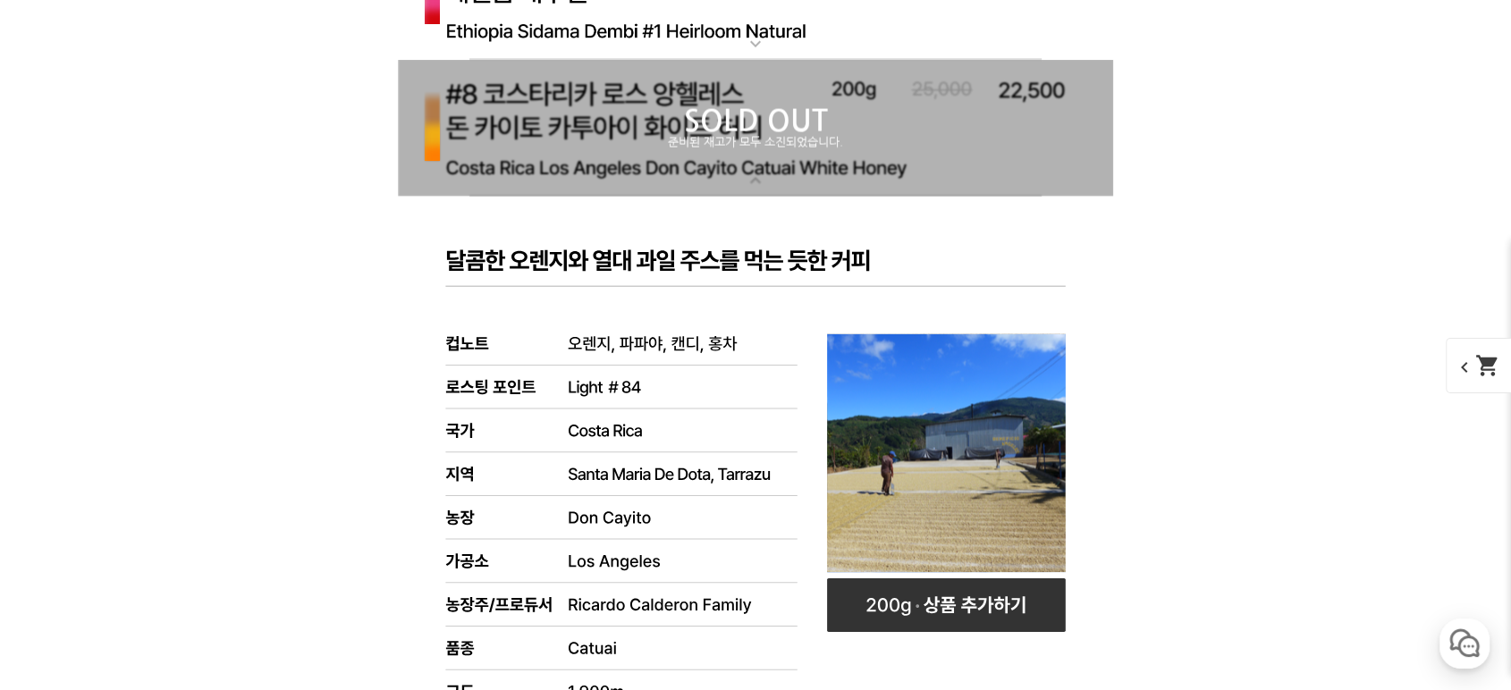
scroll to position [10596, 0]
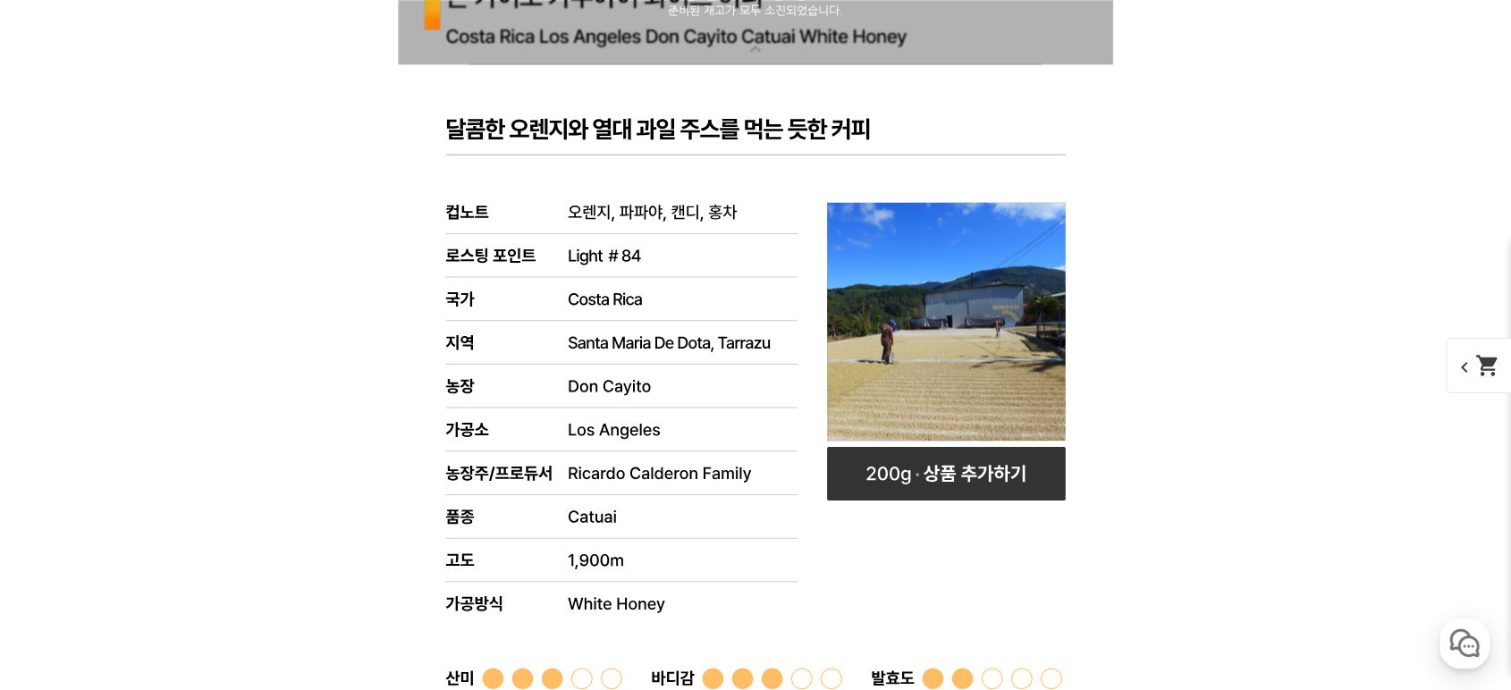
drag, startPoint x: 790, startPoint y: 57, endPoint x: 891, endPoint y: 141, distance: 131.4
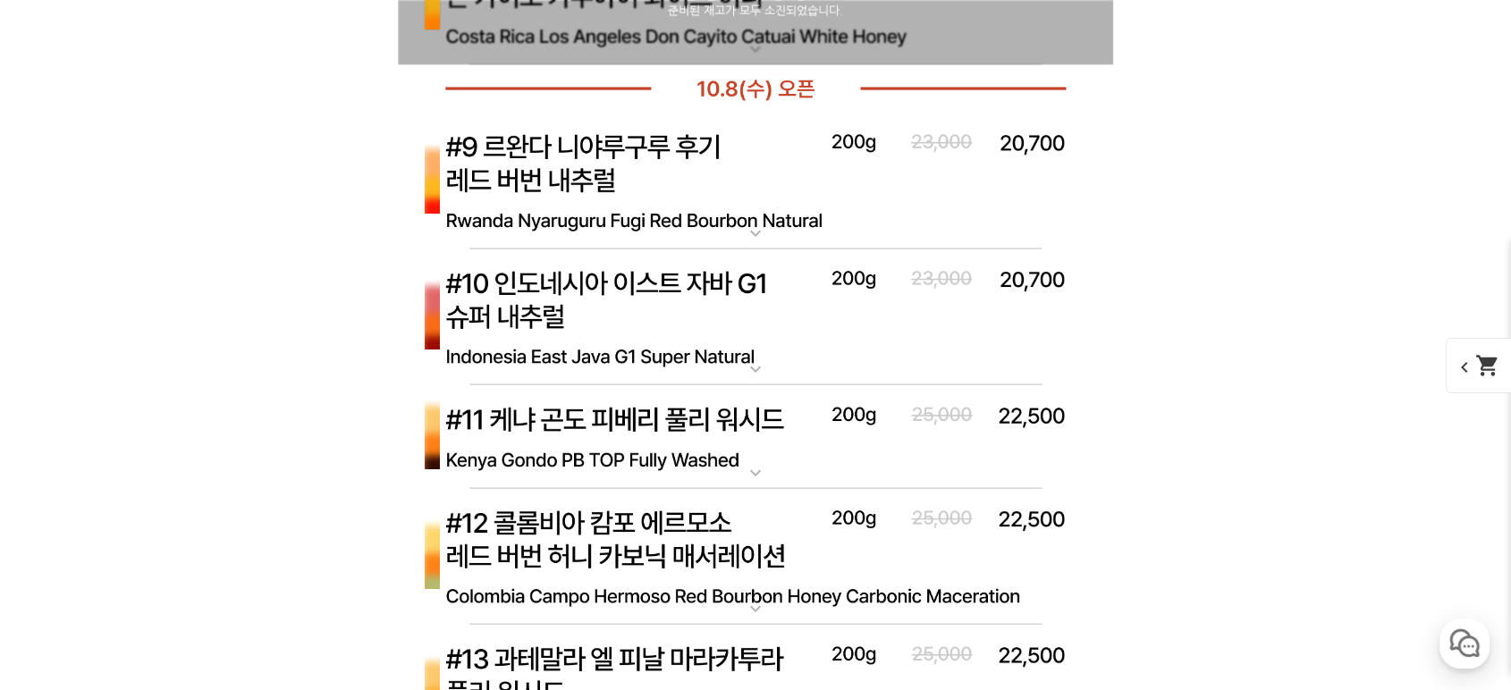
drag, startPoint x: 1332, startPoint y: 199, endPoint x: 1338, endPoint y: 191, distance: 10.2
drag, startPoint x: 1338, startPoint y: 191, endPoint x: 806, endPoint y: 185, distance: 532.0
click at [781, 165] on img at bounding box center [755, 182] width 715 height 138
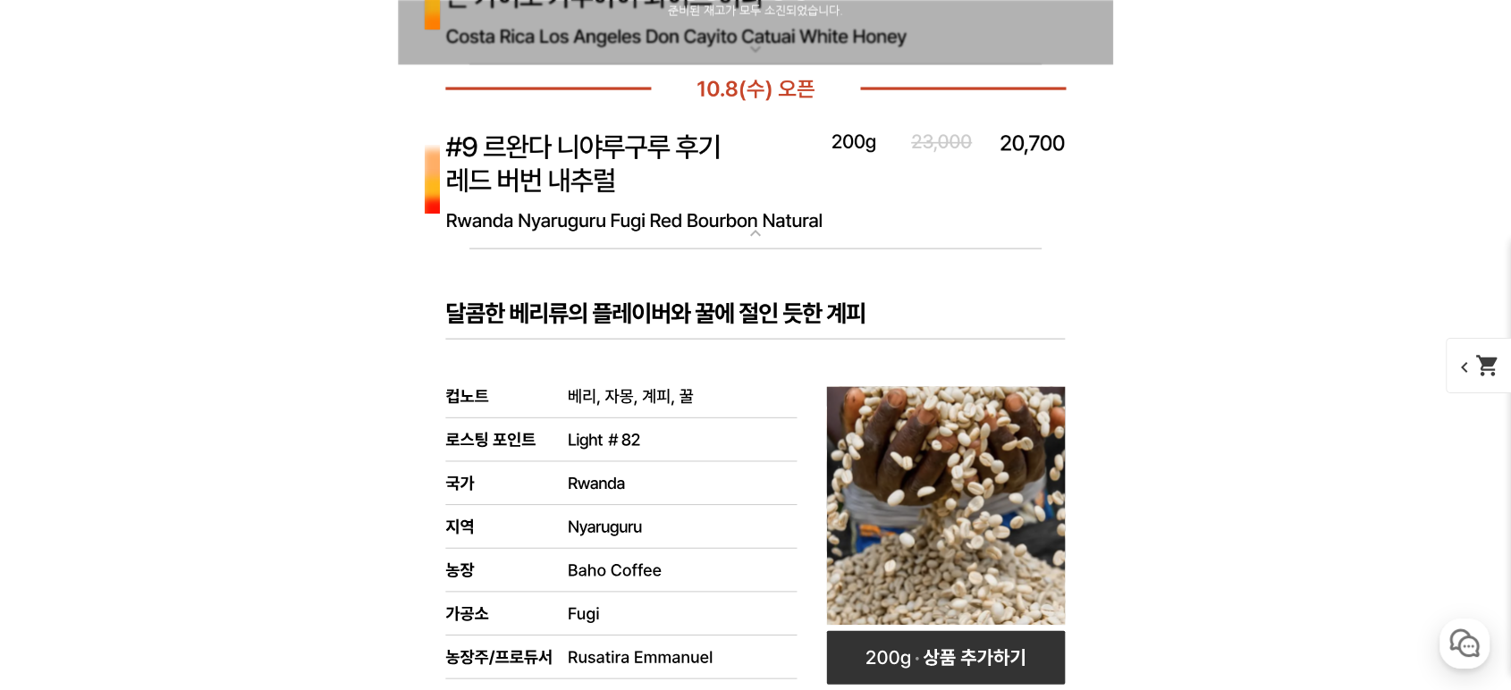
click at [688, 184] on img at bounding box center [755, 182] width 715 height 138
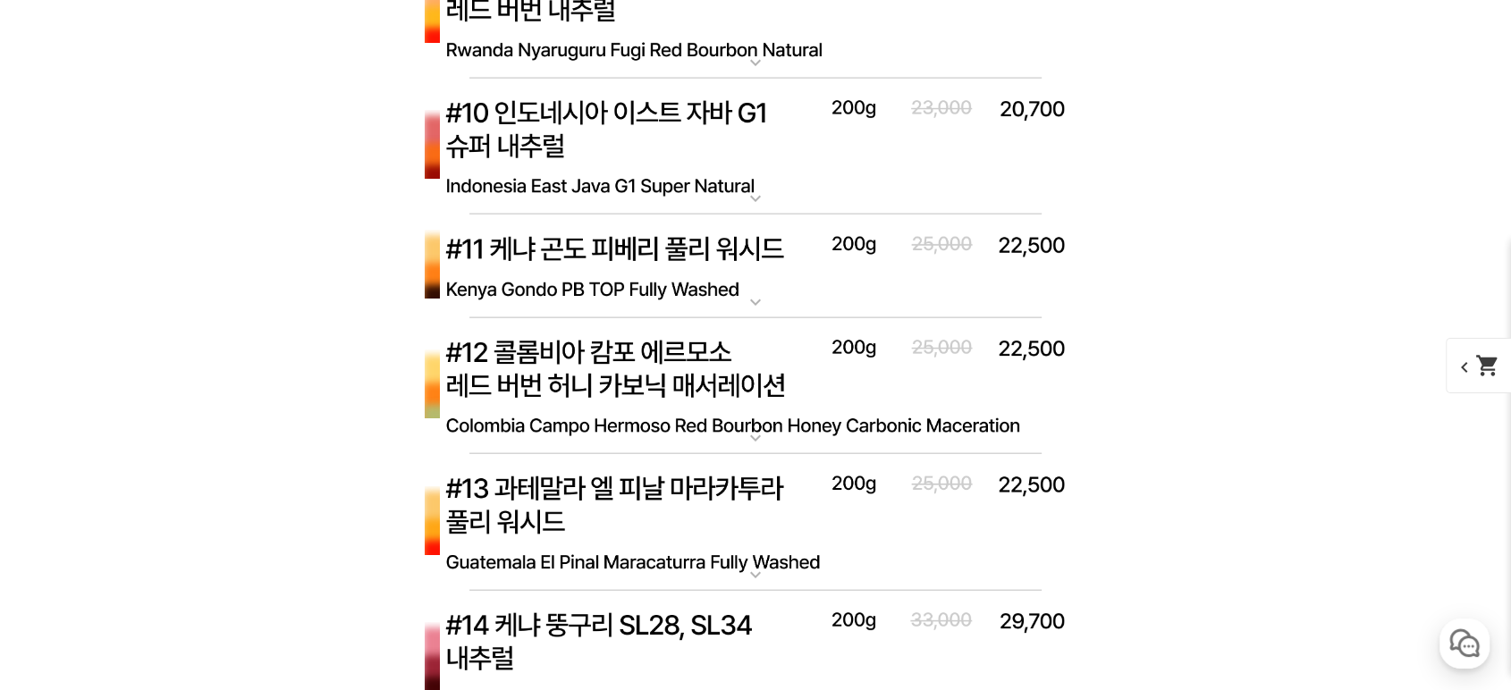
scroll to position [10729, 0]
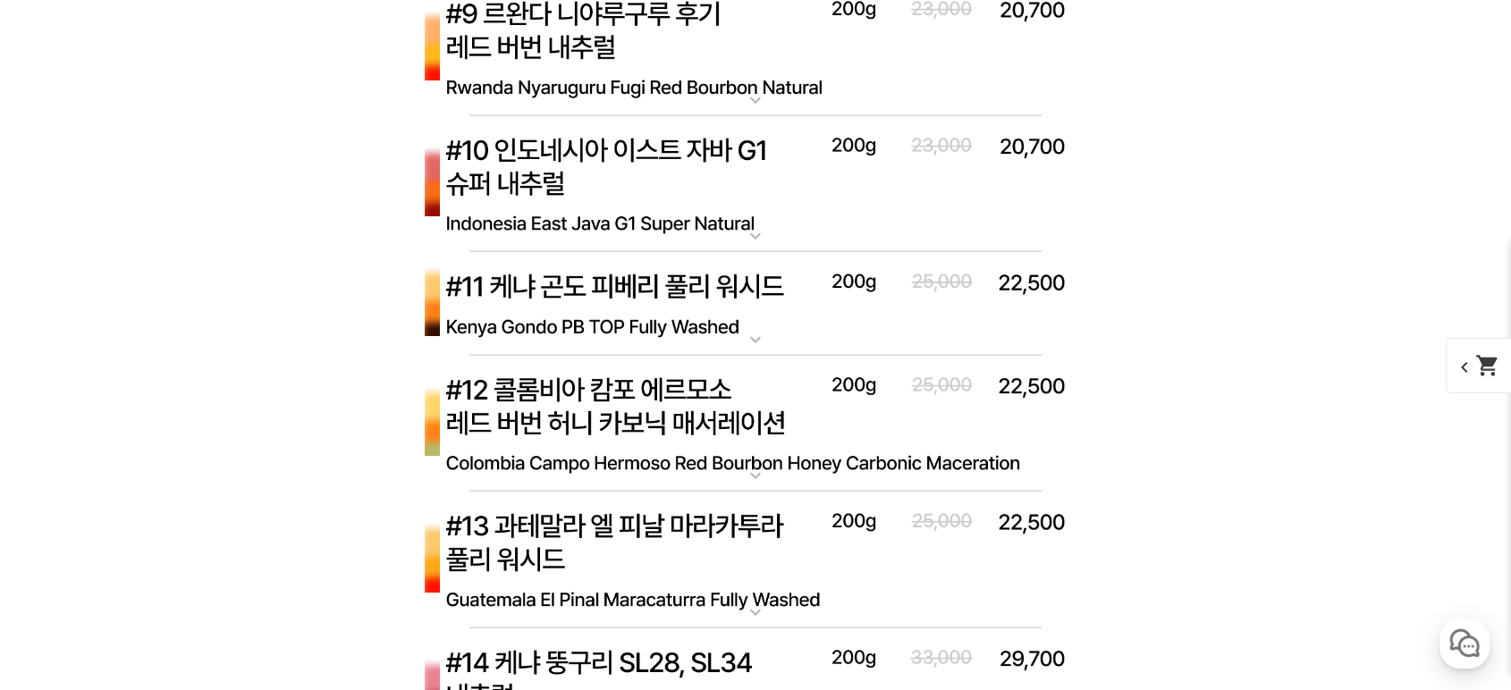
drag, startPoint x: 1247, startPoint y: 299, endPoint x: 1264, endPoint y: 213, distance: 87.5
drag, startPoint x: 1213, startPoint y: 294, endPoint x: 1309, endPoint y: 253, distance: 104.1
click at [524, 157] on img at bounding box center [755, 185] width 715 height 138
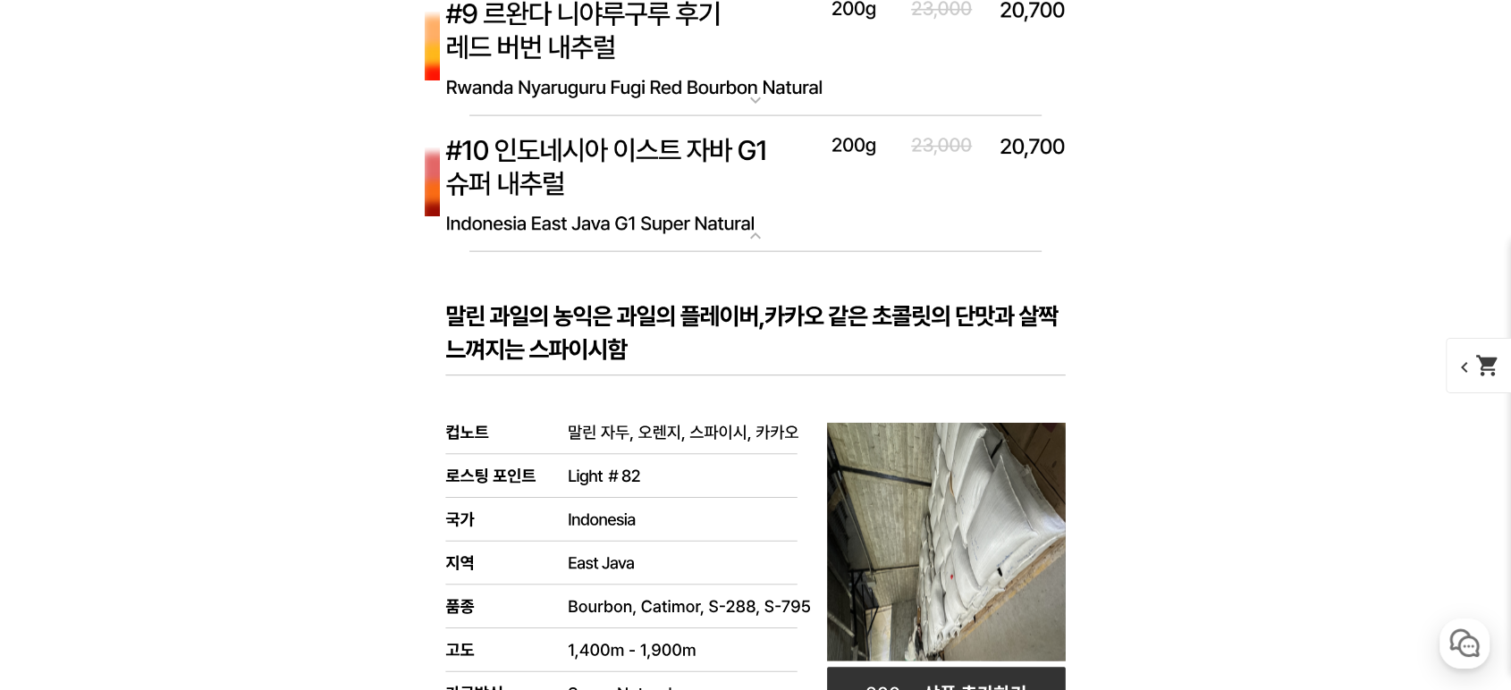
drag, startPoint x: 1149, startPoint y: 329, endPoint x: 1215, endPoint y: 223, distance: 125.3
drag, startPoint x: 1229, startPoint y: 363, endPoint x: 1295, endPoint y: 215, distance: 161.7
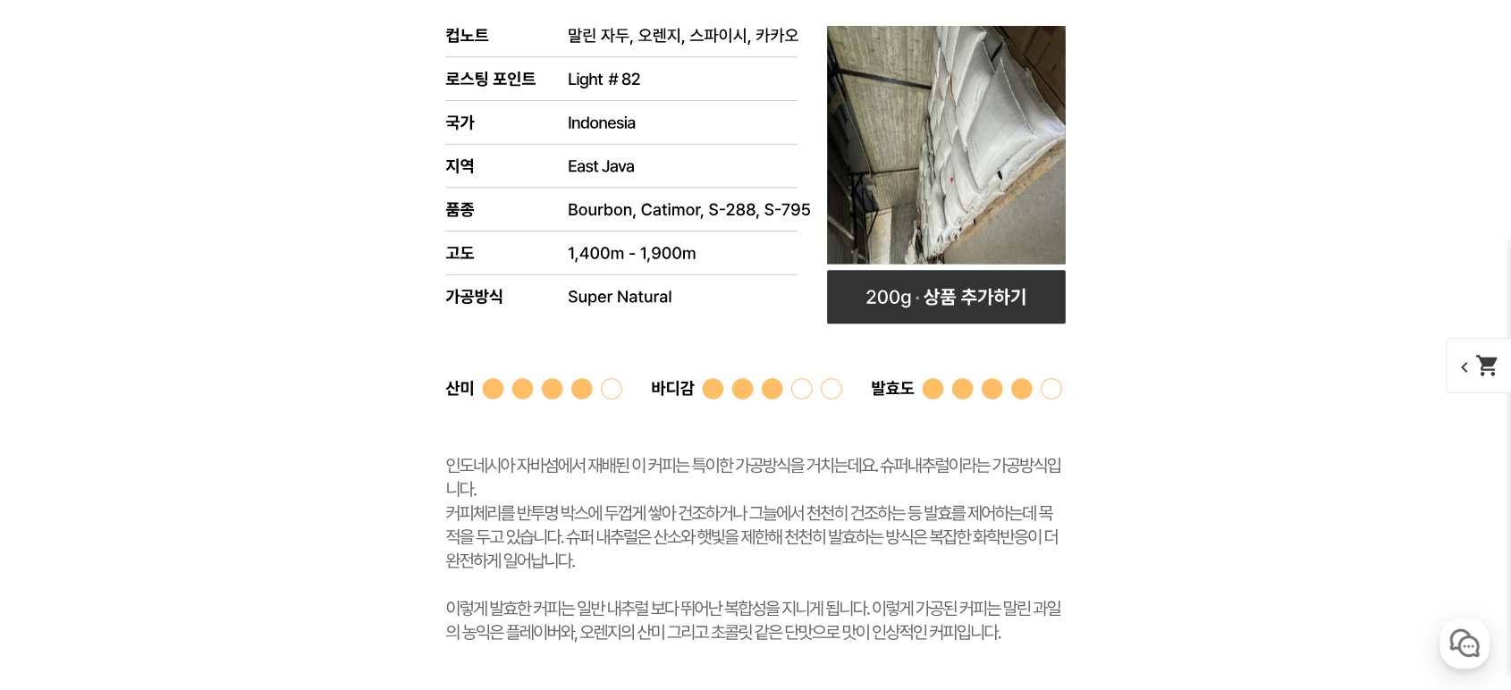
drag, startPoint x: 1142, startPoint y: 270, endPoint x: 1155, endPoint y: 278, distance: 15.6
drag, startPoint x: 1155, startPoint y: 278, endPoint x: 1233, endPoint y: 252, distance: 82.0
drag, startPoint x: 1239, startPoint y: 284, endPoint x: 1298, endPoint y: 378, distance: 110.9
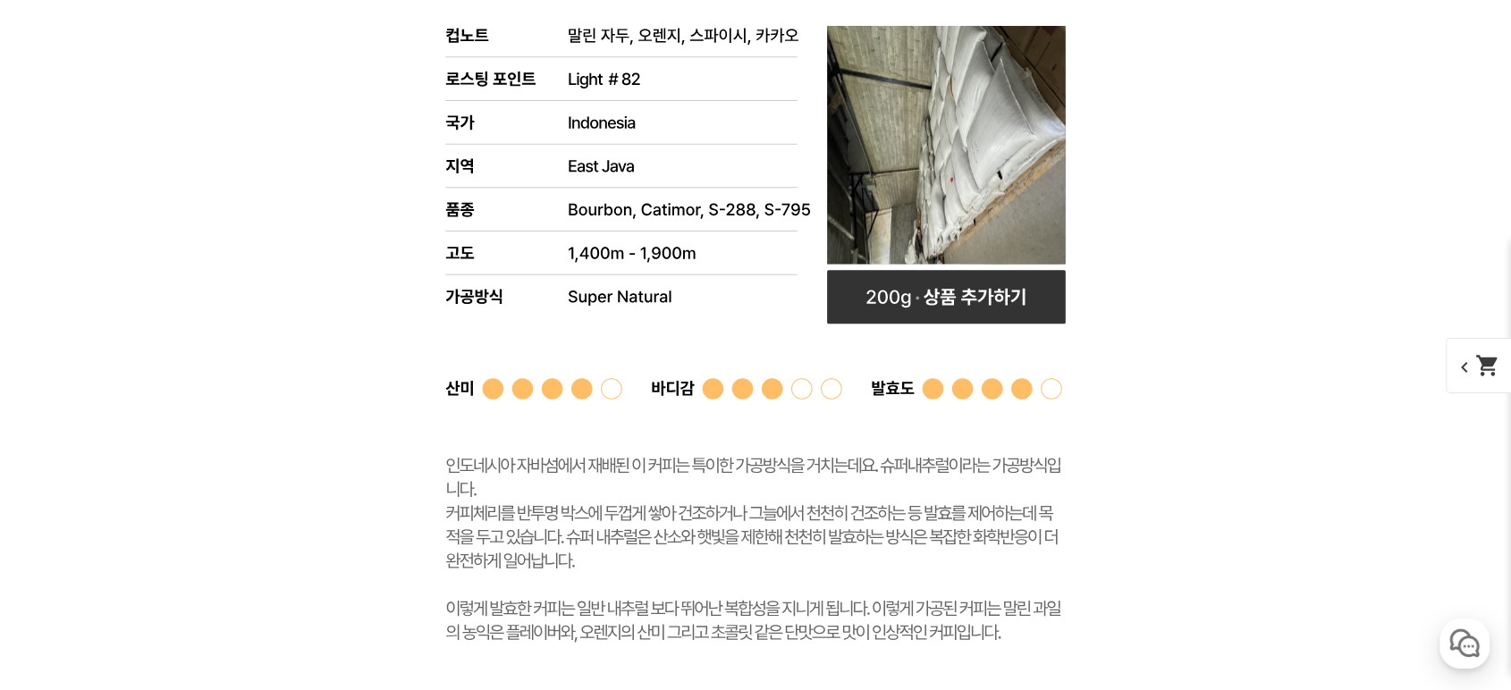
drag, startPoint x: 1173, startPoint y: 381, endPoint x: 1192, endPoint y: 419, distance: 42.8
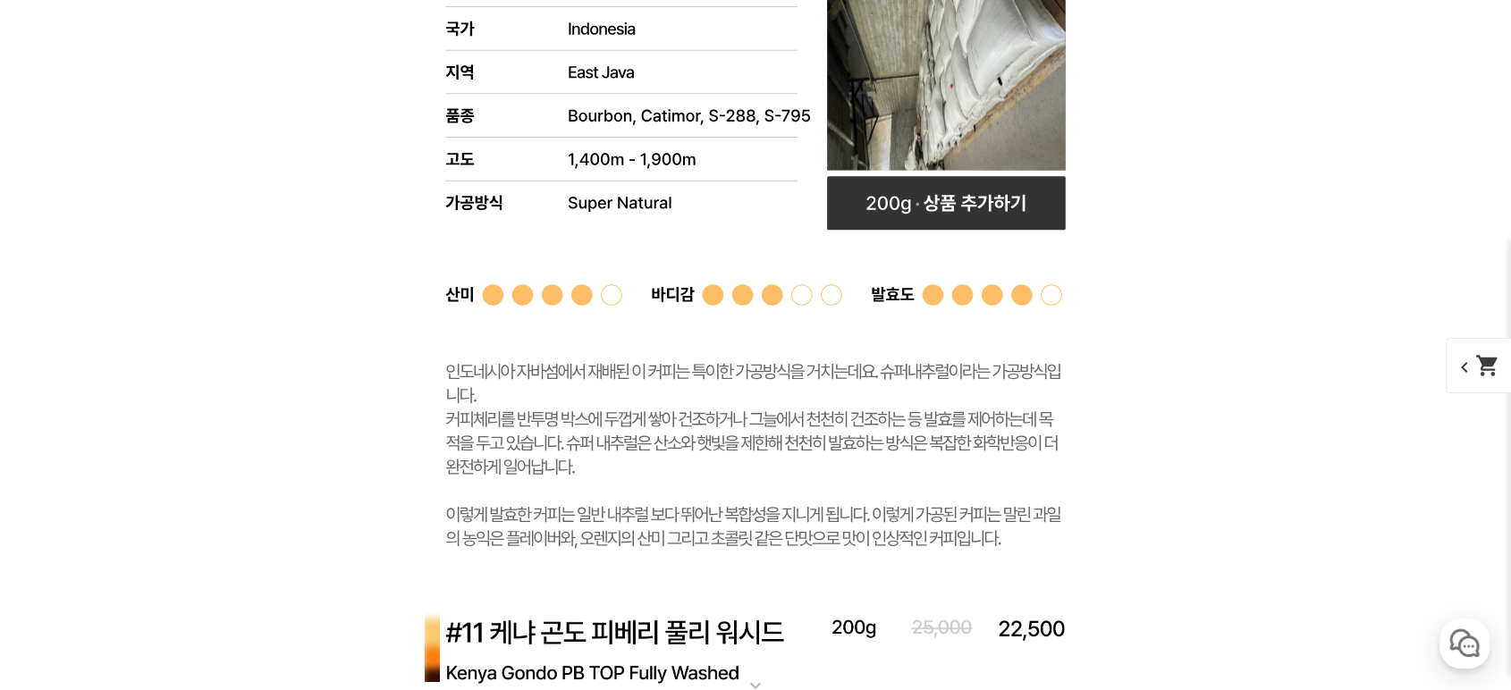
scroll to position [11259, 0]
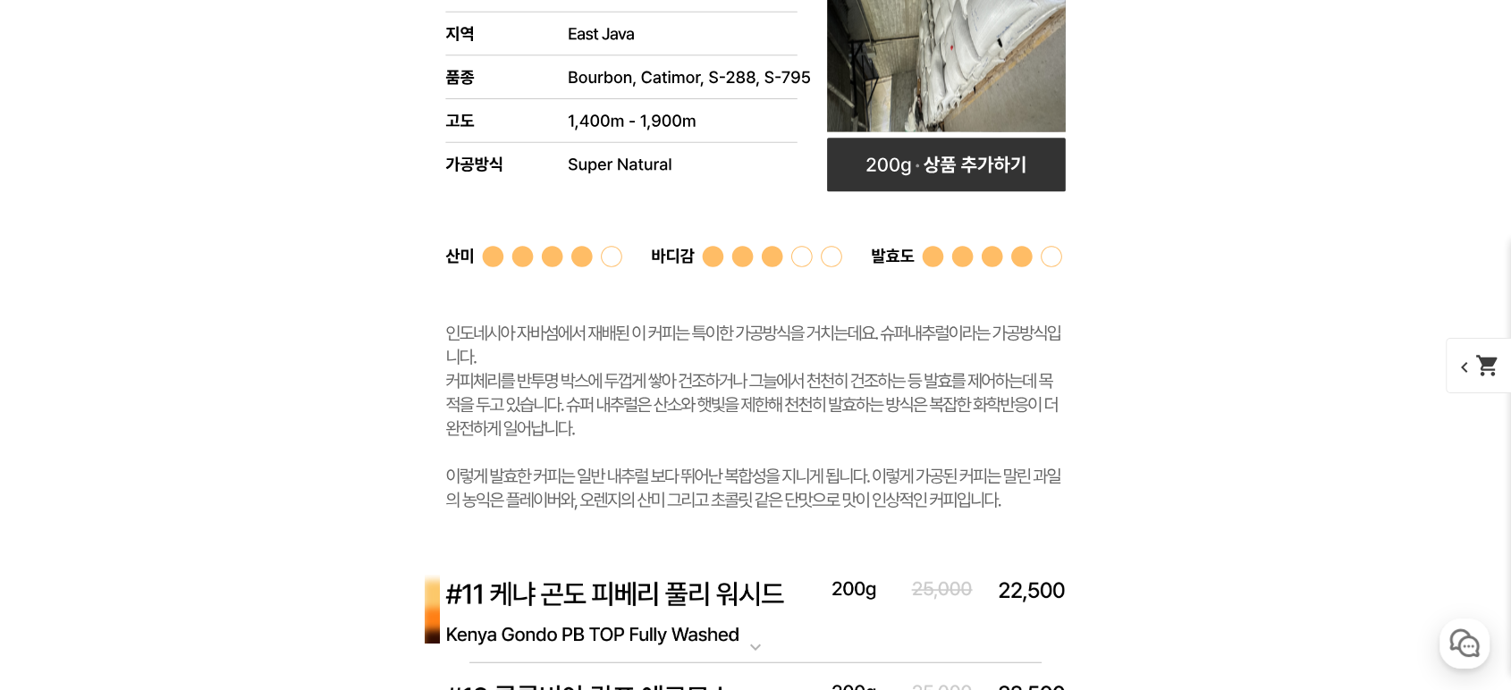
drag, startPoint x: 1226, startPoint y: 425, endPoint x: 1119, endPoint y: 477, distance: 119.6
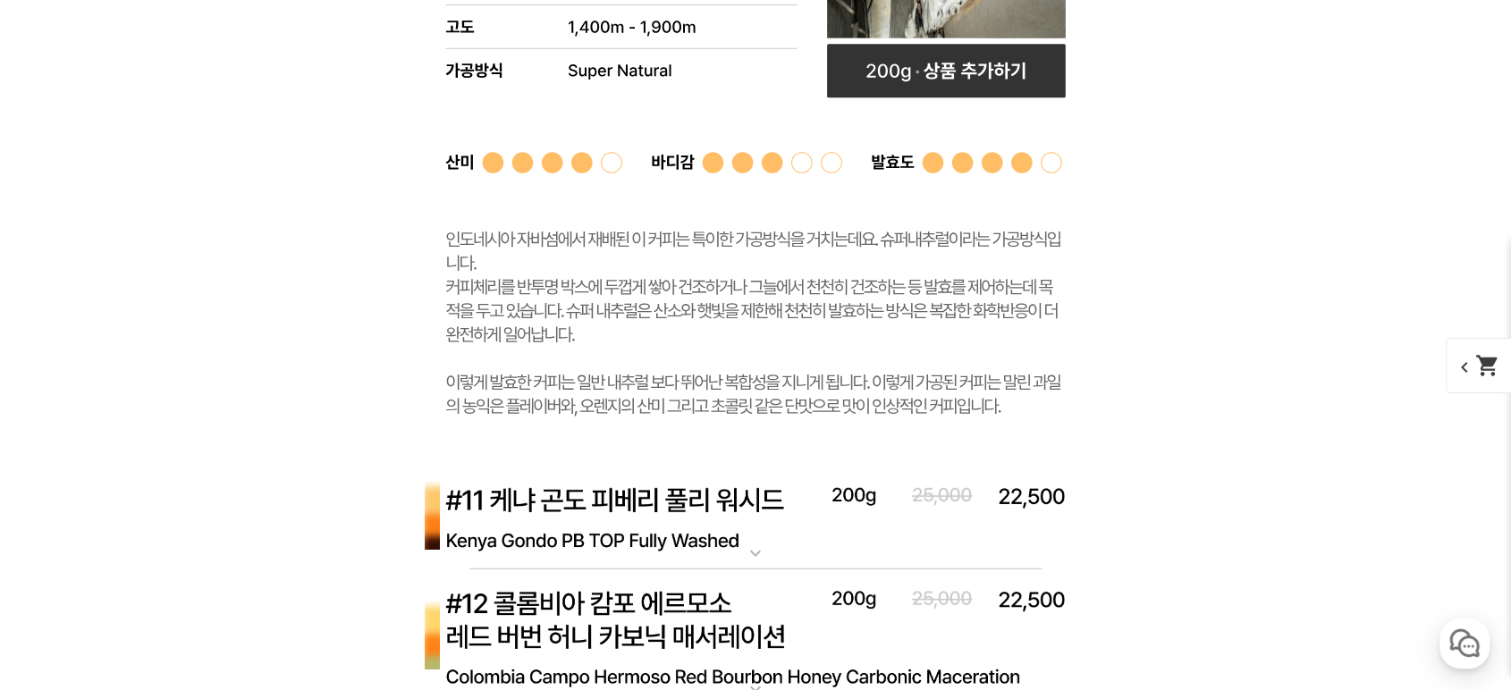
scroll to position [11391, 0]
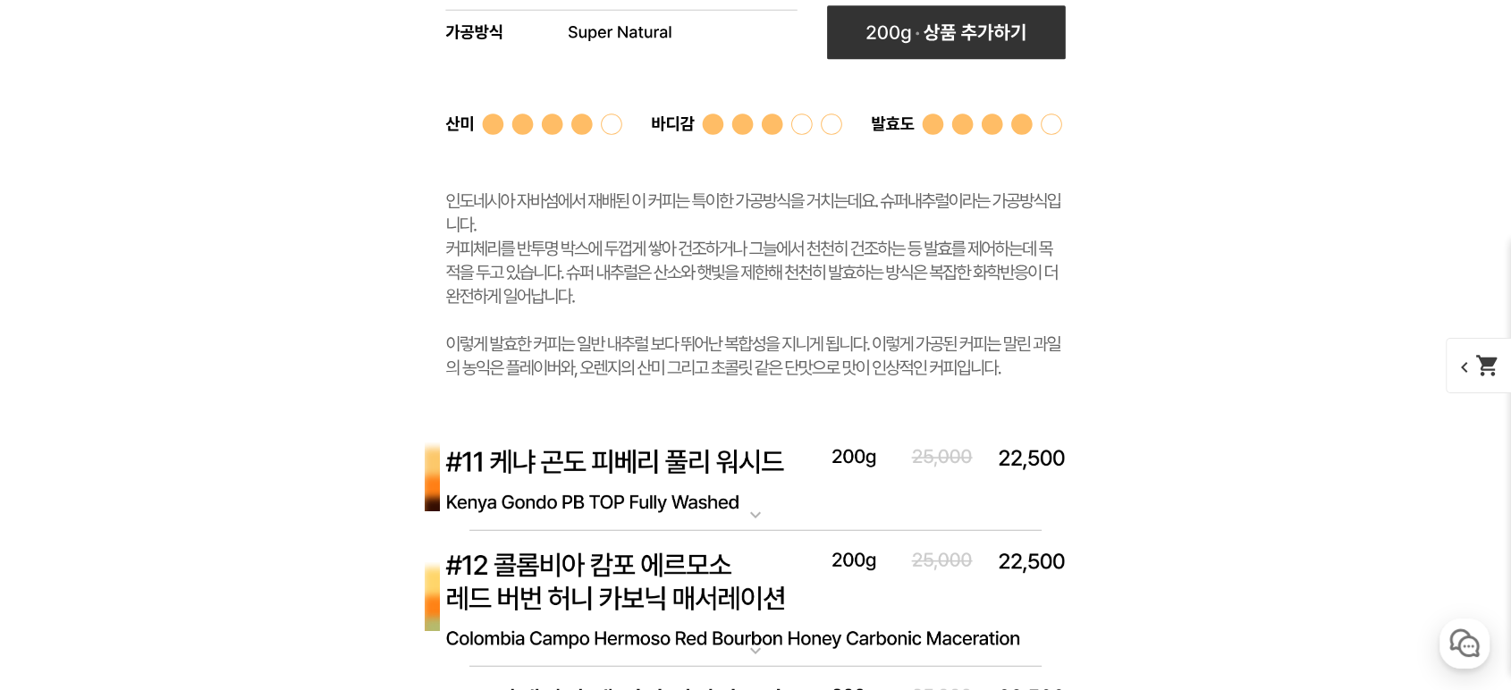
click at [869, 484] on img at bounding box center [755, 479] width 715 height 104
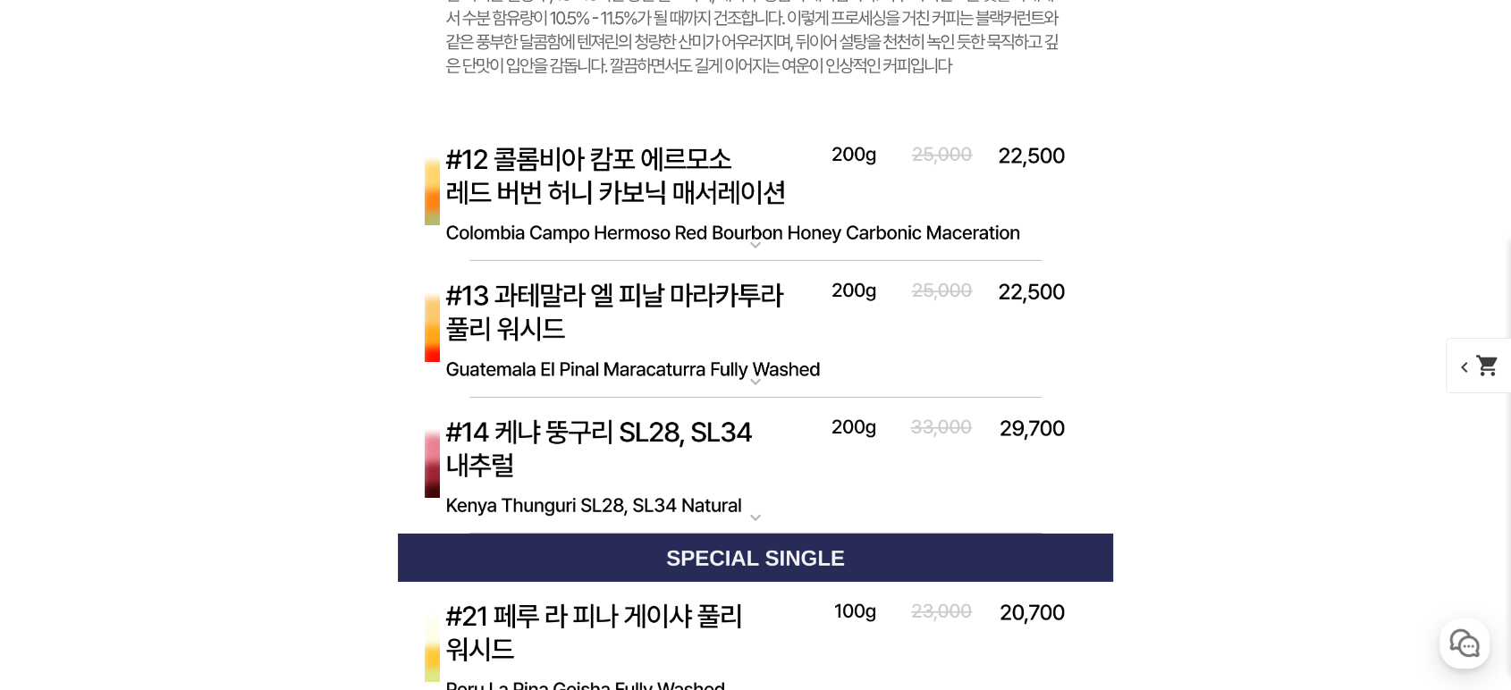
scroll to position [12716, 0]
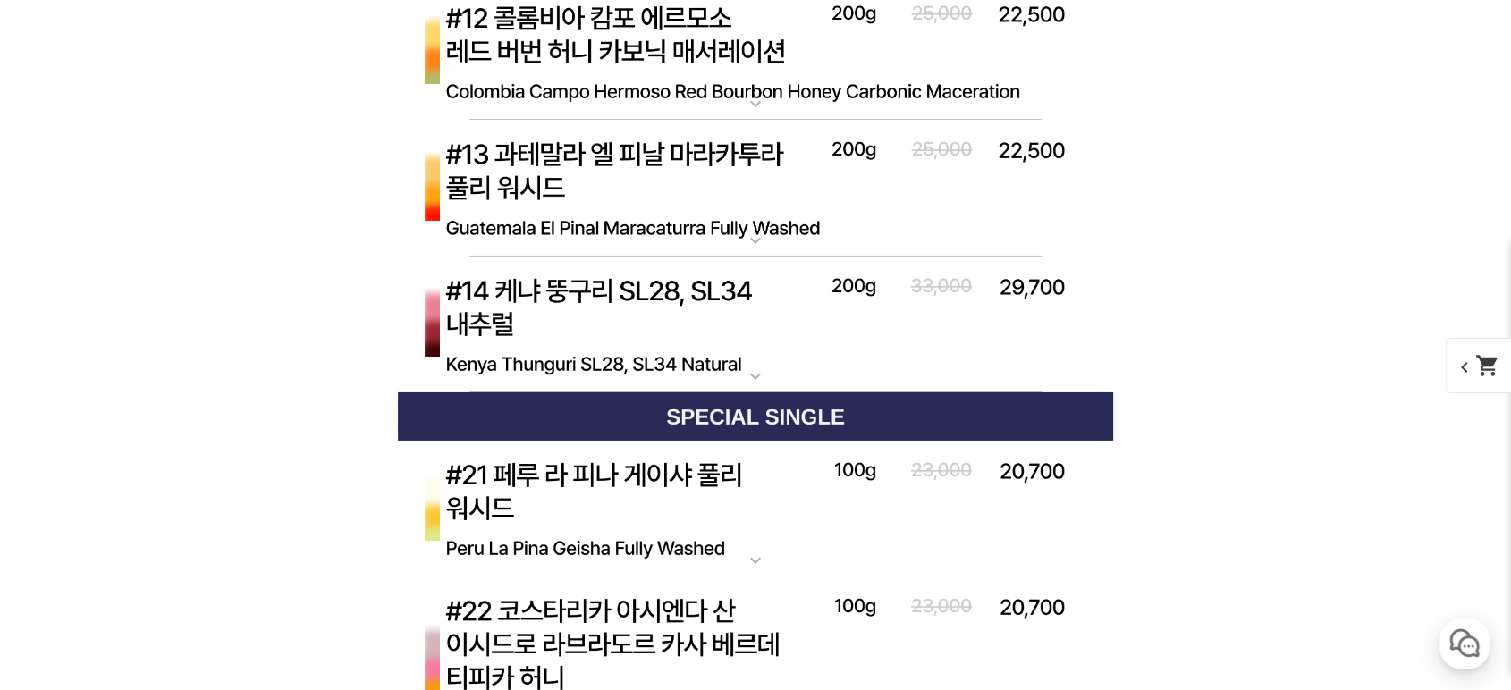
click at [815, 297] on img at bounding box center [755, 326] width 715 height 138
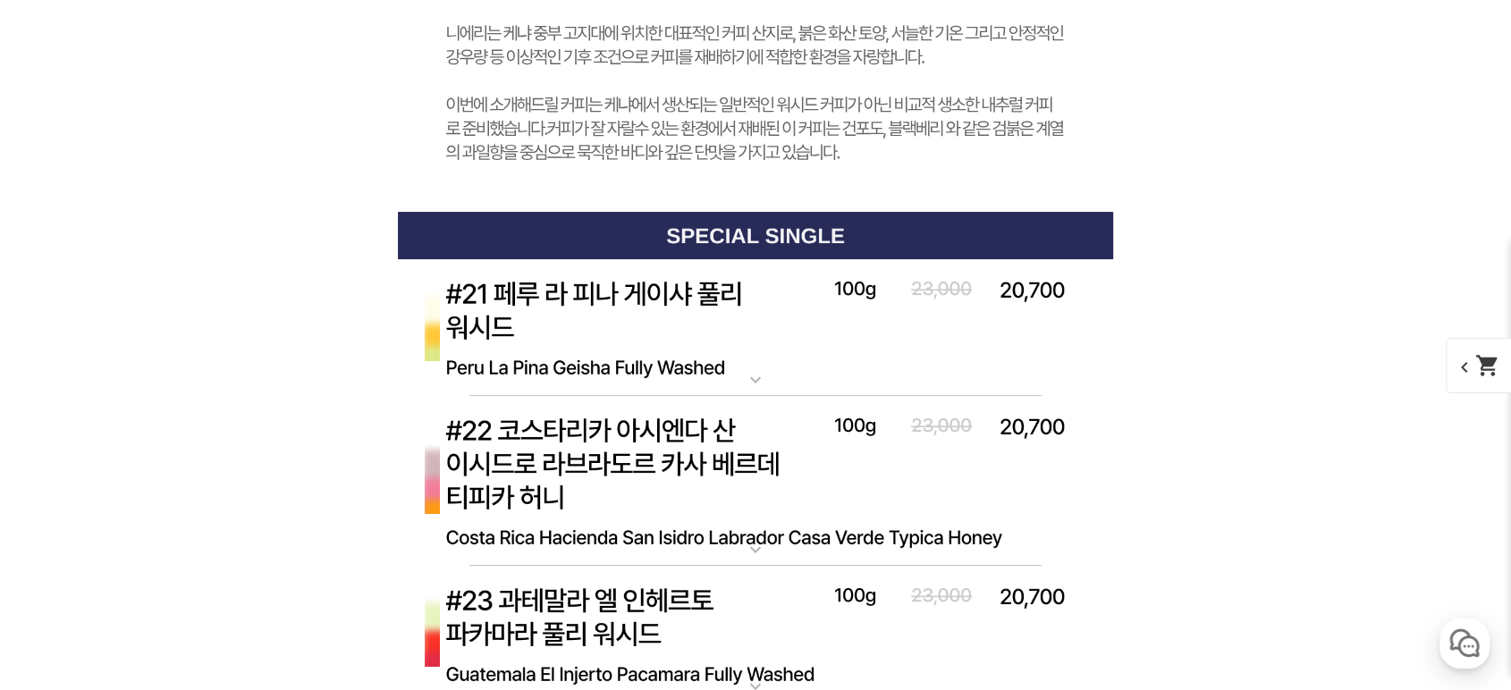
scroll to position [14173, 0]
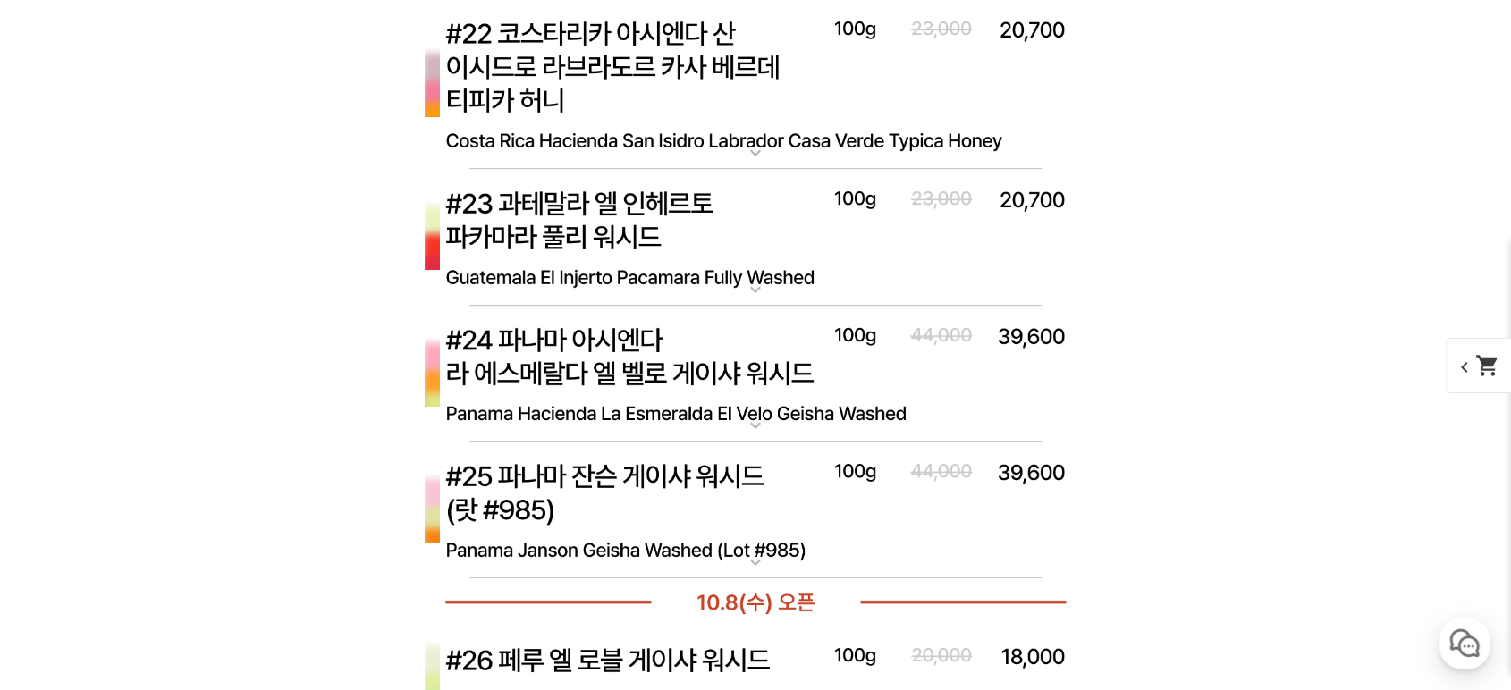
drag, startPoint x: 1123, startPoint y: 334, endPoint x: 1294, endPoint y: 193, distance: 221.1
drag, startPoint x: 1322, startPoint y: 317, endPoint x: 1326, endPoint y: 308, distance: 9.6
drag, startPoint x: 1326, startPoint y: 308, endPoint x: 1091, endPoint y: 268, distance: 238.4
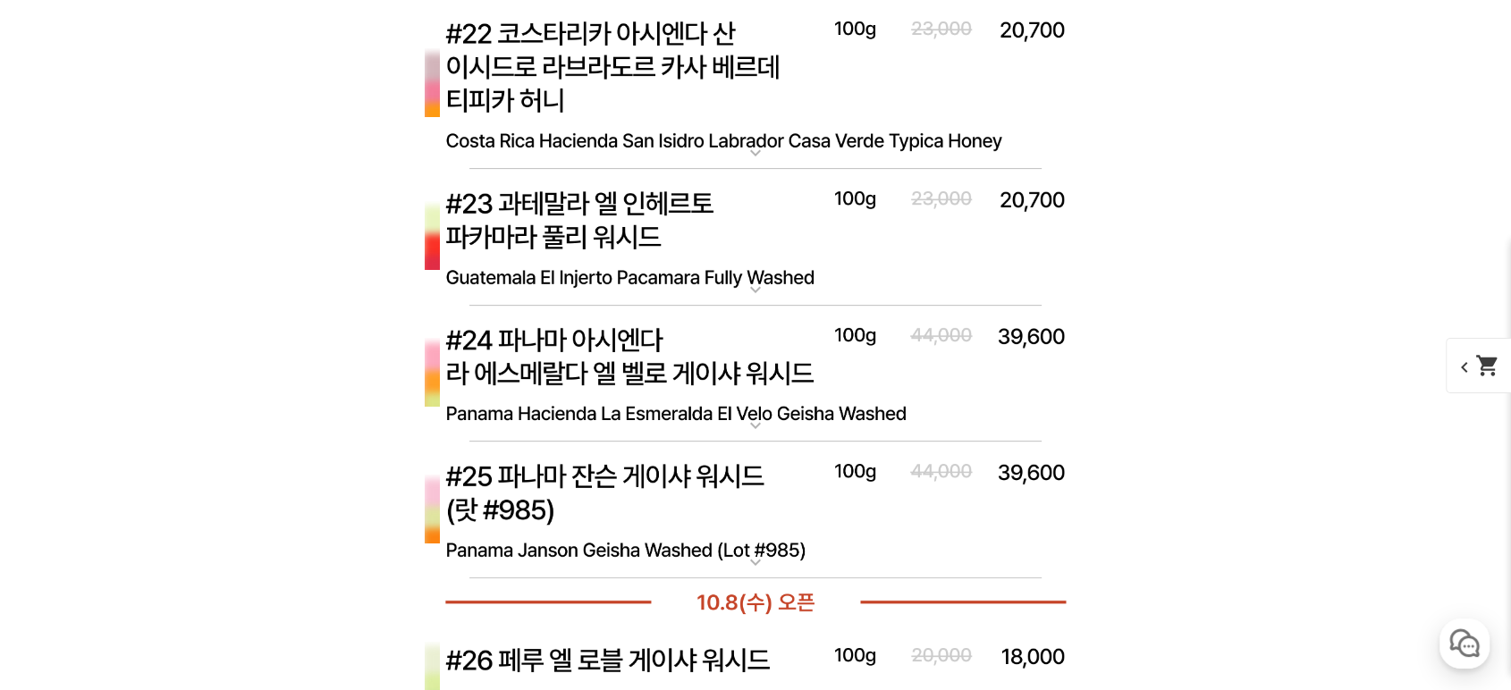
click at [596, 350] on img at bounding box center [755, 375] width 715 height 138
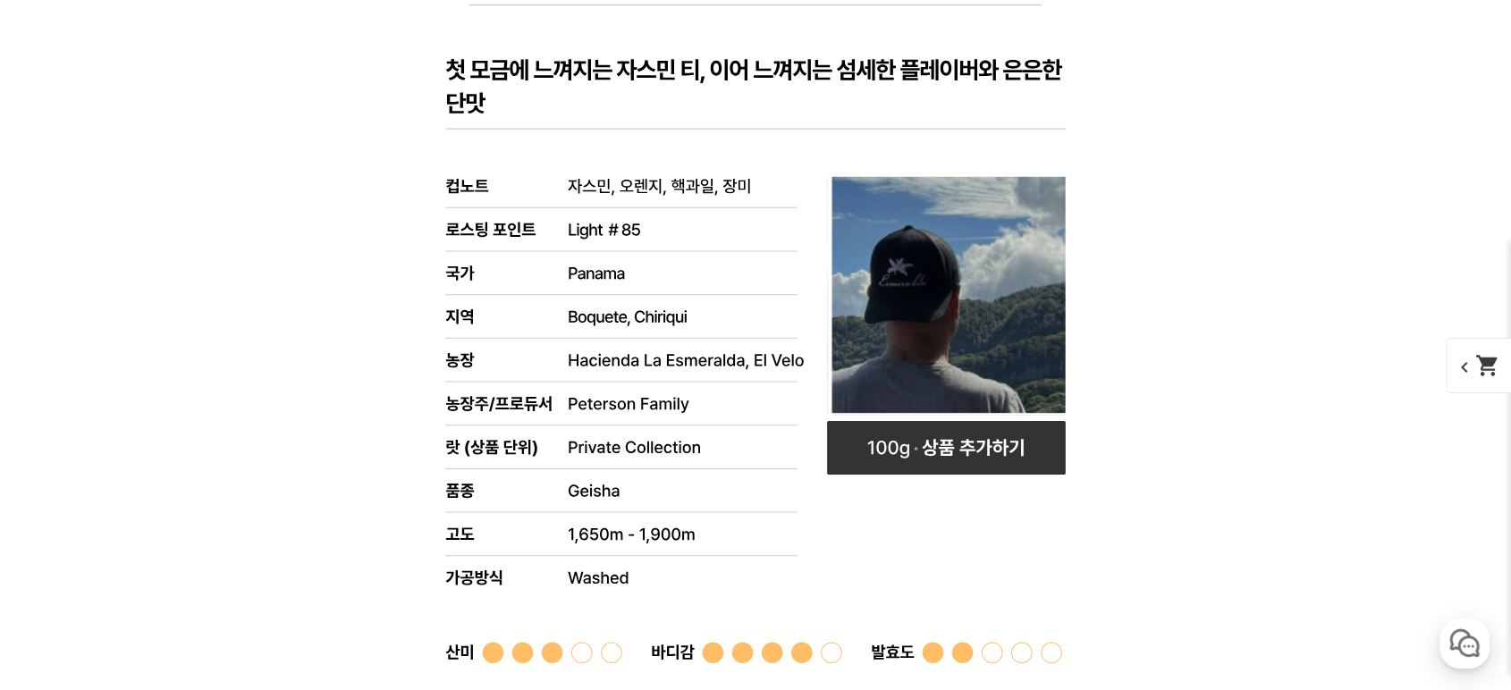
scroll to position [14571, 0]
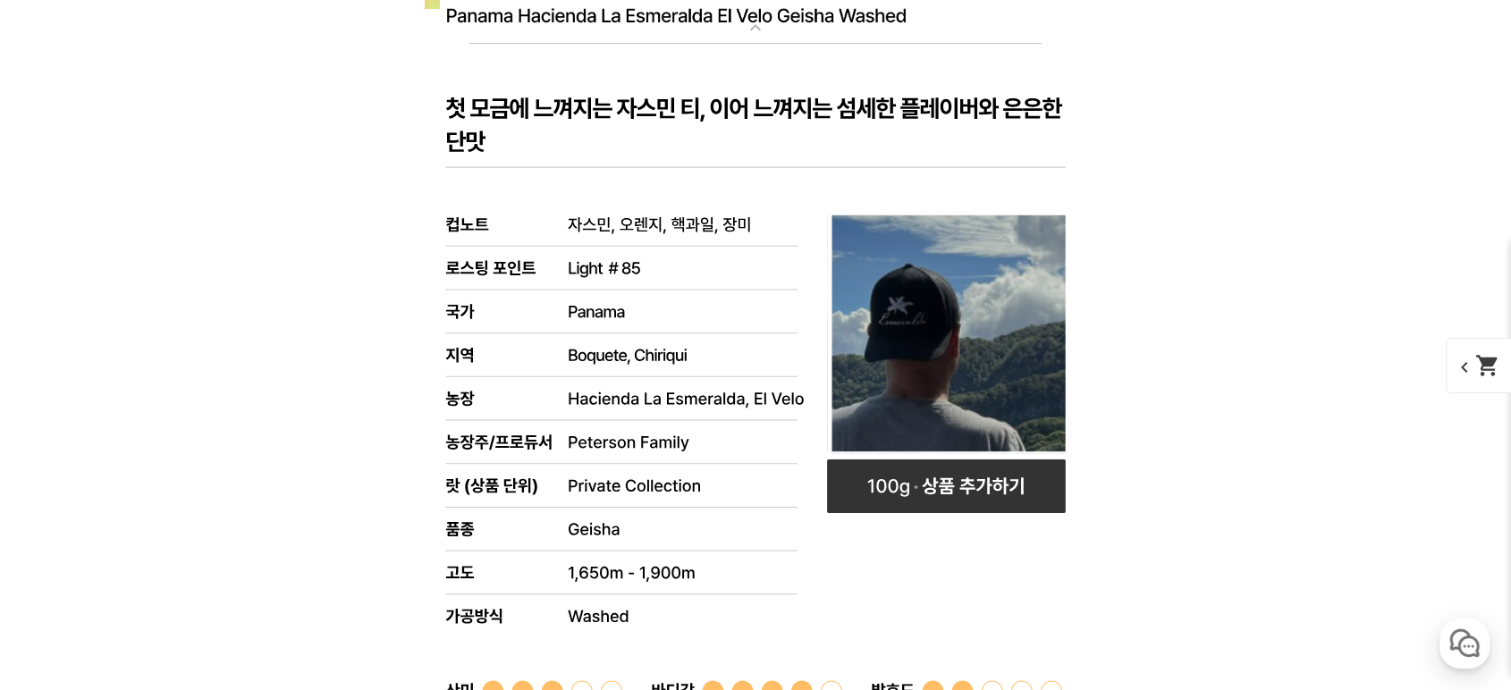
click at [649, 128] on rect at bounding box center [755, 531] width 715 height 974
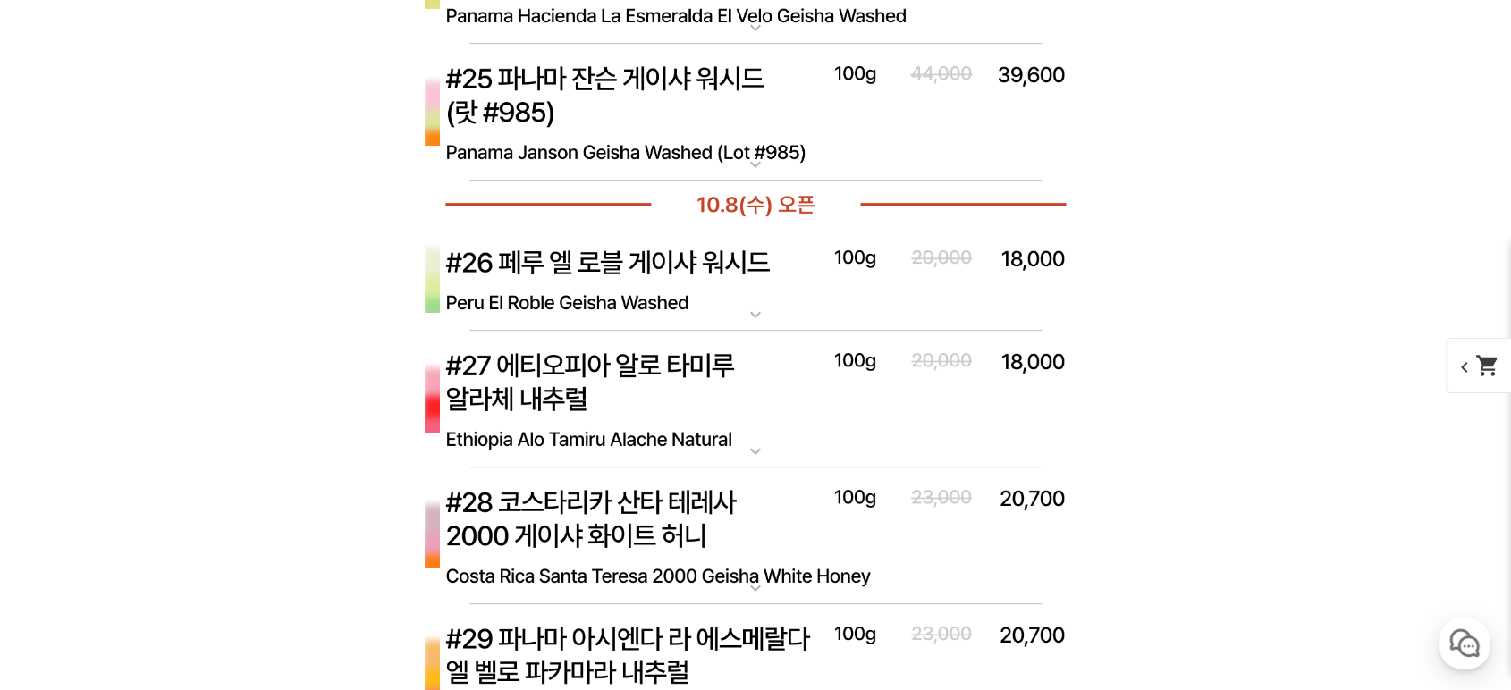
drag, startPoint x: 1170, startPoint y: 270, endPoint x: 1187, endPoint y: 202, distance: 70.3
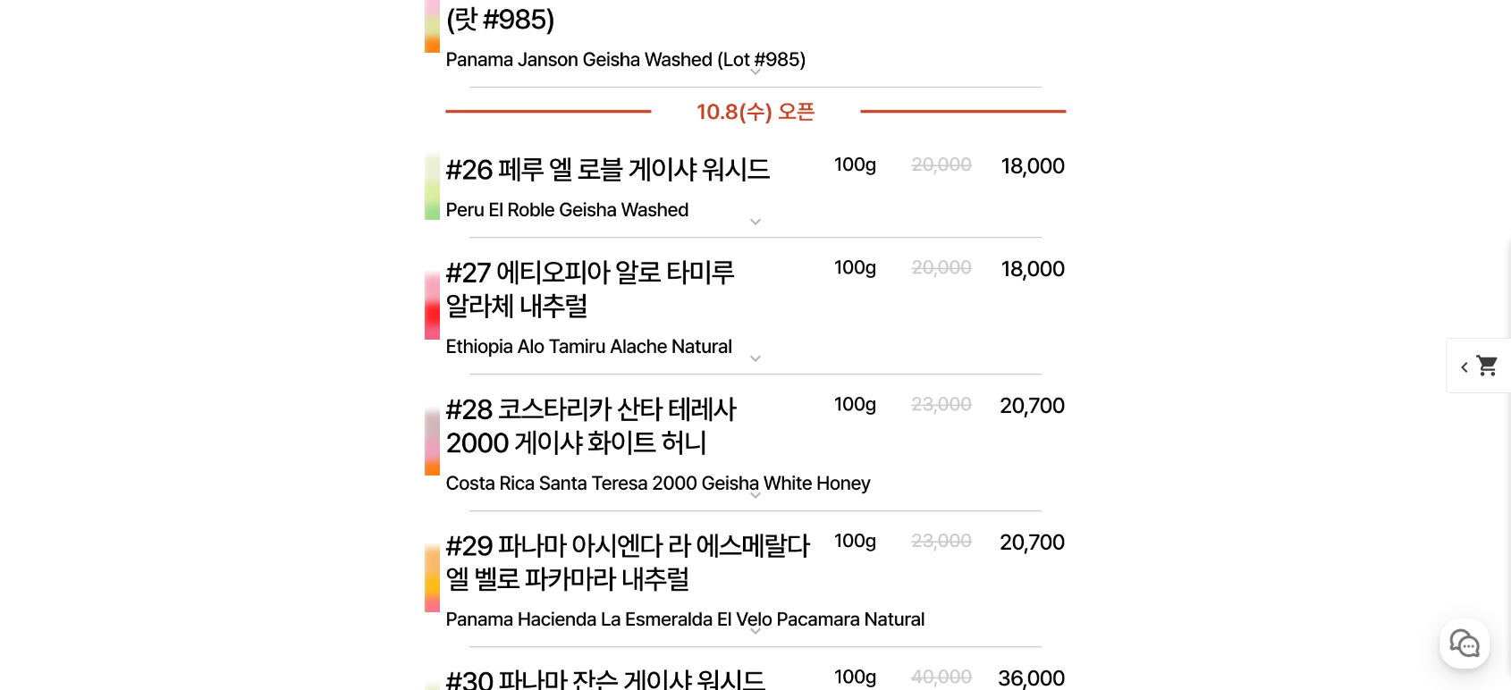
scroll to position [14703, 0]
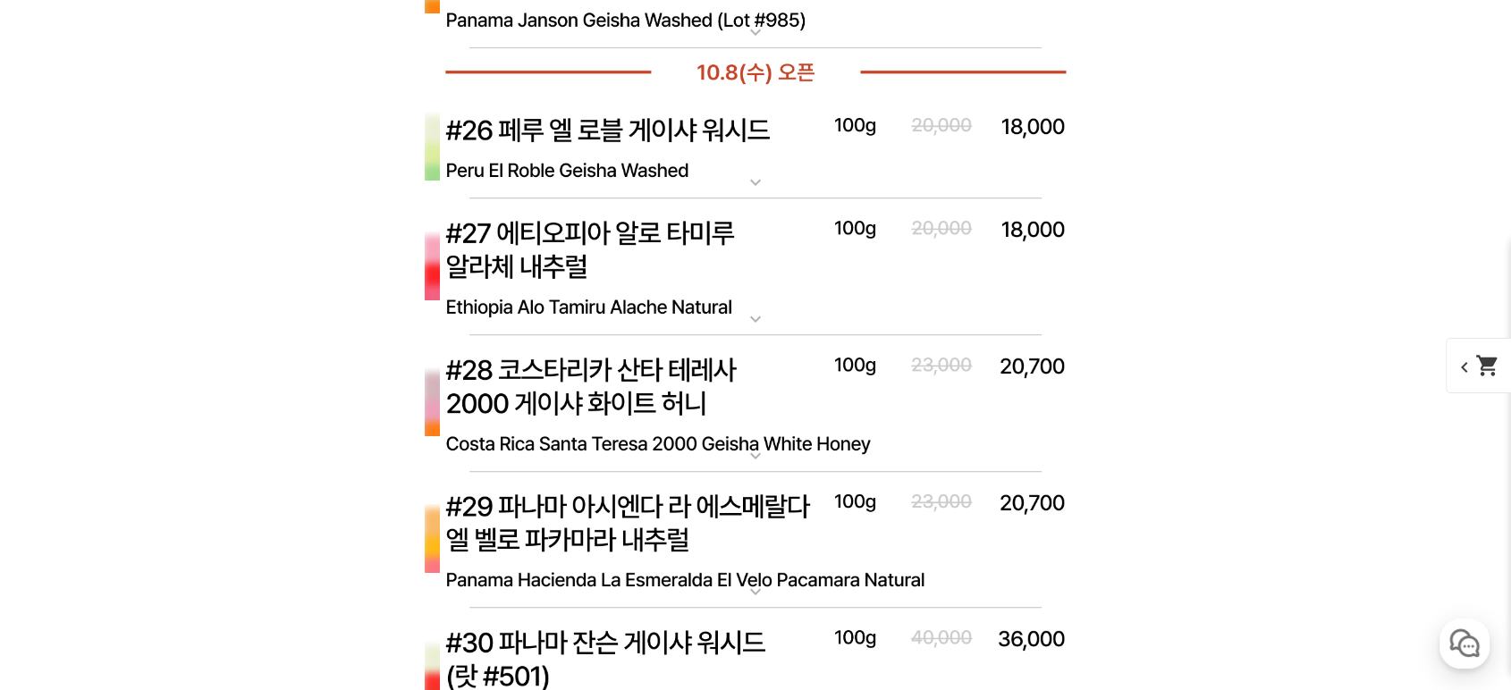
drag, startPoint x: 1214, startPoint y: 342, endPoint x: 1038, endPoint y: 386, distance: 181.5
click at [872, 419] on img at bounding box center [755, 404] width 715 height 138
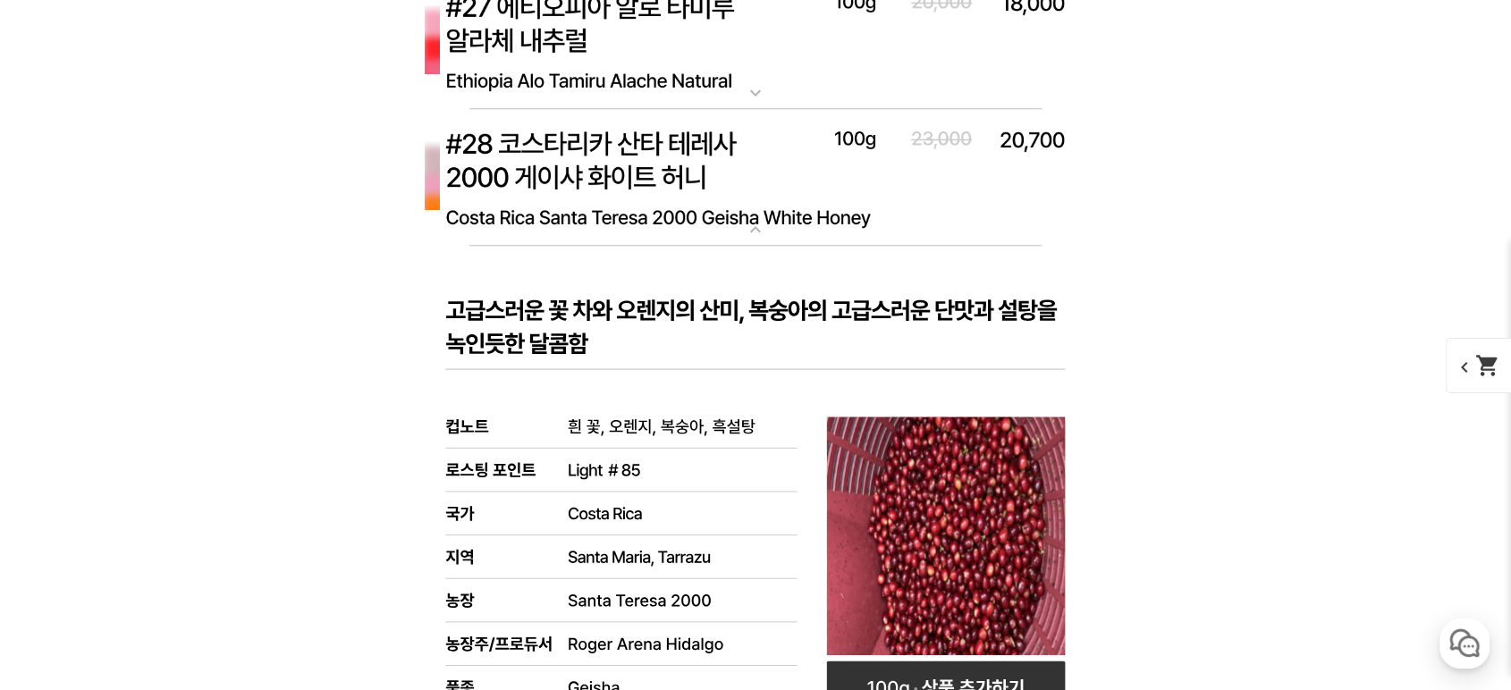
scroll to position [14968, 0]
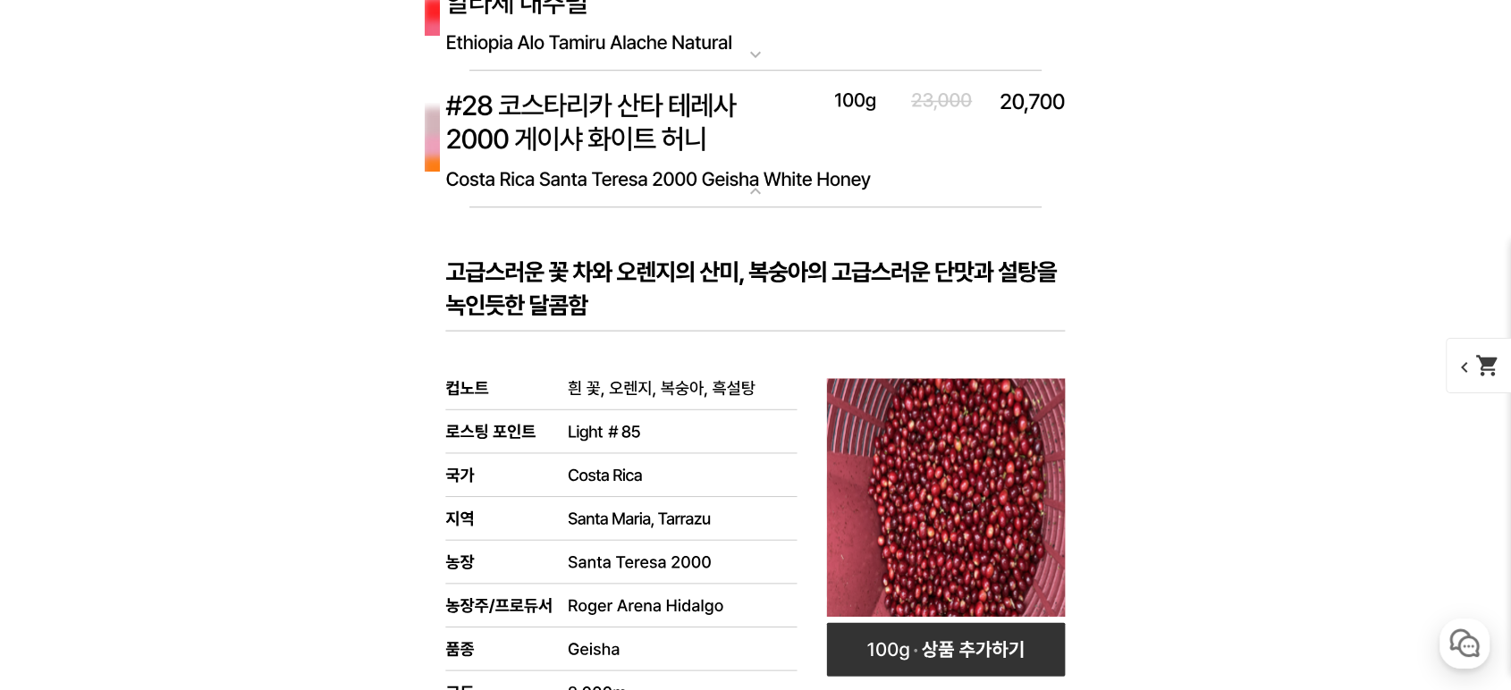
drag, startPoint x: 1117, startPoint y: 201, endPoint x: 1126, endPoint y: 192, distance: 12.6
drag, startPoint x: 1126, startPoint y: 192, endPoint x: 1144, endPoint y: 148, distance: 48.5
drag, startPoint x: 1145, startPoint y: 160, endPoint x: 1046, endPoint y: 193, distance: 104.6
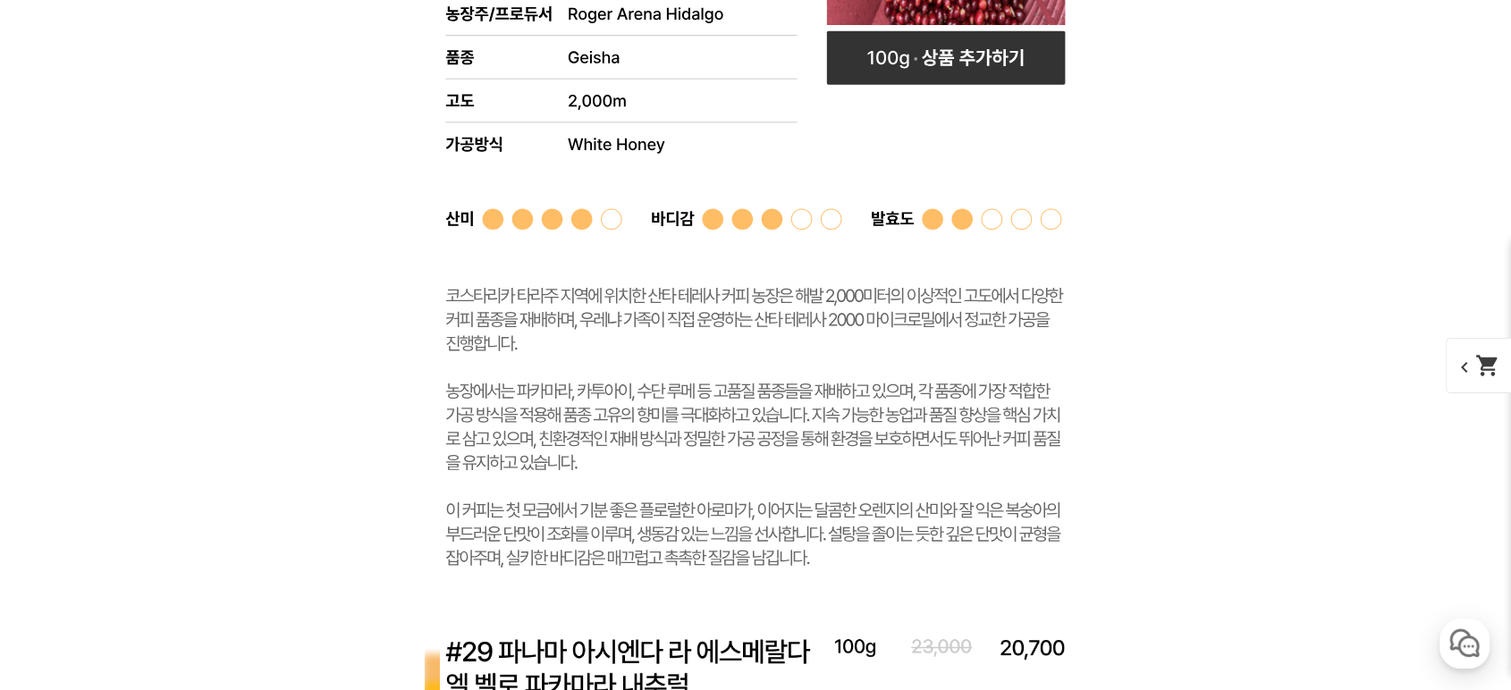
scroll to position [15762, 0]
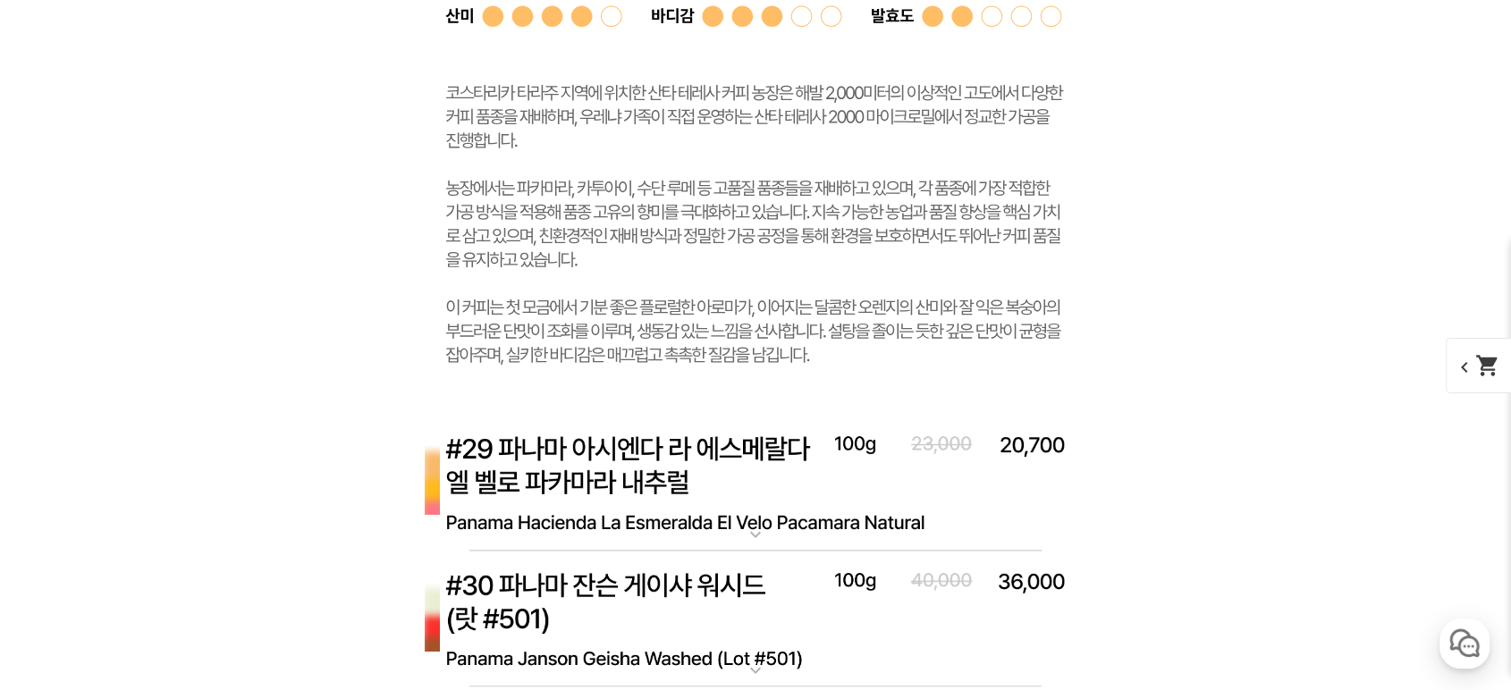
drag, startPoint x: 1387, startPoint y: 319, endPoint x: 1278, endPoint y: 198, distance: 163.4
drag, startPoint x: 1285, startPoint y: 240, endPoint x: 1288, endPoint y: 224, distance: 15.4
drag, startPoint x: 1288, startPoint y: 224, endPoint x: 1247, endPoint y: 133, distance: 99.7
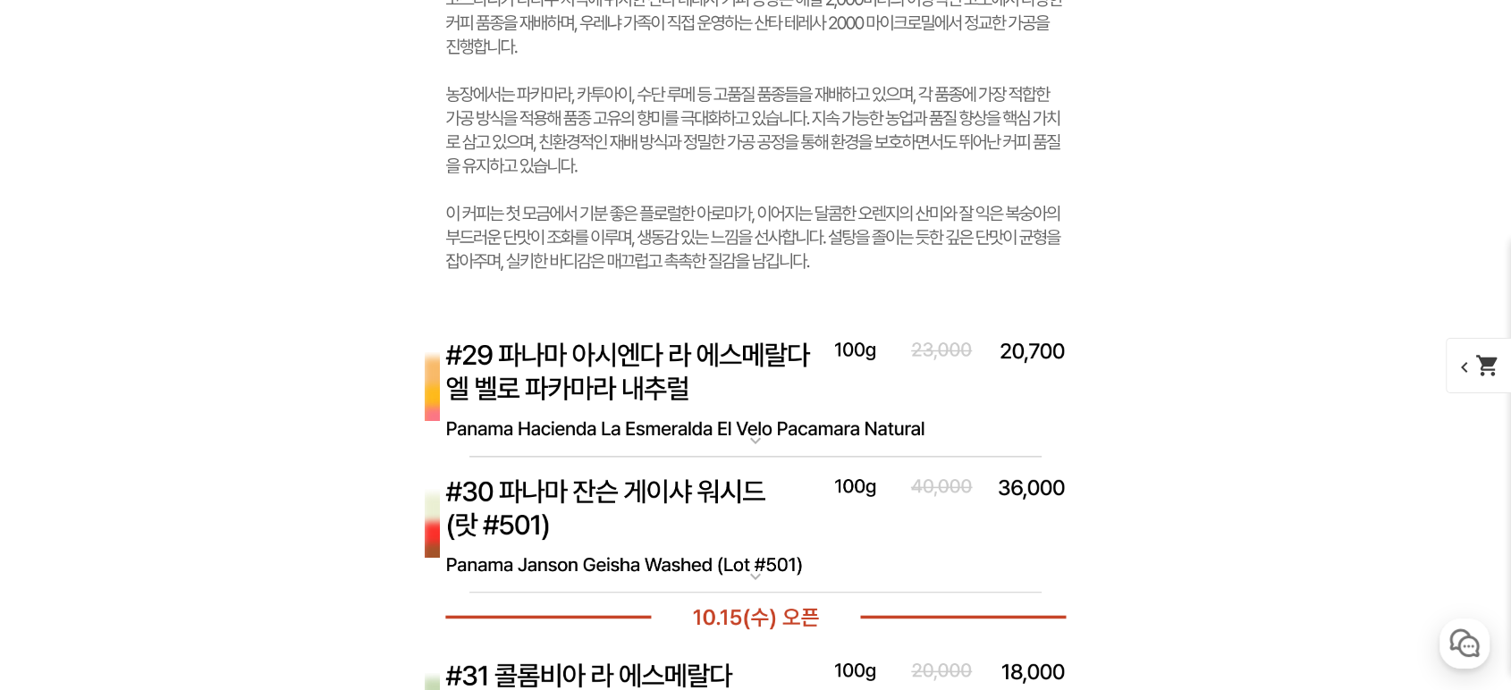
scroll to position [15895, 0]
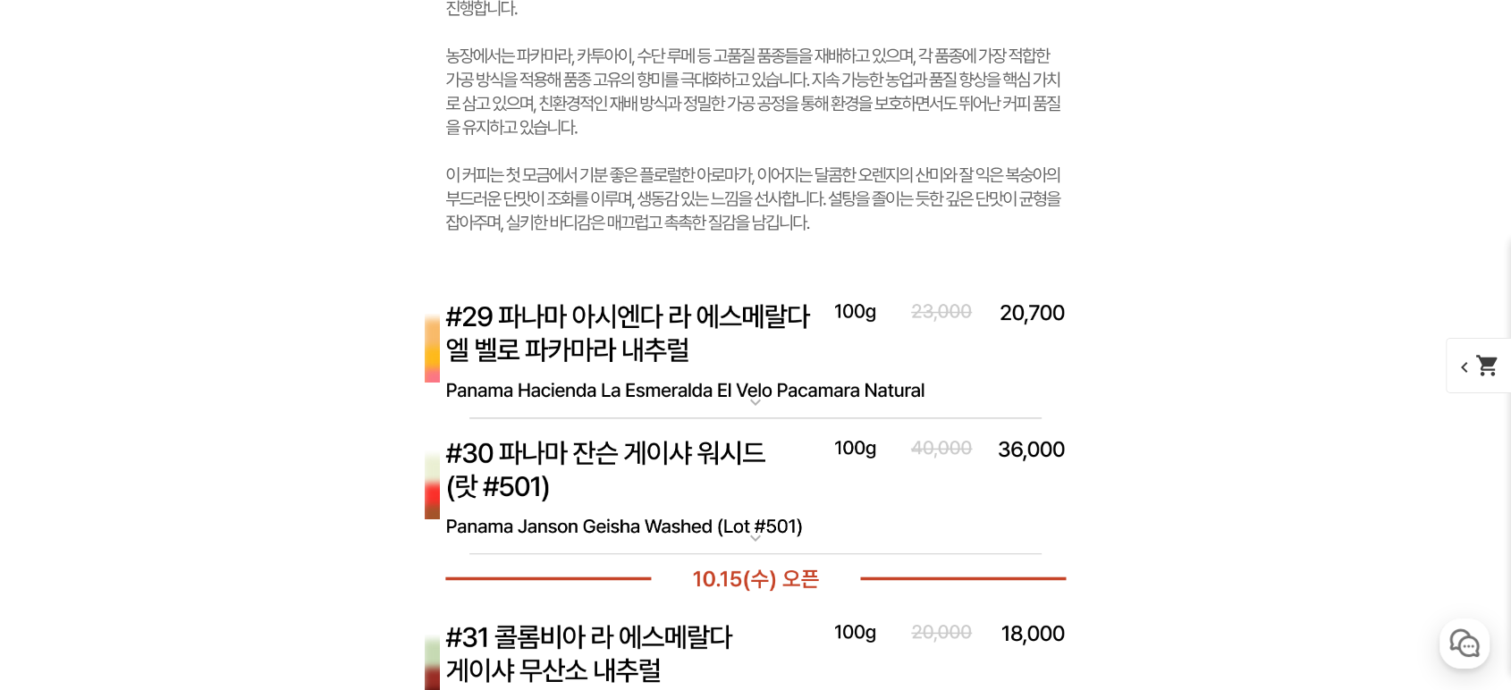
drag, startPoint x: 1300, startPoint y: 273, endPoint x: 1306, endPoint y: 249, distance: 24.1
drag, startPoint x: 1306, startPoint y: 249, endPoint x: 1257, endPoint y: 169, distance: 94.3
click at [657, 483] on img at bounding box center [755, 487] width 715 height 138
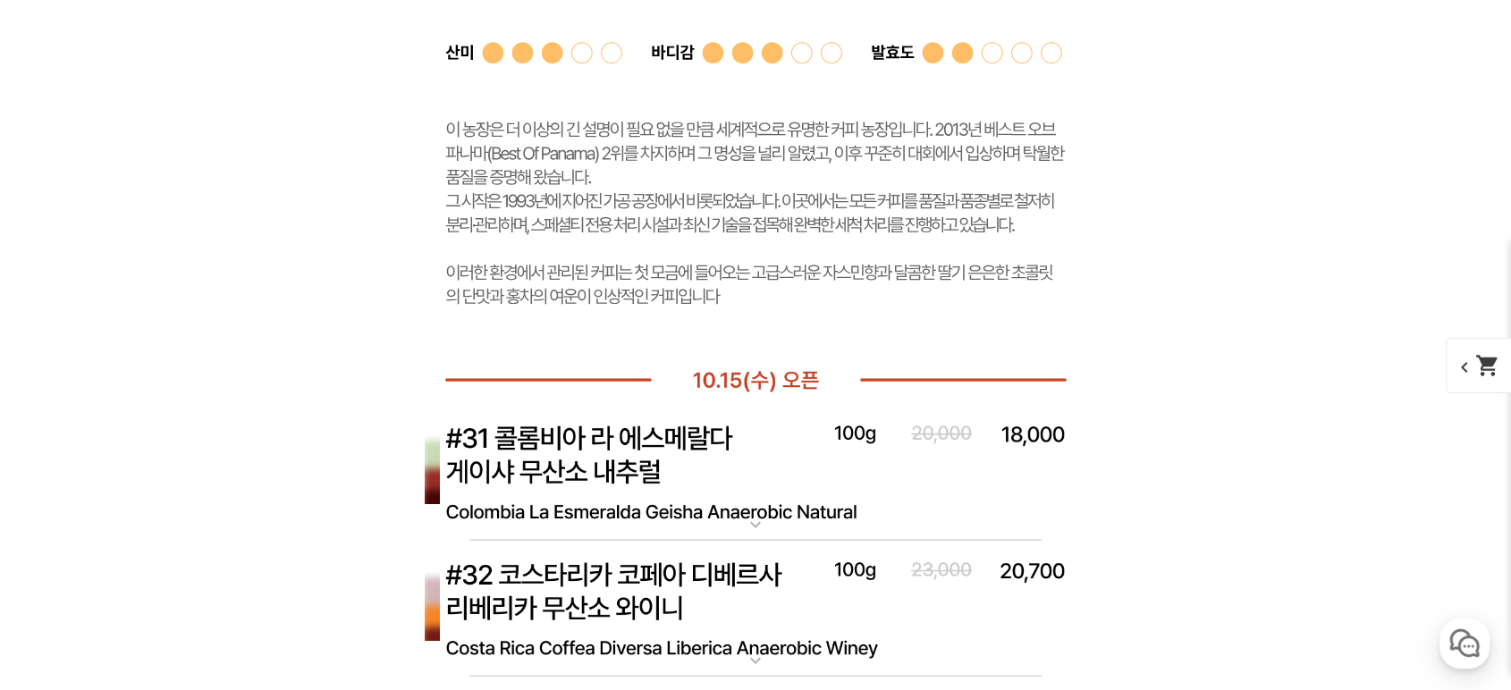
scroll to position [17087, 0]
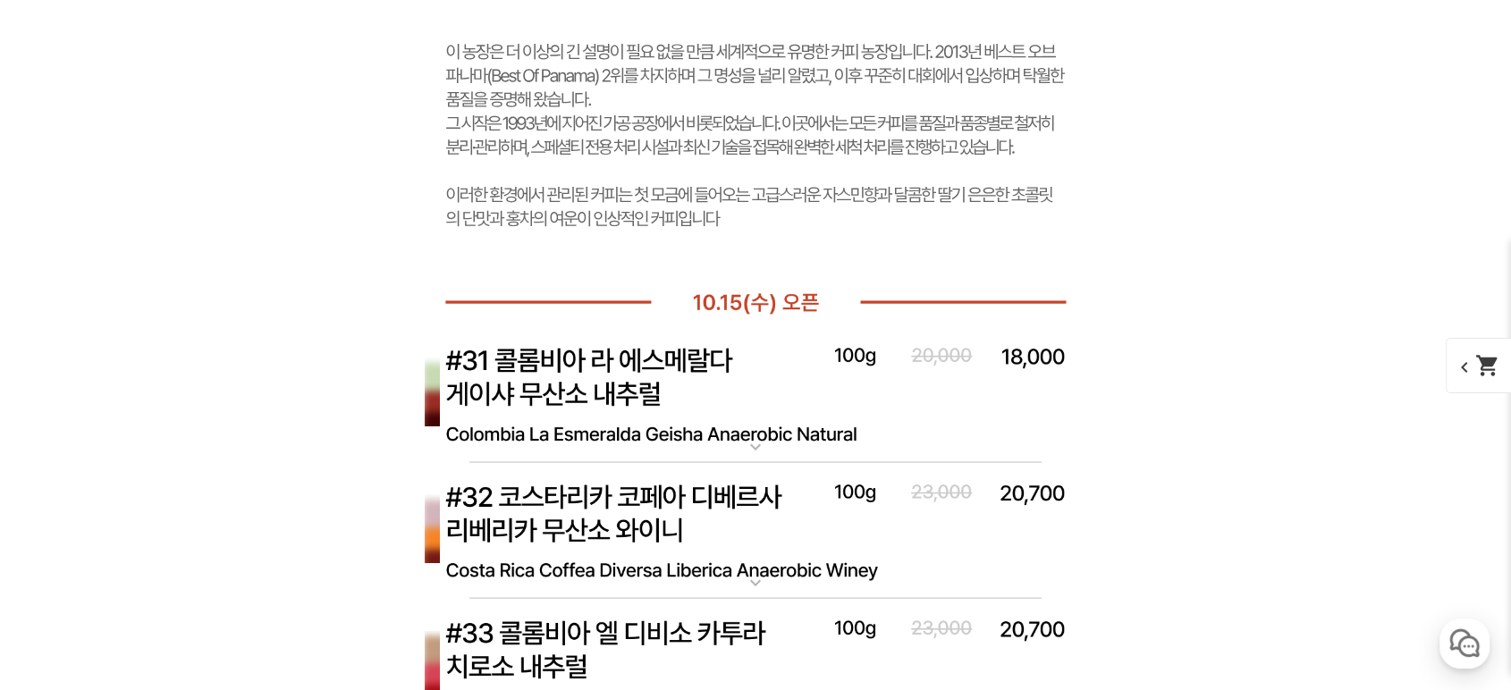
drag, startPoint x: 1205, startPoint y: 308, endPoint x: 1168, endPoint y: 184, distance: 129.8
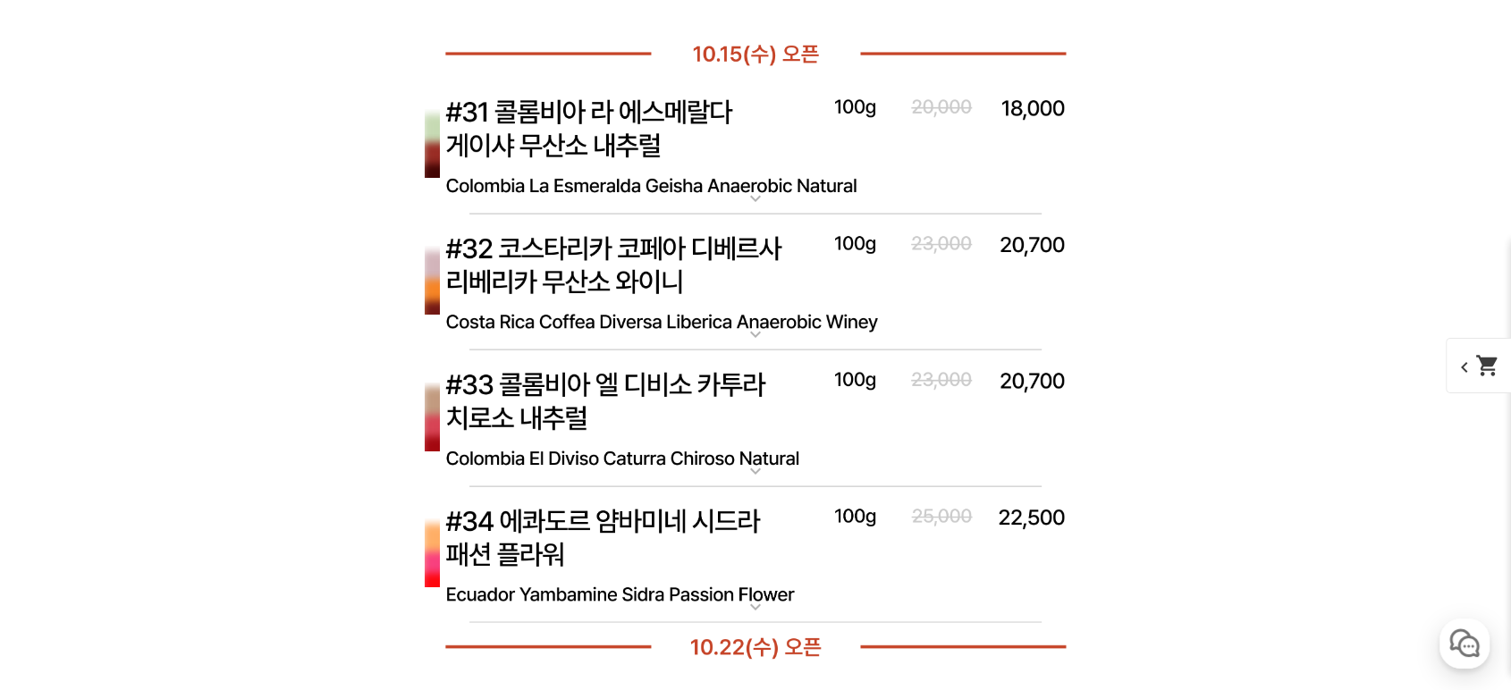
scroll to position [17352, 0]
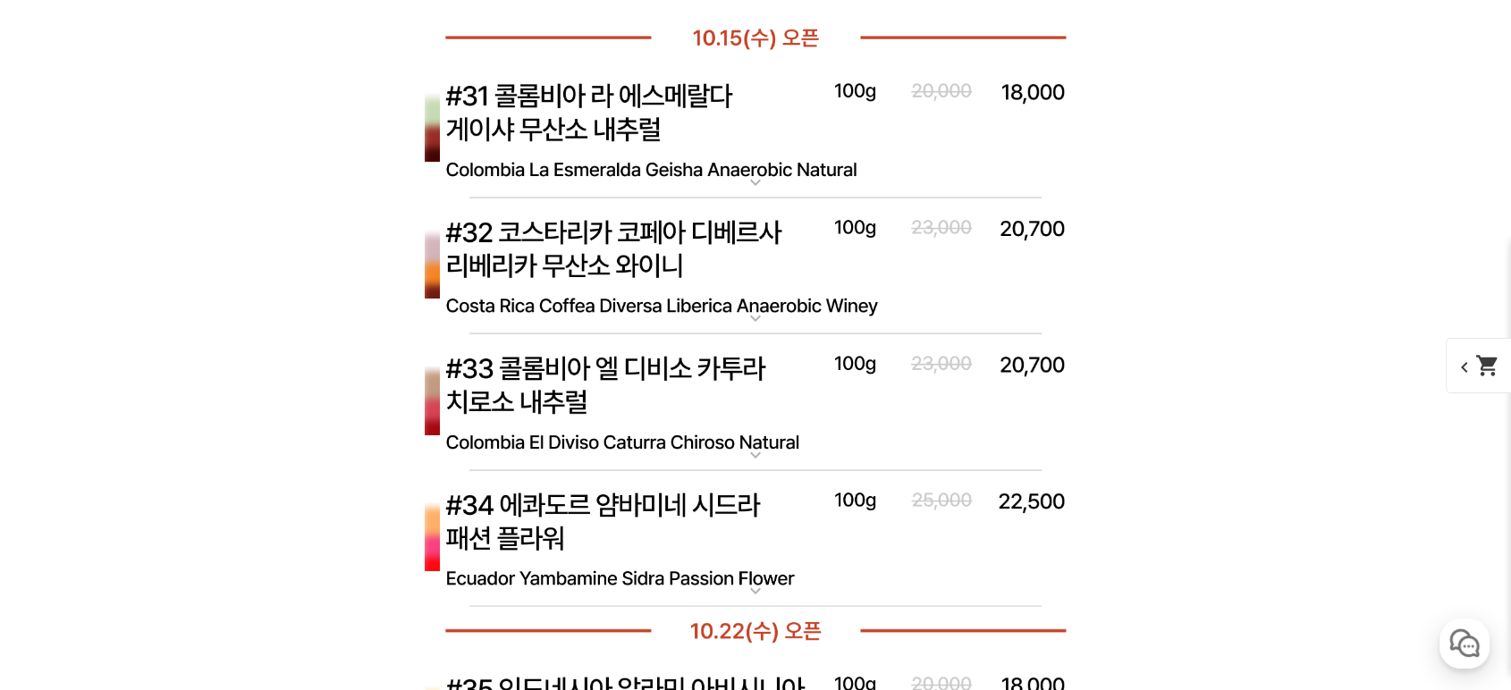
click at [845, 553] on img at bounding box center [755, 540] width 715 height 138
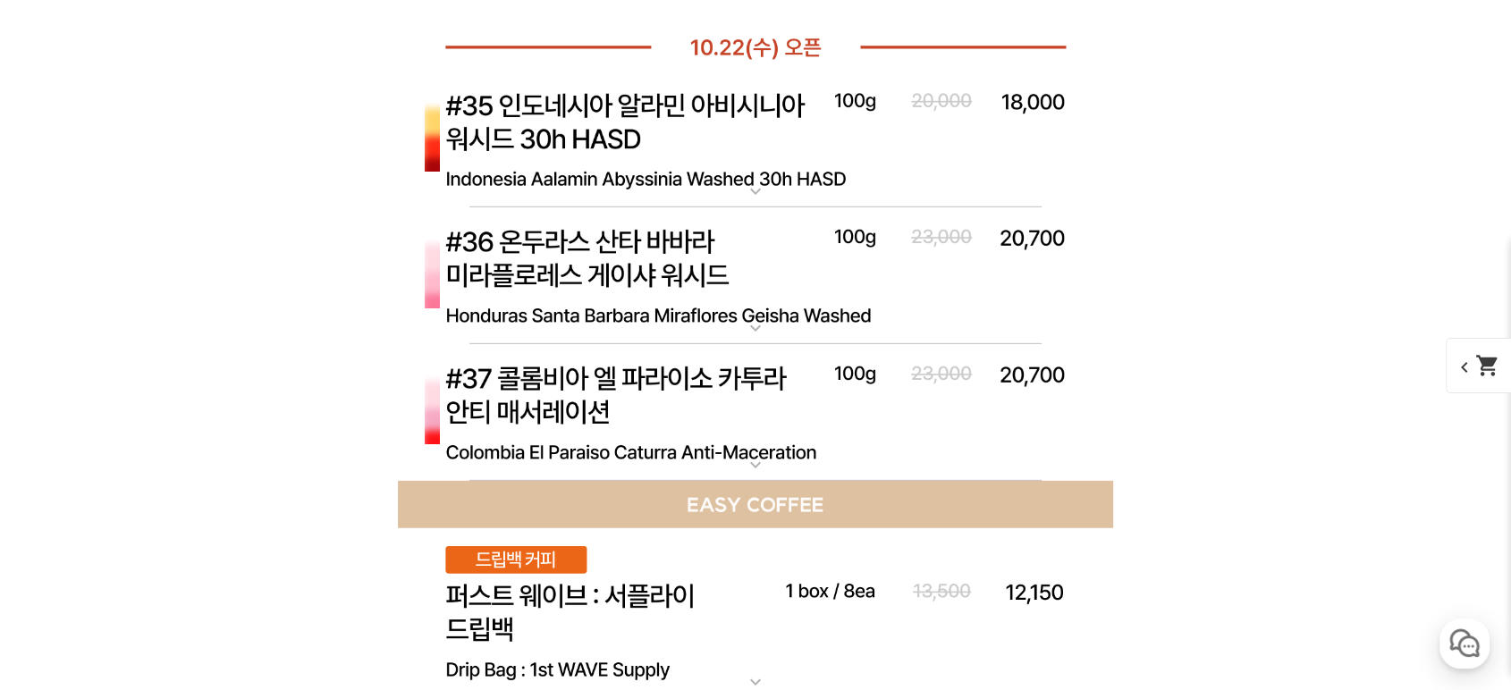
scroll to position [18810, 0]
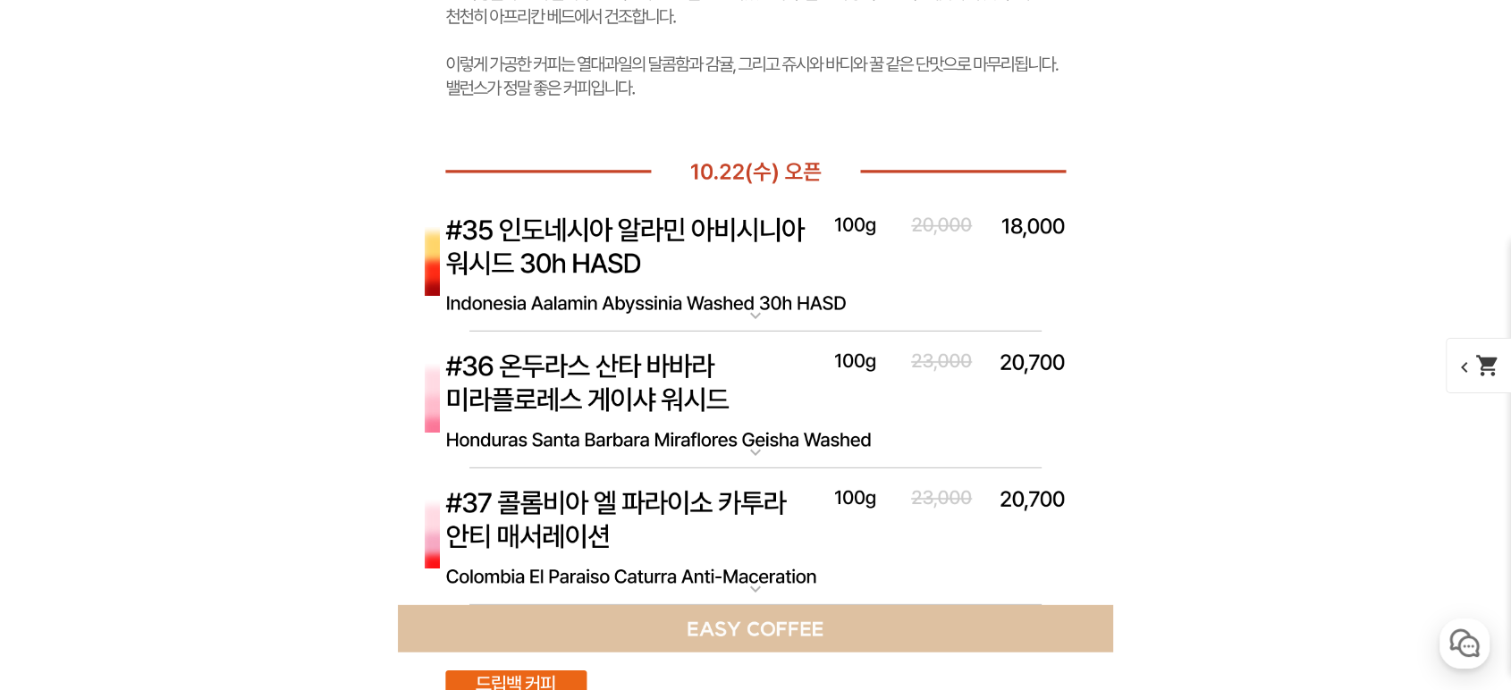
click at [581, 258] on img at bounding box center [755, 265] width 715 height 138
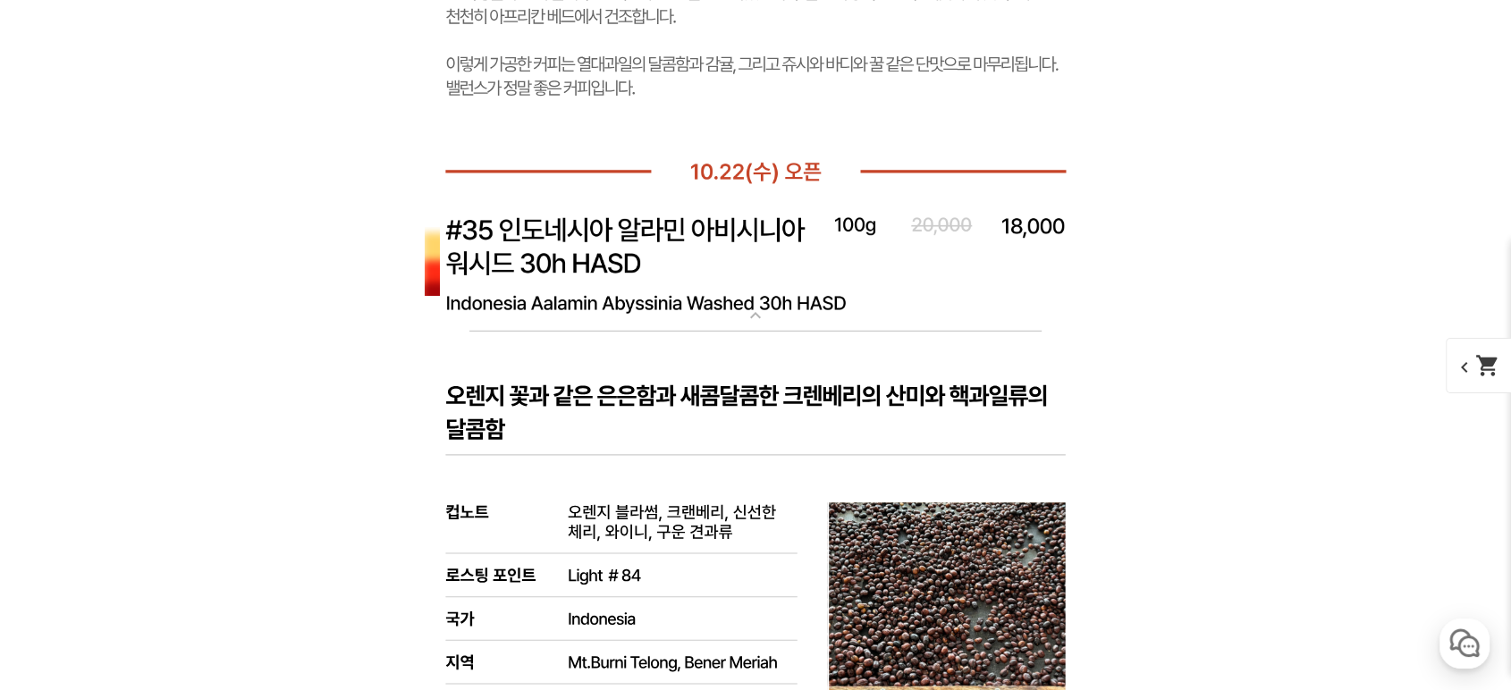
drag, startPoint x: 1187, startPoint y: 315, endPoint x: 1187, endPoint y: 139, distance: 176.1
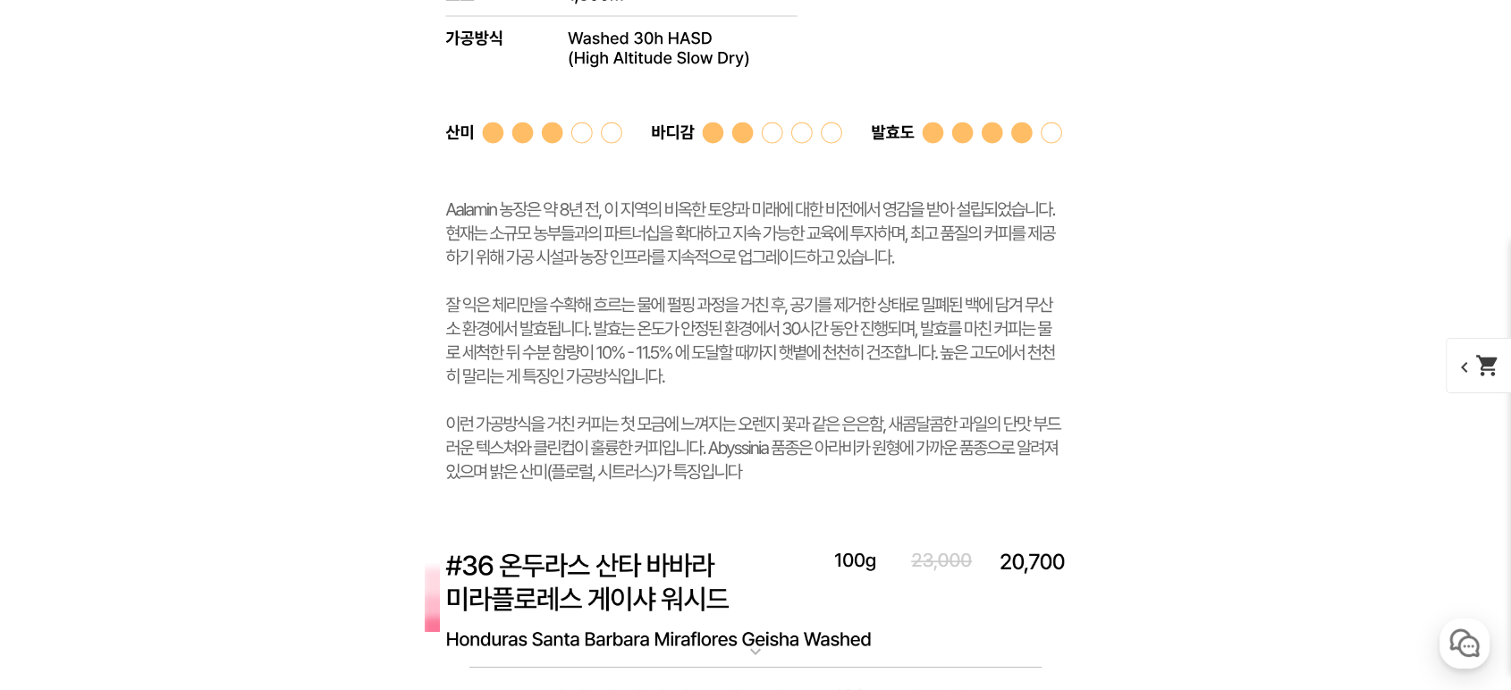
scroll to position [19736, 0]
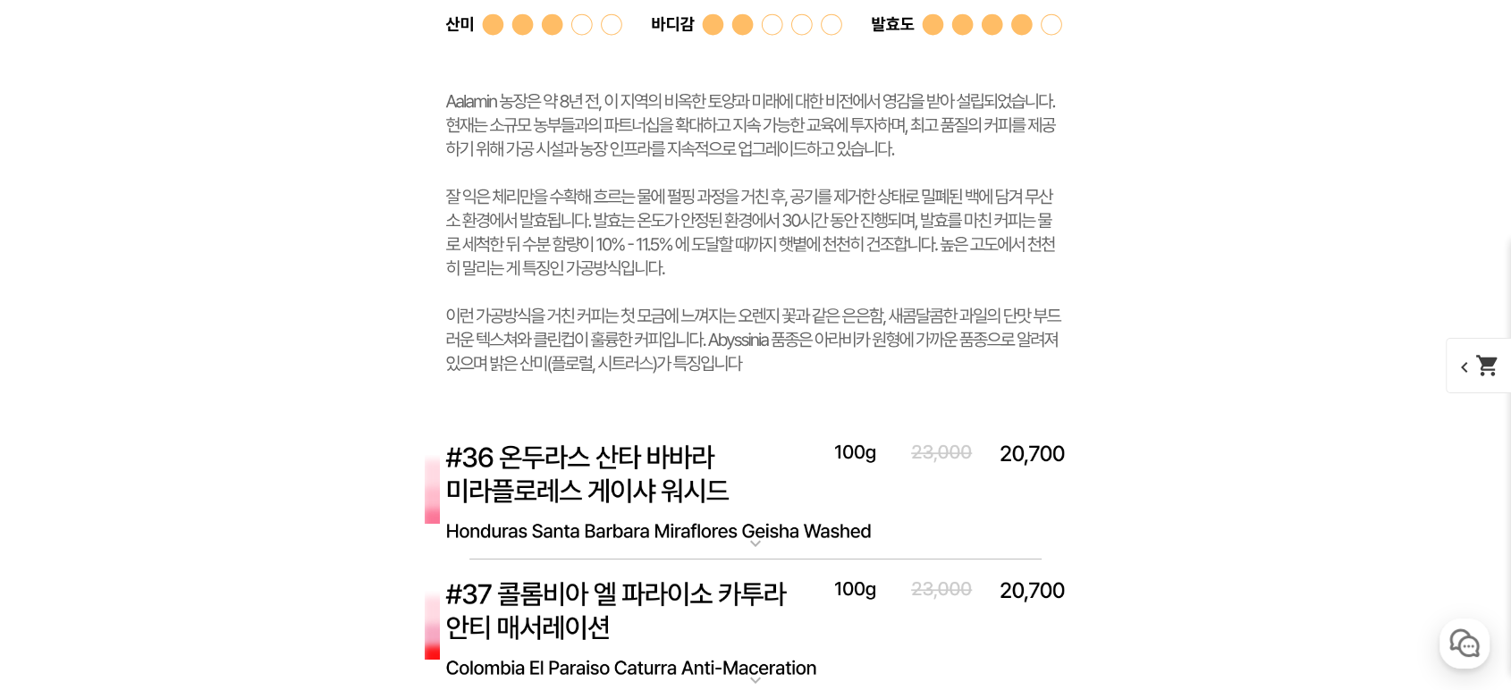
click at [767, 520] on img at bounding box center [755, 492] width 715 height 138
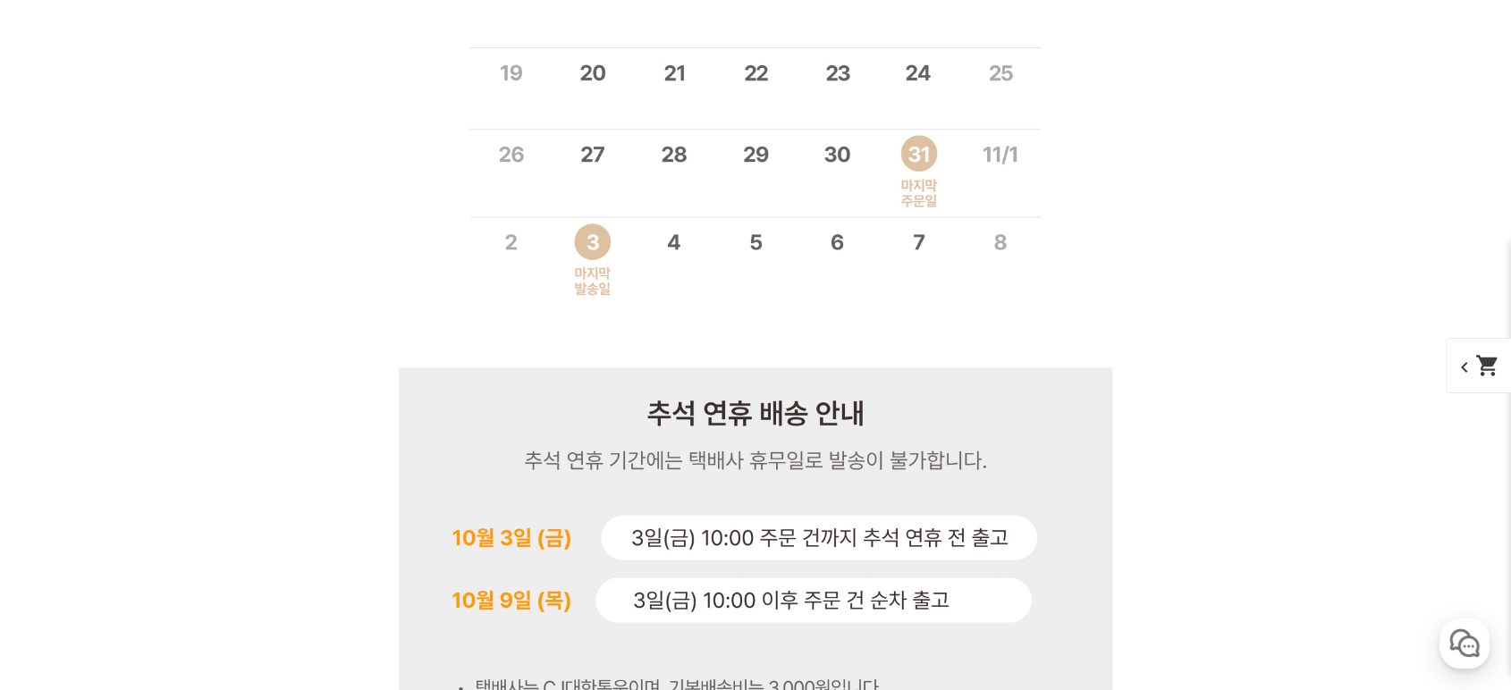
scroll to position [23048, 0]
